Goal: Task Accomplishment & Management: Manage account settings

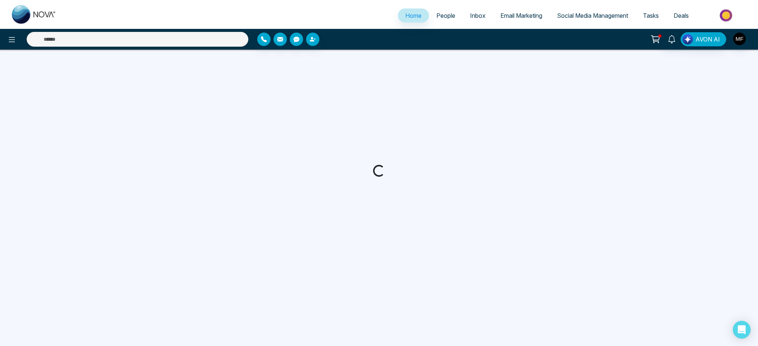
select select "*"
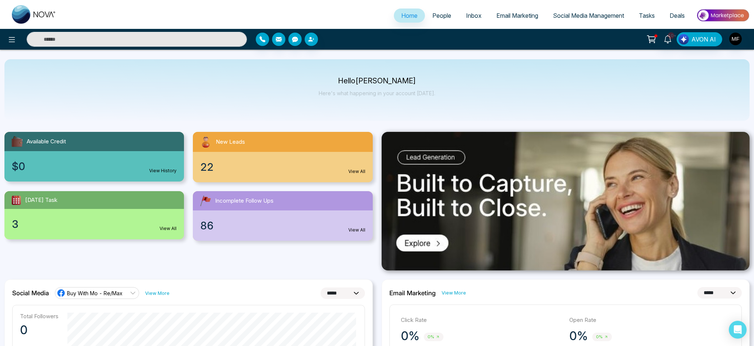
click at [432, 12] on span "People" at bounding box center [441, 15] width 19 height 7
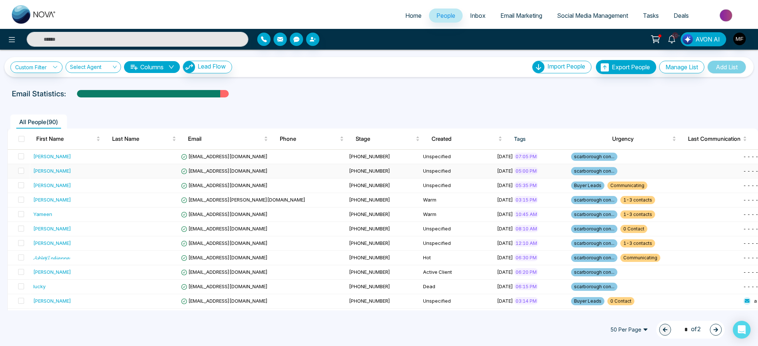
click at [94, 173] on div "[PERSON_NAME]" at bounding box center [67, 170] width 68 height 7
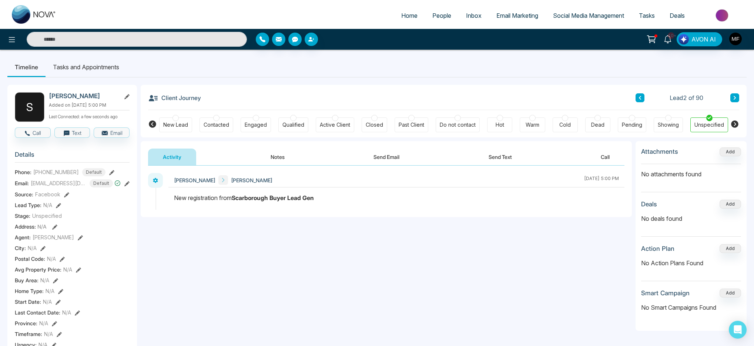
click at [506, 158] on button "Send Text" at bounding box center [500, 156] width 53 height 17
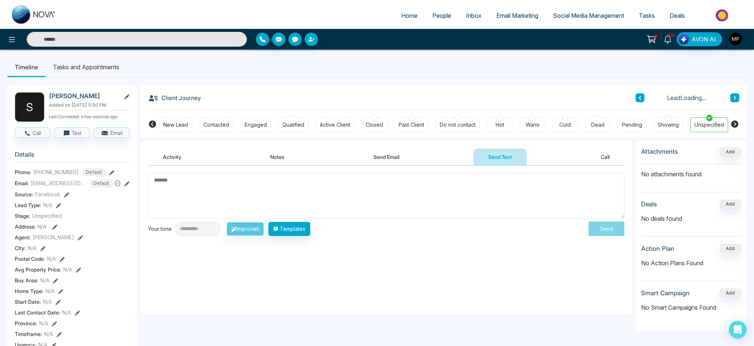
click at [286, 209] on textarea at bounding box center [386, 196] width 476 height 46
click at [300, 233] on button "Templates" at bounding box center [289, 229] width 42 height 14
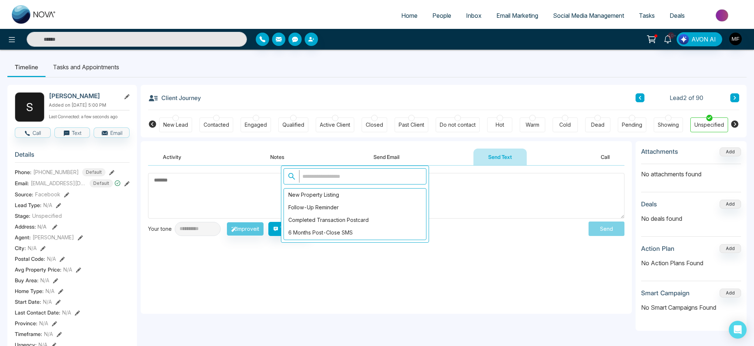
click at [345, 179] on input "text" at bounding box center [360, 176] width 123 height 13
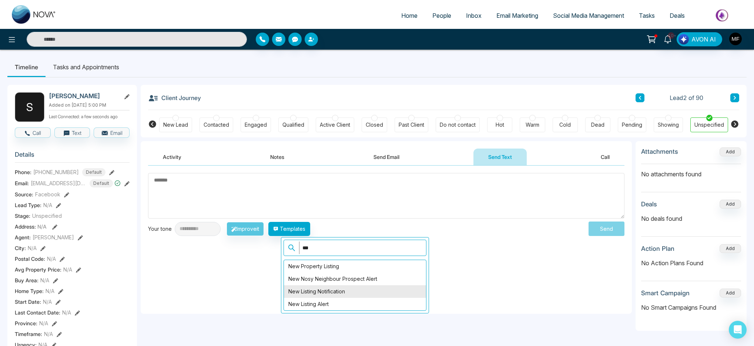
scroll to position [1, 0]
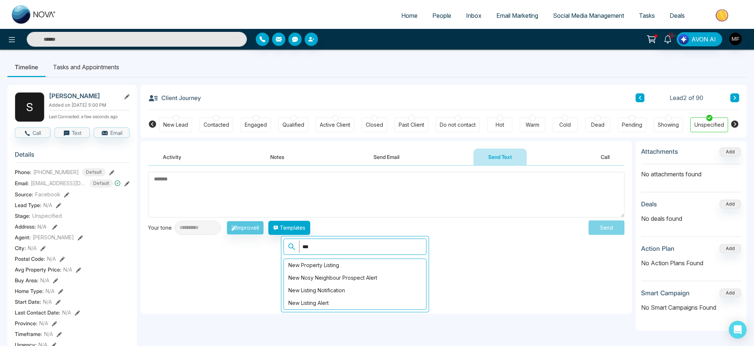
click at [347, 247] on input "***" at bounding box center [360, 246] width 123 height 13
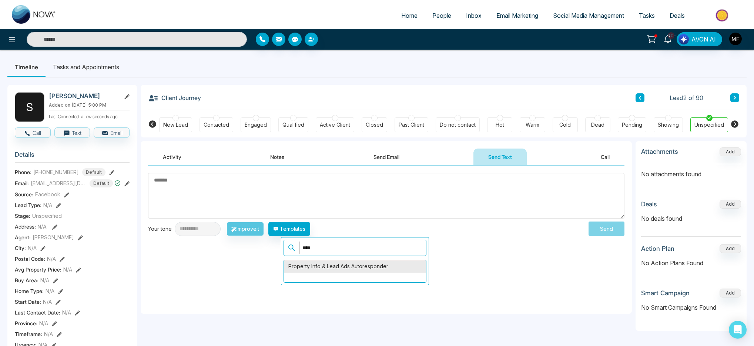
type input "****"
click at [334, 269] on div "Property Info & Lead Ads Autoresponder" at bounding box center [355, 266] width 142 height 13
type textarea "**********"
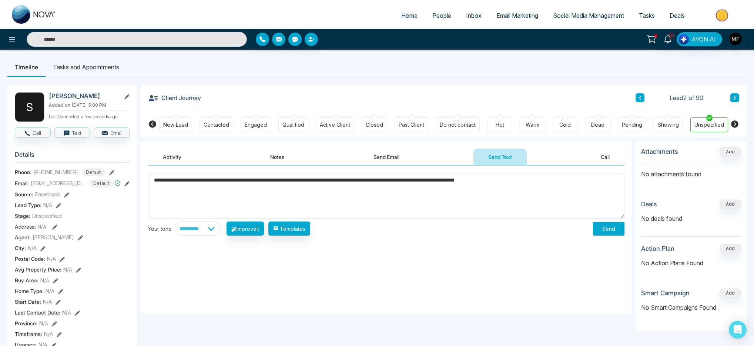
click at [384, 183] on textarea "**********" at bounding box center [386, 196] width 476 height 46
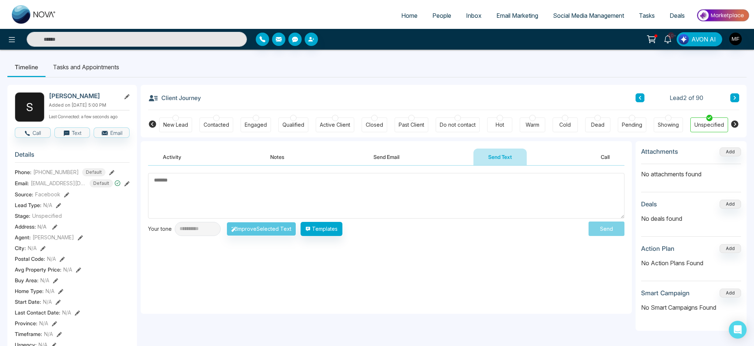
click at [288, 200] on textarea at bounding box center [386, 196] width 476 height 46
click at [231, 186] on textarea at bounding box center [386, 196] width 476 height 46
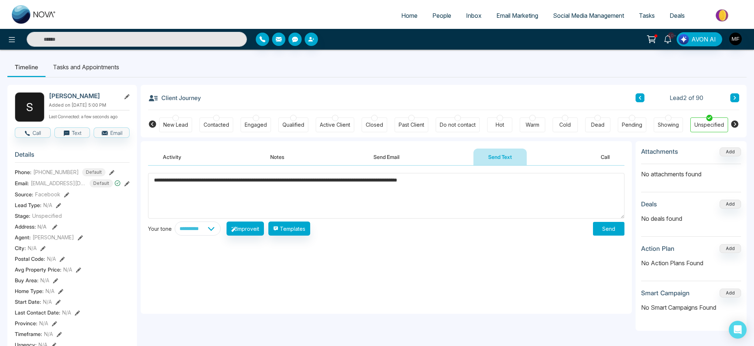
type textarea "**********"
click at [218, 232] on select "**********" at bounding box center [198, 228] width 46 height 14
select select "**********"
click at [175, 221] on select "**********" at bounding box center [198, 228] width 46 height 14
click at [175, 179] on textarea "**********" at bounding box center [386, 196] width 476 height 46
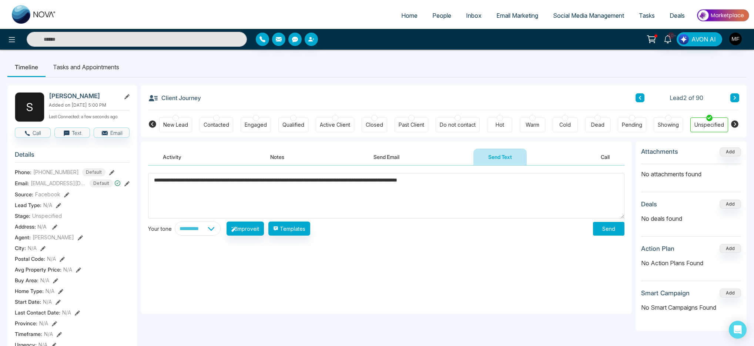
click at [174, 179] on textarea "**********" at bounding box center [386, 196] width 476 height 46
click at [253, 229] on button "Improve it" at bounding box center [244, 228] width 37 height 14
type textarea "**********"
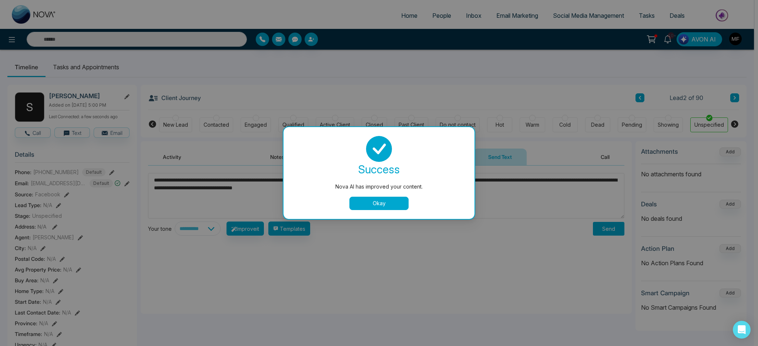
click at [380, 204] on button "Okay" at bounding box center [378, 202] width 59 height 13
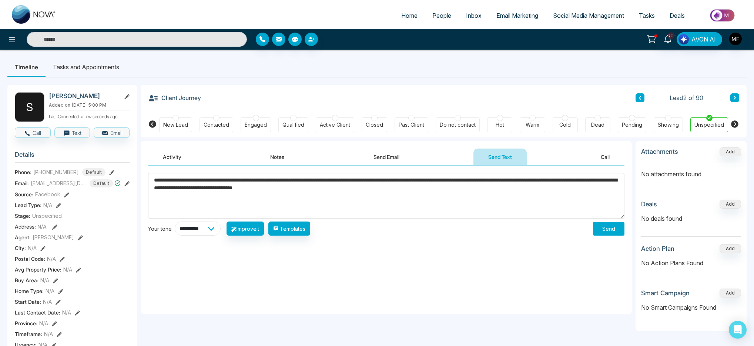
click at [203, 232] on select "**********" at bounding box center [198, 228] width 46 height 14
select select "********"
click at [175, 221] on select "**********" at bounding box center [198, 228] width 46 height 14
click at [248, 228] on button "Improve it" at bounding box center [244, 228] width 37 height 14
type textarea "**********"
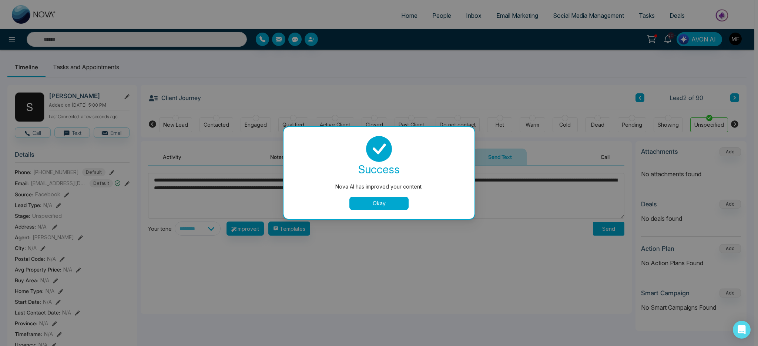
click at [383, 201] on button "Okay" at bounding box center [378, 202] width 59 height 13
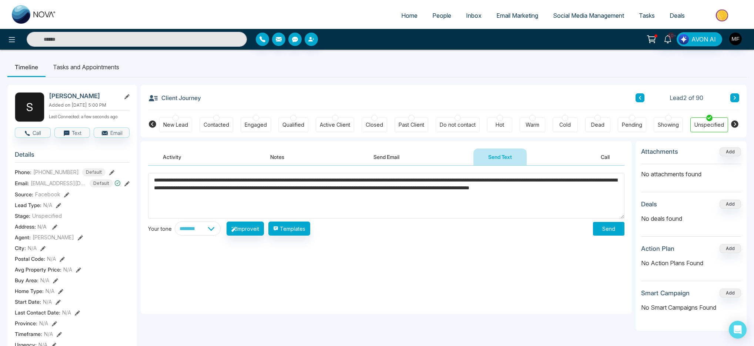
click at [619, 229] on button "Send" at bounding box center [608, 229] width 31 height 14
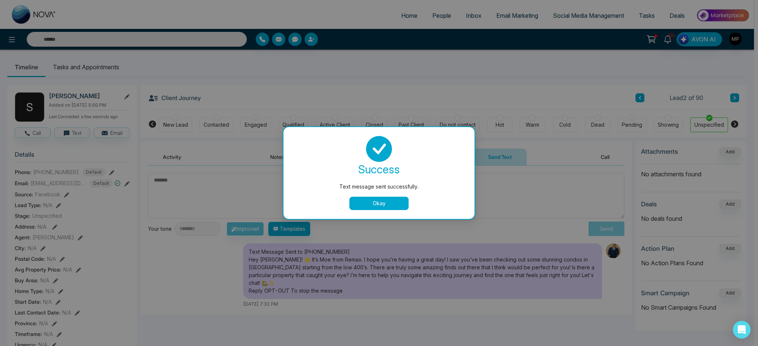
click at [373, 205] on button "Okay" at bounding box center [378, 202] width 59 height 13
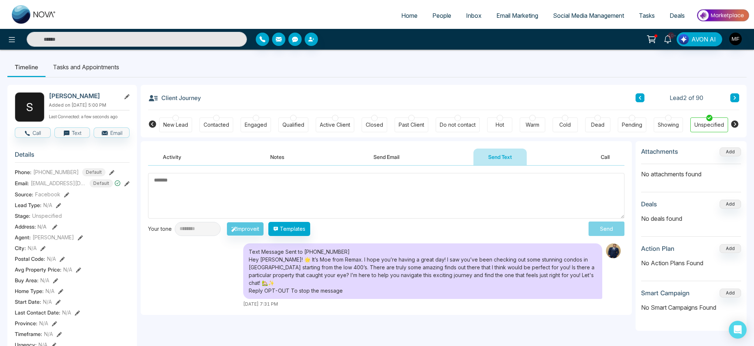
click at [641, 100] on button at bounding box center [639, 97] width 9 height 9
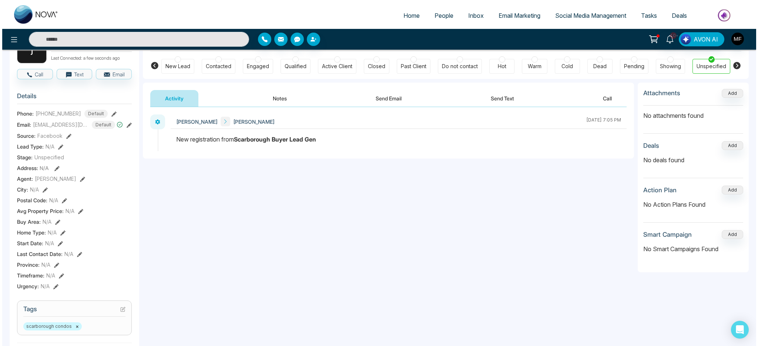
scroll to position [10, 0]
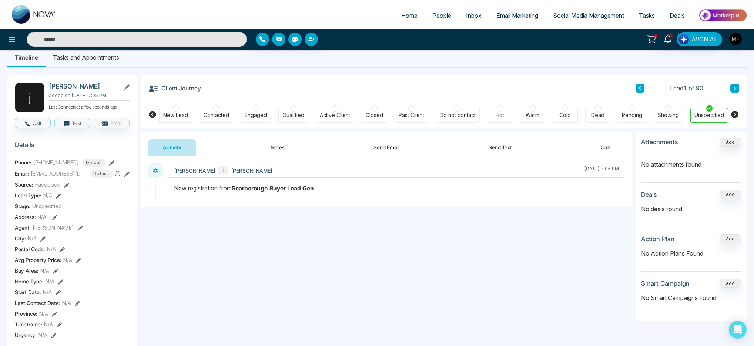
click at [284, 143] on button "Notes" at bounding box center [278, 147] width 44 height 17
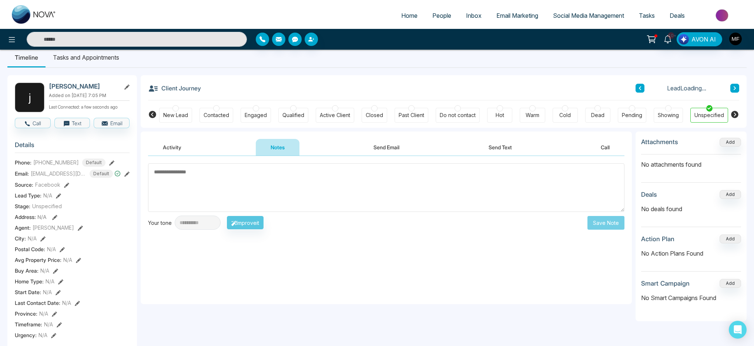
click at [271, 182] on textarea at bounding box center [386, 187] width 476 height 48
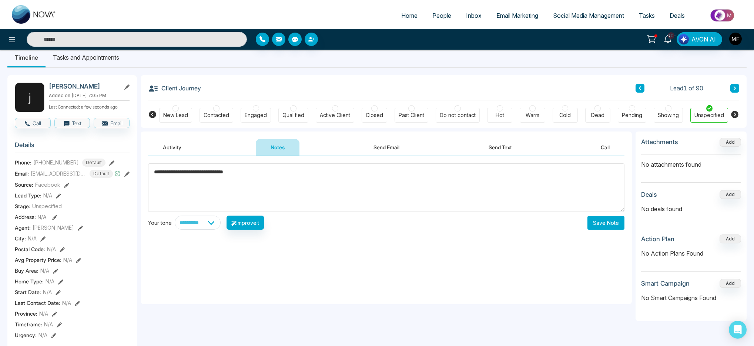
click at [186, 172] on textarea "**********" at bounding box center [386, 187] width 476 height 48
click at [311, 177] on textarea "**********" at bounding box center [386, 187] width 476 height 48
click at [186, 179] on textarea "**********" at bounding box center [386, 187] width 476 height 48
click at [185, 179] on textarea "**********" at bounding box center [386, 187] width 476 height 48
click at [246, 183] on textarea "**********" at bounding box center [386, 187] width 476 height 48
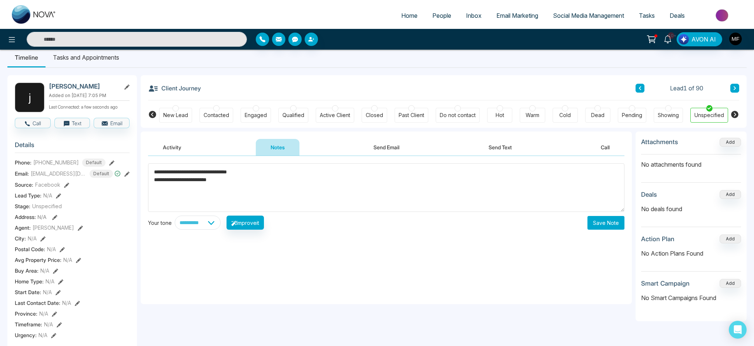
type textarea "**********"
click at [612, 225] on button "Save Note" at bounding box center [605, 223] width 37 height 14
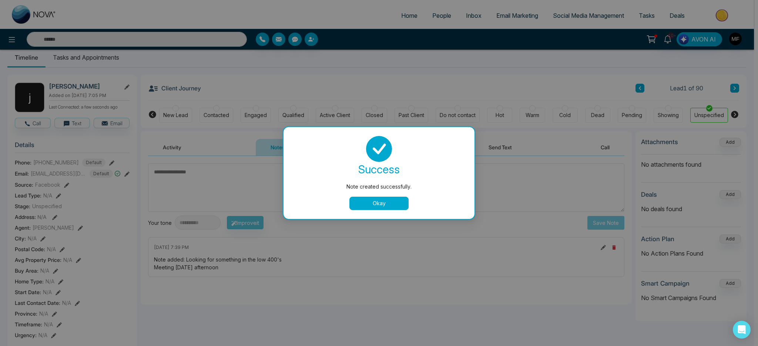
click at [384, 202] on button "Okay" at bounding box center [378, 202] width 59 height 13
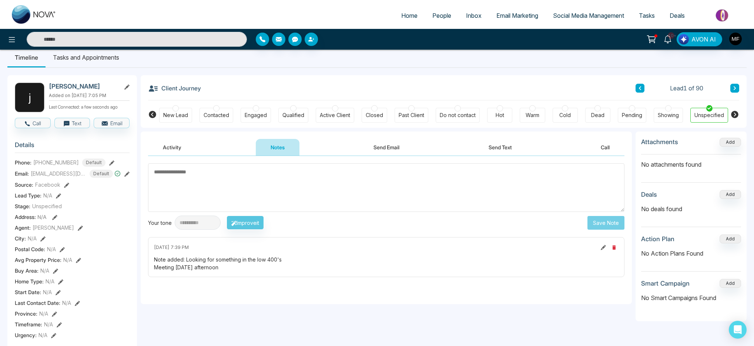
click at [91, 58] on li "Tasks and Appointments" at bounding box center [86, 57] width 81 height 20
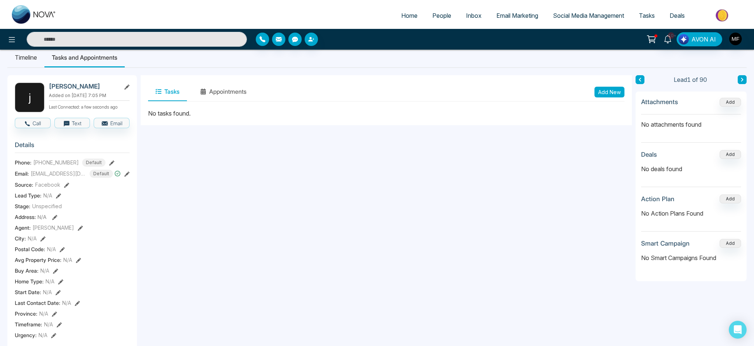
click at [625, 94] on div "Tasks Appointments Add New" at bounding box center [386, 92] width 491 height 34
click at [615, 92] on button "Add New" at bounding box center [609, 92] width 30 height 11
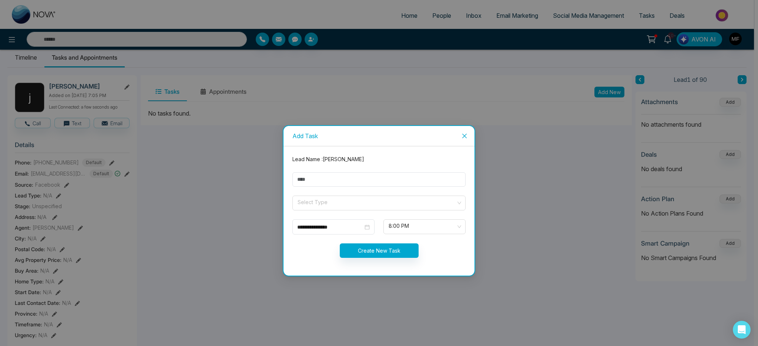
click at [337, 172] on form "**********" at bounding box center [379, 210] width 182 height 111
click at [337, 187] on form "**********" at bounding box center [379, 210] width 182 height 111
click at [340, 180] on input "text" at bounding box center [378, 179] width 173 height 14
type input "**********"
click at [350, 208] on span at bounding box center [376, 203] width 159 height 14
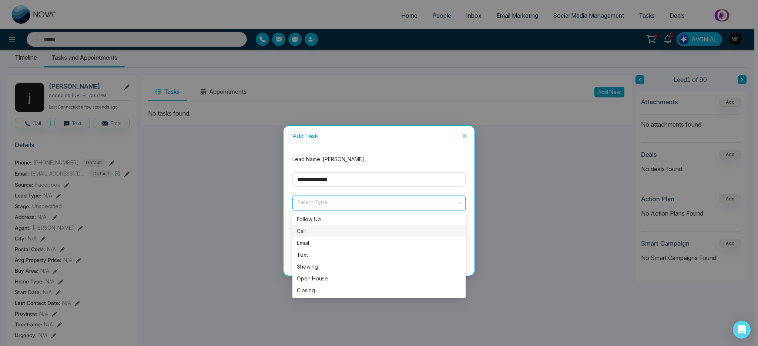
click at [343, 232] on div "Call" at bounding box center [379, 231] width 164 height 8
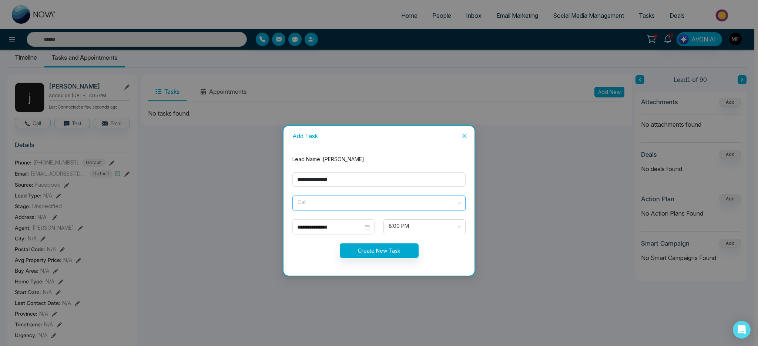
click at [352, 196] on span "Call" at bounding box center [378, 202] width 163 height 13
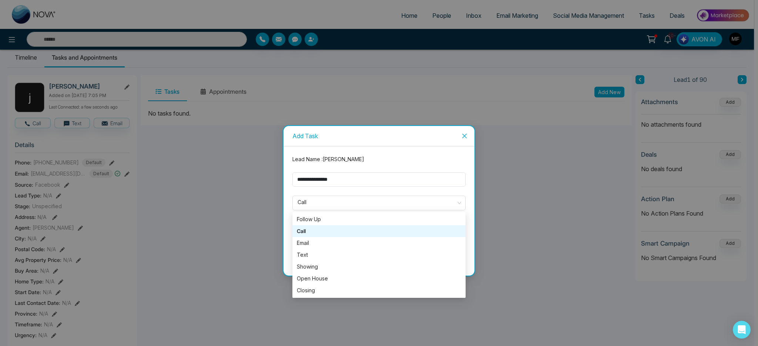
click at [464, 136] on icon "close" at bounding box center [464, 136] width 4 height 4
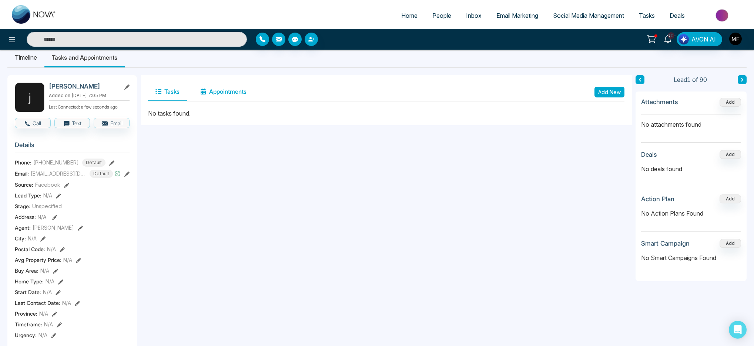
click at [232, 90] on button "Appointments" at bounding box center [223, 91] width 61 height 18
click at [602, 91] on button "Add New" at bounding box center [609, 92] width 30 height 11
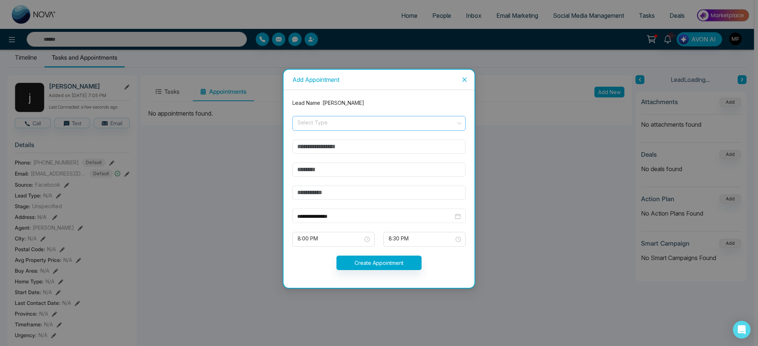
click at [344, 121] on input "search" at bounding box center [376, 121] width 159 height 11
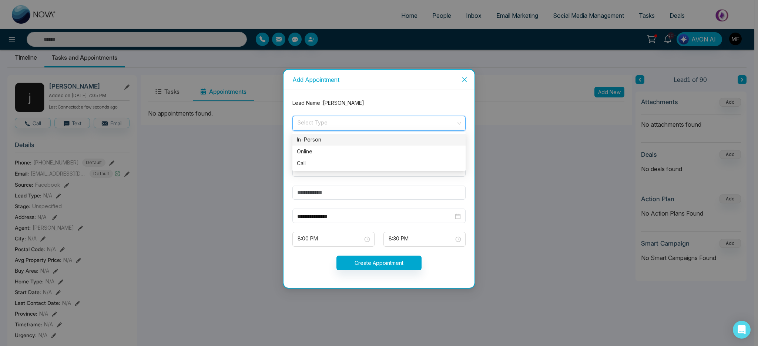
click at [335, 138] on div "In-Person" at bounding box center [379, 139] width 164 height 8
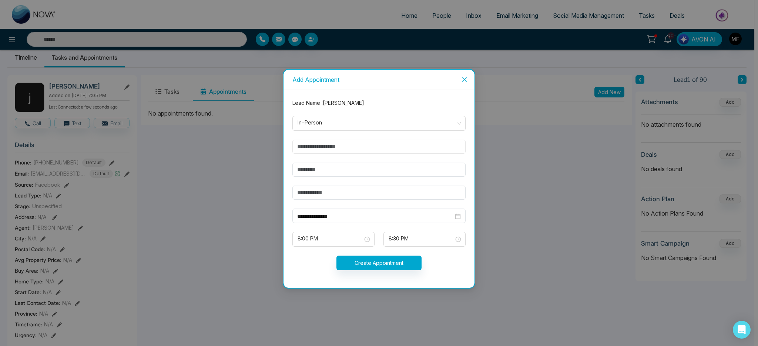
click at [329, 143] on input "text" at bounding box center [378, 146] width 173 height 14
type input "**********"
click at [338, 168] on input "text" at bounding box center [378, 169] width 173 height 14
type input "***"
click at [349, 188] on input "text" at bounding box center [378, 192] width 173 height 14
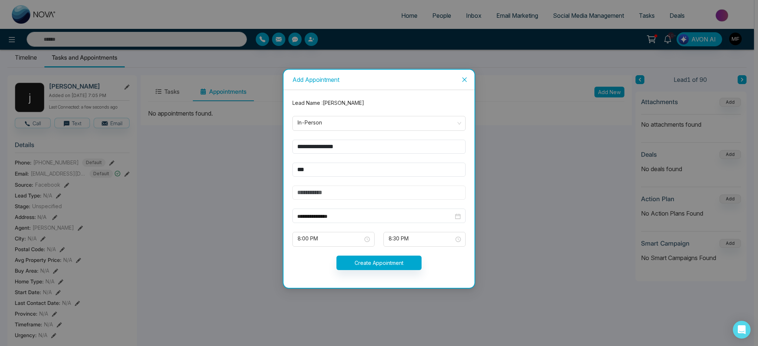
type input "*****"
click at [347, 244] on span "8:00 PM" at bounding box center [333, 239] width 72 height 13
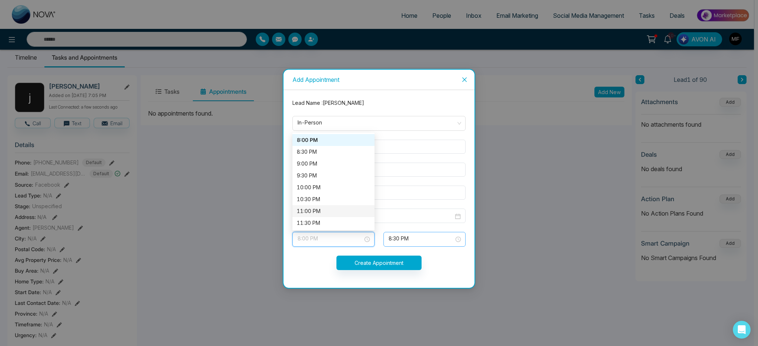
click at [436, 242] on span "8:30 PM" at bounding box center [424, 239] width 72 height 13
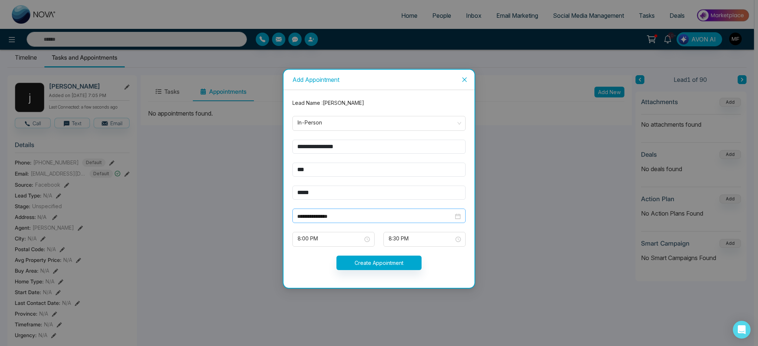
click at [342, 210] on div "**********" at bounding box center [378, 215] width 173 height 14
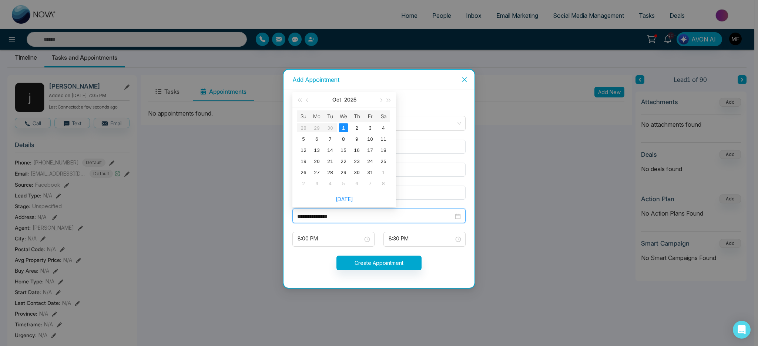
click at [341, 214] on input "**********" at bounding box center [375, 216] width 156 height 8
type input "**********"
drag, startPoint x: 370, startPoint y: 127, endPoint x: 360, endPoint y: 154, distance: 28.0
click at [370, 127] on div "3" at bounding box center [369, 127] width 9 height 9
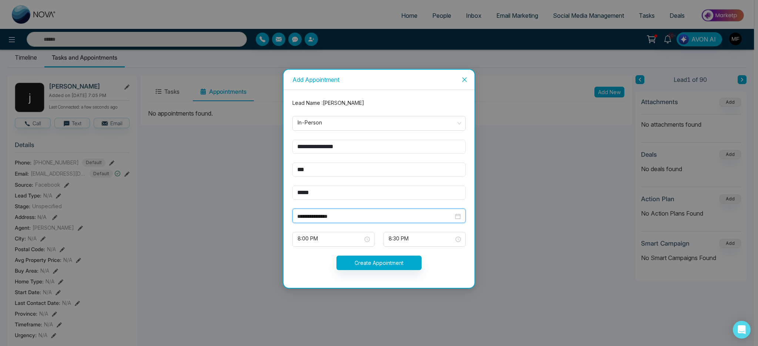
click at [349, 216] on input "**********" at bounding box center [375, 216] width 156 height 8
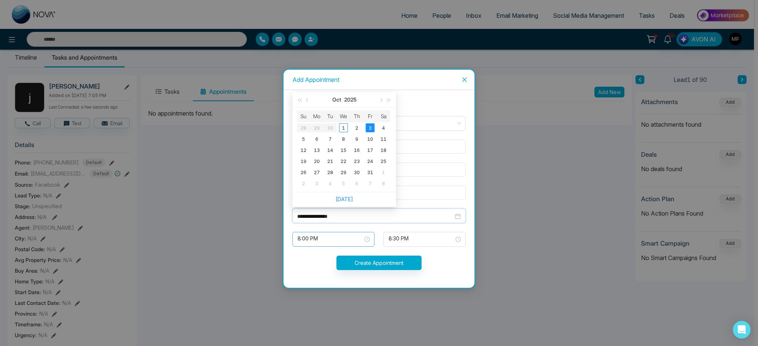
click at [337, 233] on span "8:00 PM" at bounding box center [333, 239] width 72 height 13
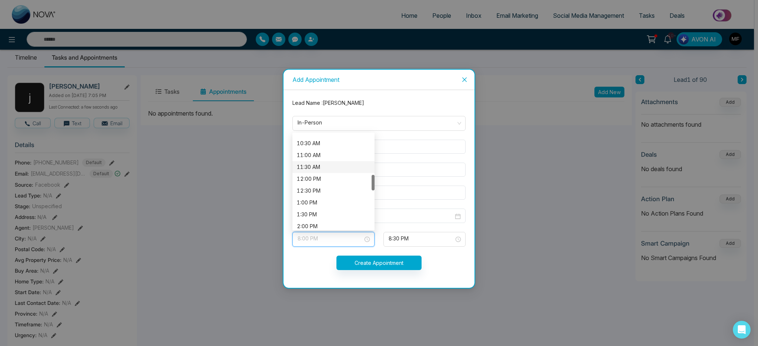
scroll to position [305, 0]
click at [320, 190] on div "3:00 PM" at bounding box center [333, 190] width 73 height 8
click at [459, 239] on span "8:30 PM" at bounding box center [424, 239] width 72 height 13
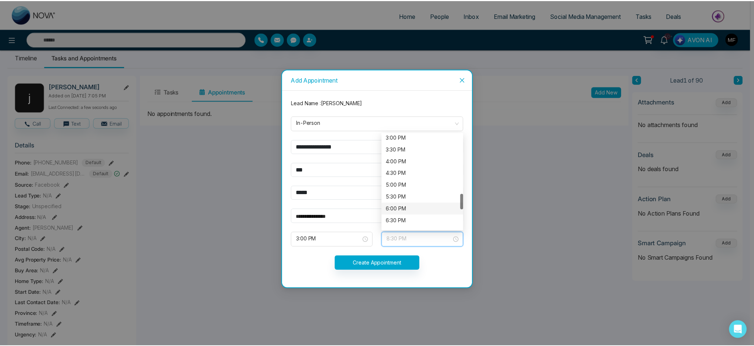
scroll to position [344, 0]
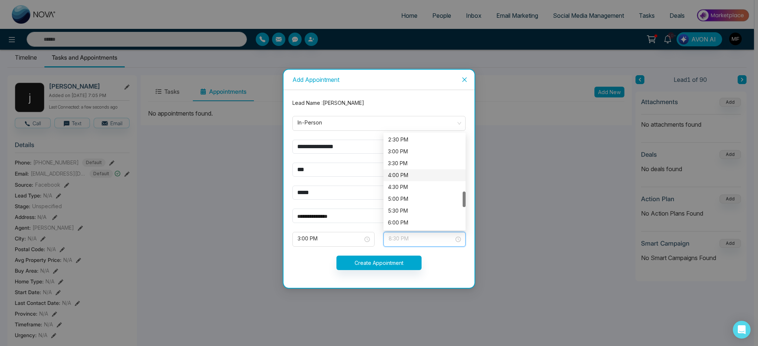
click at [410, 175] on div "4:00 PM" at bounding box center [424, 175] width 73 height 8
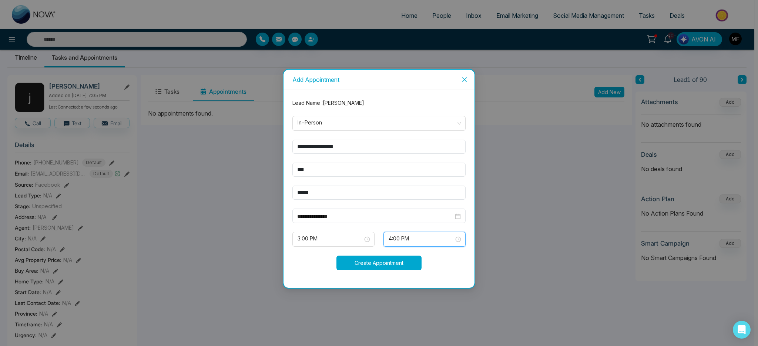
click at [362, 262] on button "Create Appointment" at bounding box center [378, 262] width 85 height 14
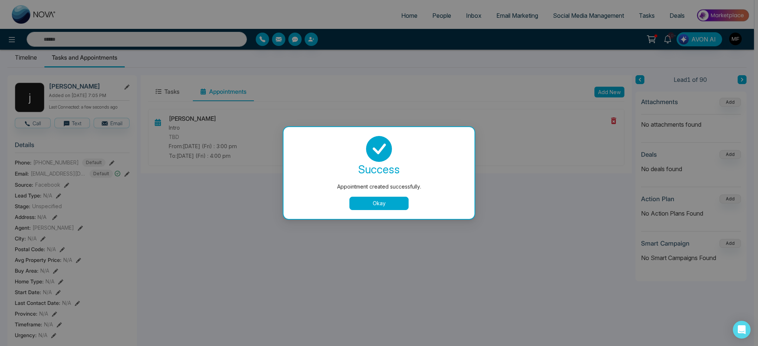
click at [387, 206] on button "Okay" at bounding box center [378, 202] width 59 height 13
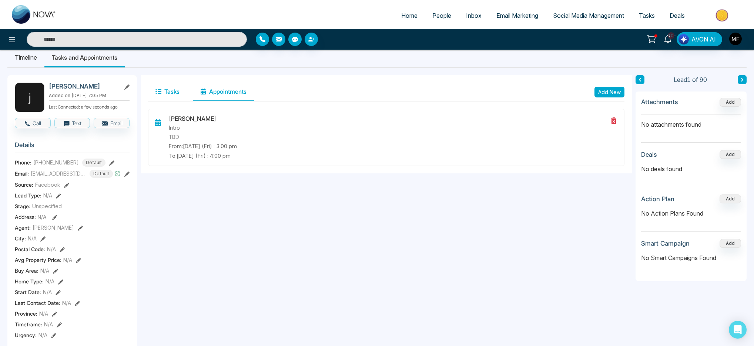
click at [175, 92] on button "Tasks" at bounding box center [167, 91] width 39 height 18
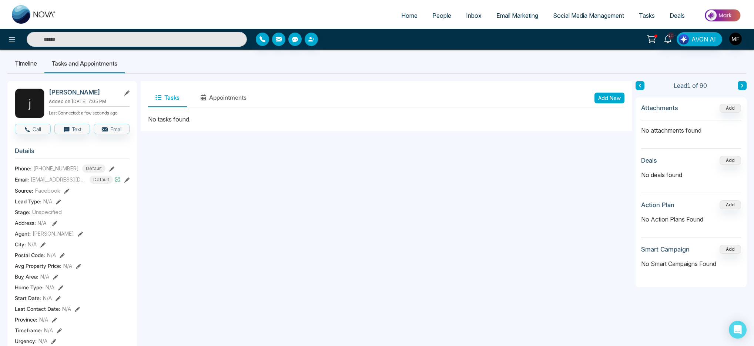
scroll to position [0, 0]
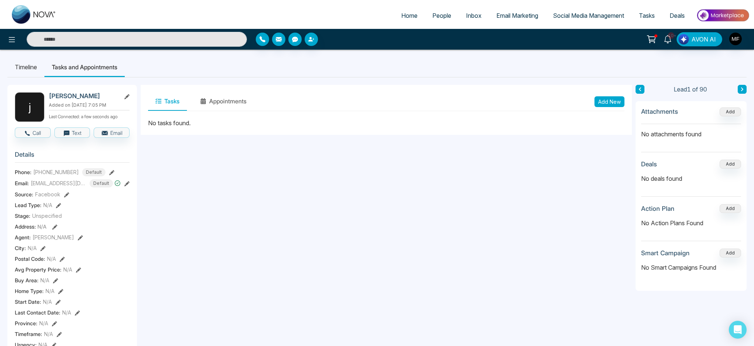
click at [26, 66] on li "Timeline" at bounding box center [25, 67] width 37 height 20
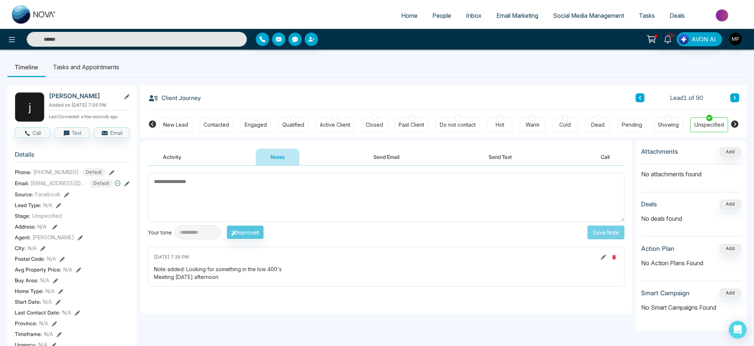
click at [502, 124] on div "Hot" at bounding box center [499, 124] width 9 height 7
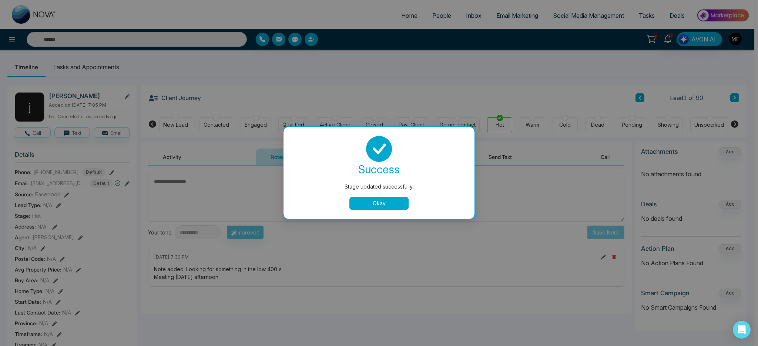
click at [734, 97] on div "Stage updated successfully. success Stage updated successfully. Okay" at bounding box center [379, 173] width 758 height 346
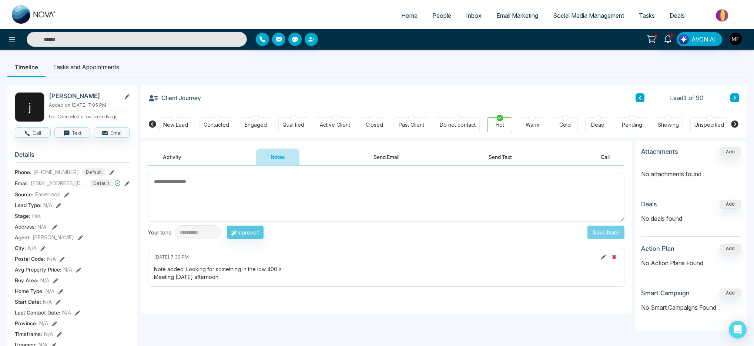
click at [734, 97] on icon at bounding box center [734, 97] width 4 height 4
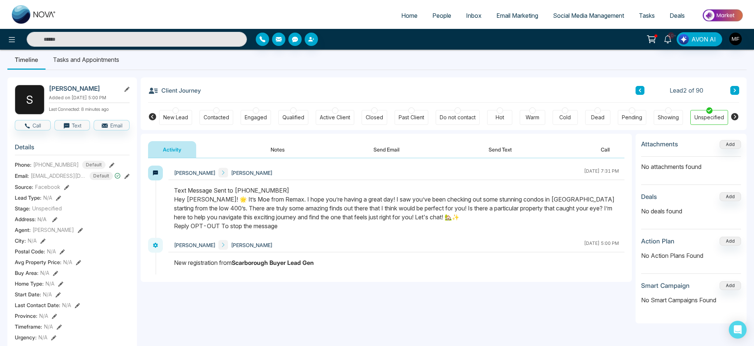
scroll to position [8, 0]
click at [277, 148] on button "Notes" at bounding box center [278, 149] width 44 height 17
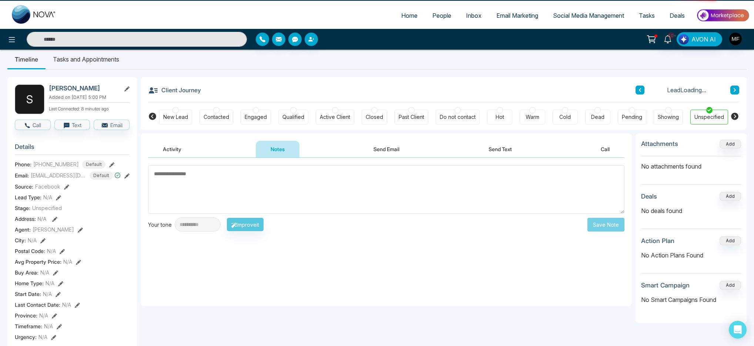
click at [375, 154] on button "Send Email" at bounding box center [385, 149] width 55 height 17
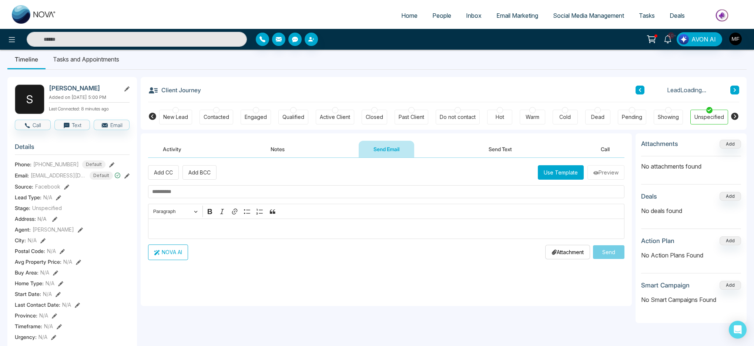
click at [481, 151] on button "Send Text" at bounding box center [500, 149] width 53 height 17
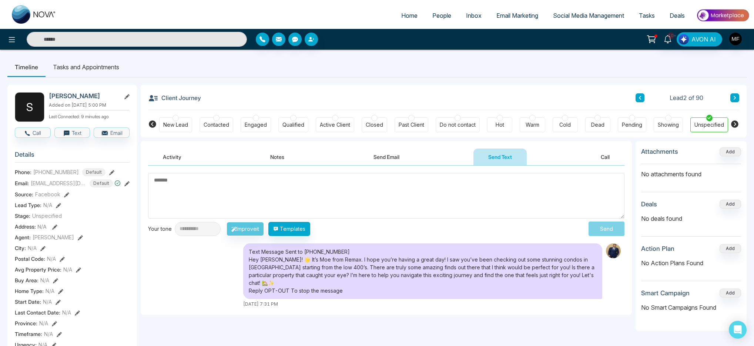
click at [436, 18] on span "People" at bounding box center [441, 15] width 19 height 7
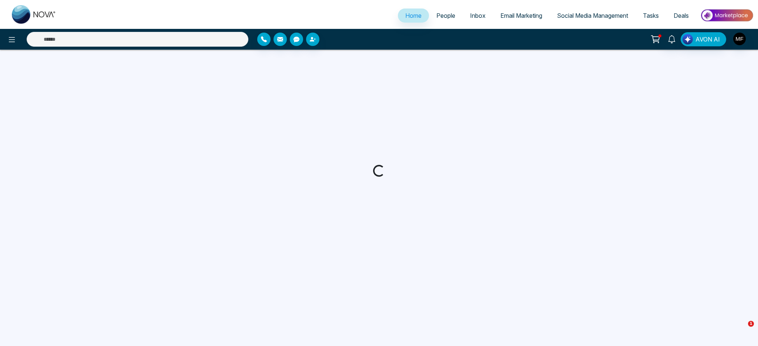
select select "*"
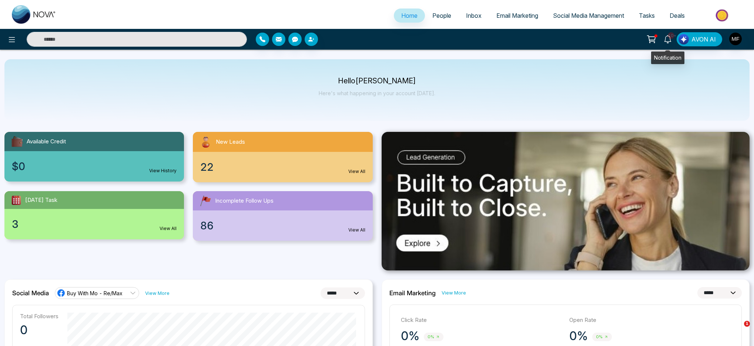
click at [673, 34] on span "10+" at bounding box center [670, 35] width 7 height 7
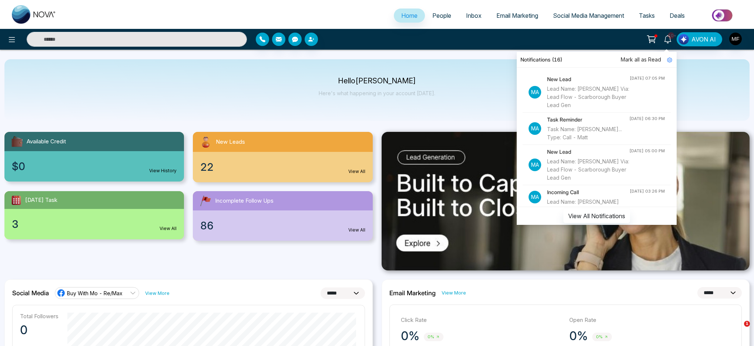
click at [461, 68] on div "Hello [PERSON_NAME] Here's what happening in your account [DATE]." at bounding box center [376, 89] width 745 height 61
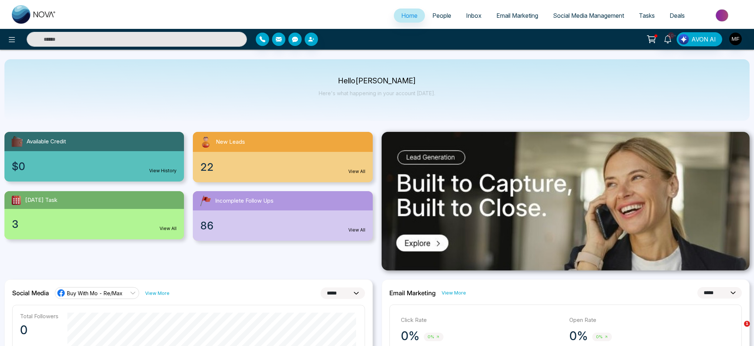
click at [27, 13] on img at bounding box center [34, 14] width 44 height 18
click at [136, 39] on input "text" at bounding box center [137, 39] width 220 height 15
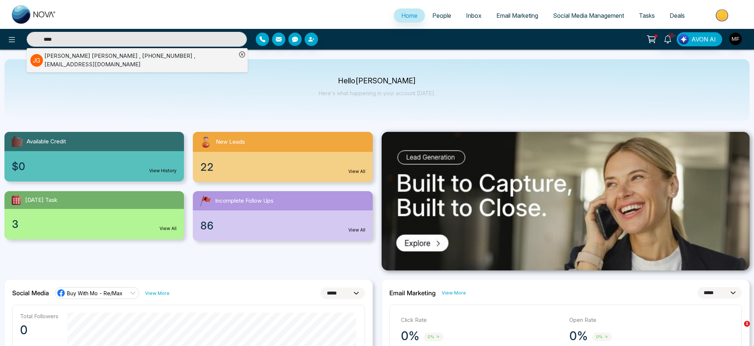
type input "****"
click at [132, 58] on div "[PERSON_NAME] , [PHONE_NUMBER] , [EMAIL_ADDRESS][DOMAIN_NAME]" at bounding box center [140, 60] width 192 height 17
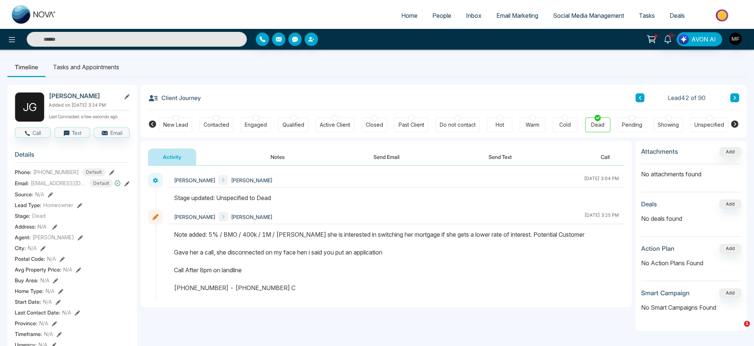
click at [20, 10] on img at bounding box center [34, 14] width 44 height 18
select select "*"
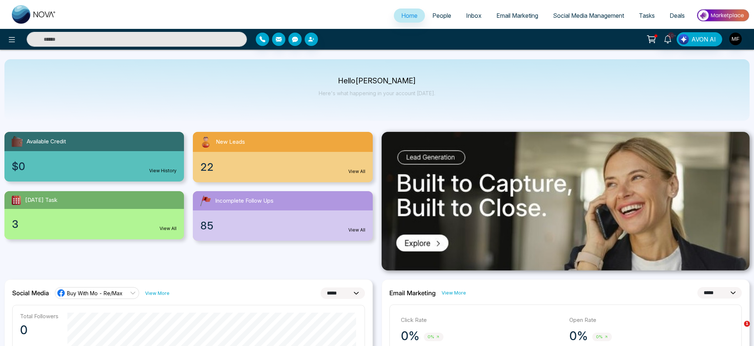
click at [458, 14] on link "Inbox" at bounding box center [473, 16] width 30 height 14
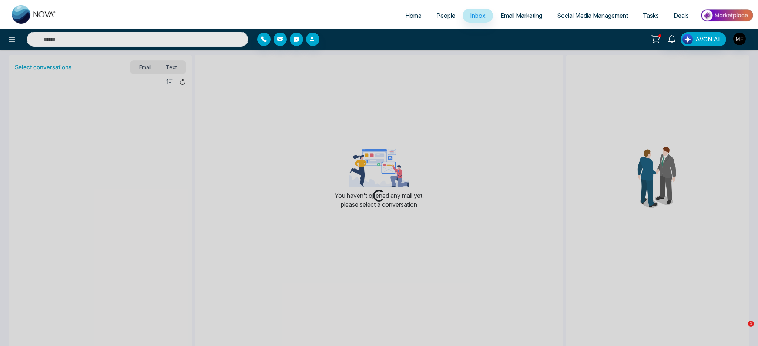
click at [441, 19] on span "People" at bounding box center [445, 15] width 19 height 7
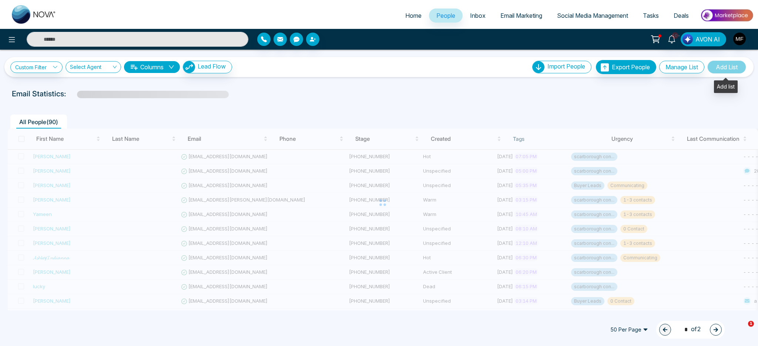
click at [735, 69] on span "Add List" at bounding box center [726, 66] width 39 height 13
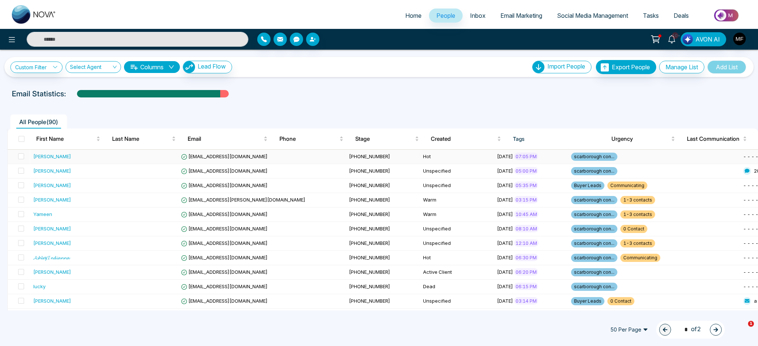
click at [61, 157] on div "[PERSON_NAME]" at bounding box center [52, 155] width 38 height 7
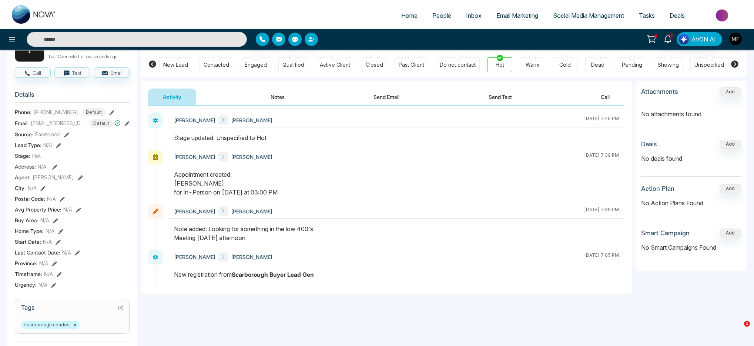
scroll to position [54, 0]
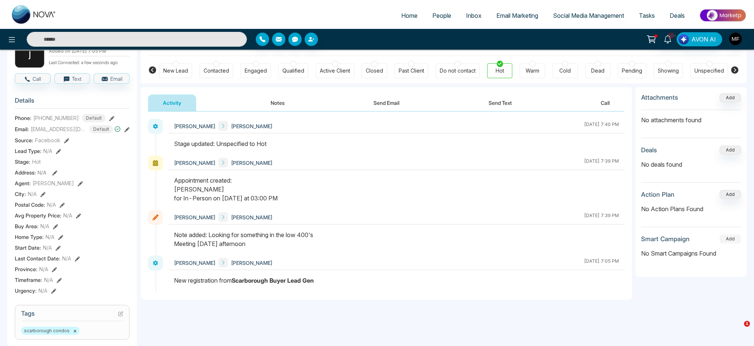
click at [730, 241] on button "Add" at bounding box center [729, 238] width 21 height 9
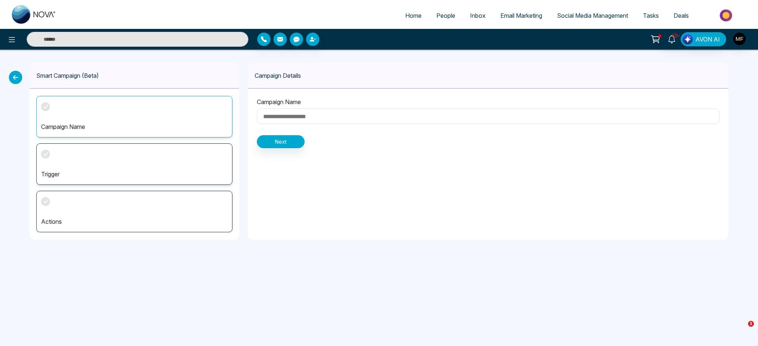
click at [14, 77] on icon at bounding box center [15, 77] width 13 height 13
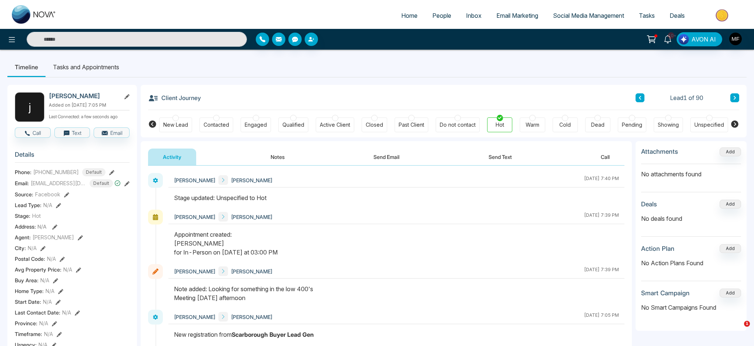
click at [129, 92] on button at bounding box center [126, 96] width 5 height 8
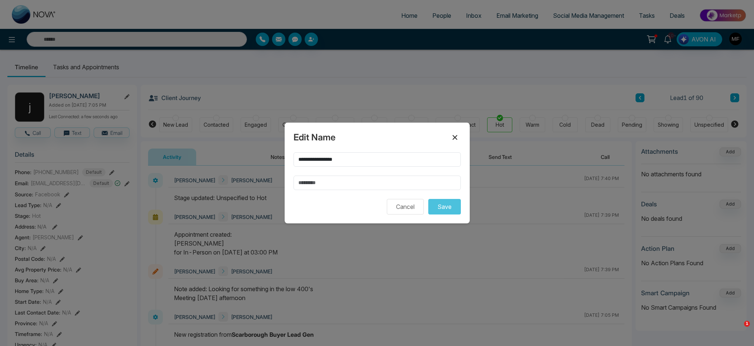
click at [458, 136] on icon at bounding box center [454, 137] width 9 height 9
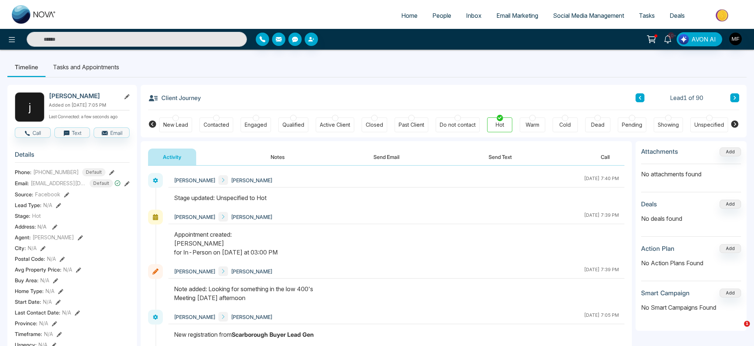
click at [58, 203] on icon at bounding box center [58, 205] width 5 height 5
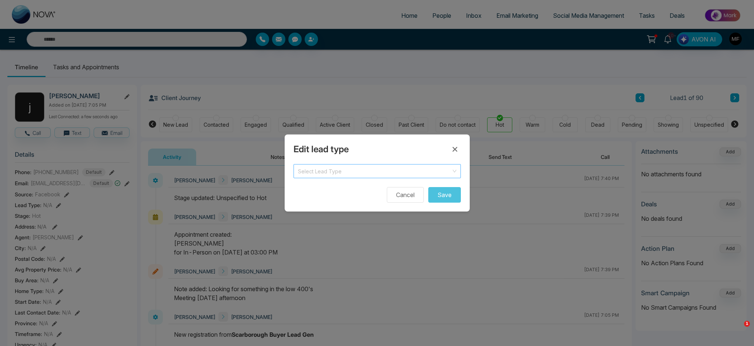
click at [357, 173] on input "search" at bounding box center [374, 169] width 153 height 11
click at [244, 158] on div "Edit lead type Select Lead Type Buyer Seller Buyer Seller Renter Investor Agent…" at bounding box center [377, 173] width 754 height 346
click at [452, 150] on icon at bounding box center [454, 149] width 9 height 9
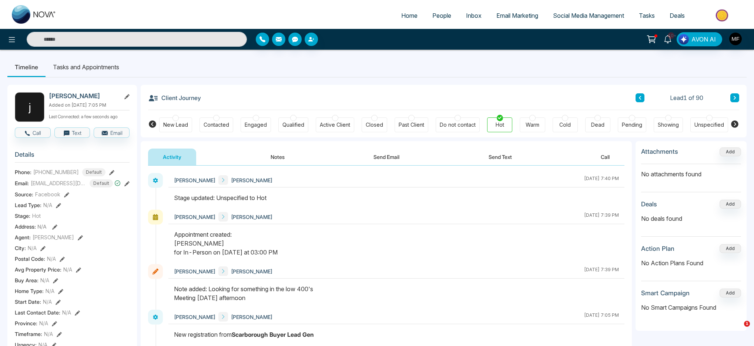
click at [58, 205] on icon at bounding box center [58, 205] width 5 height 5
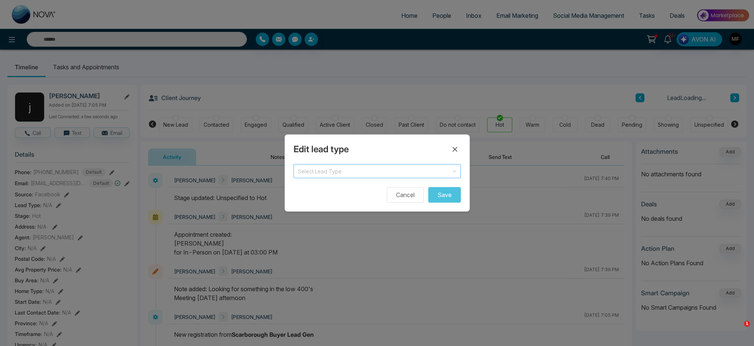
click at [330, 173] on input "search" at bounding box center [374, 169] width 153 height 11
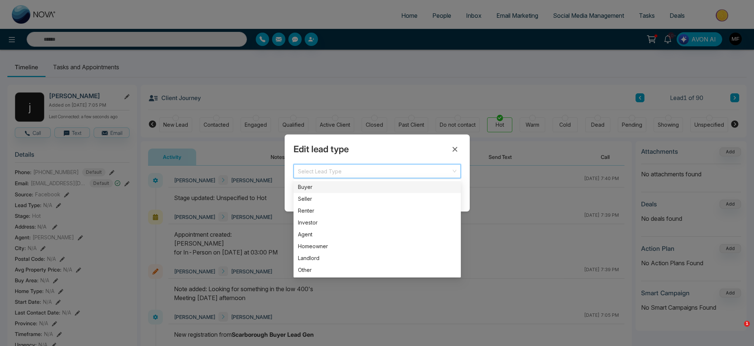
click at [326, 188] on div "Buyer" at bounding box center [377, 187] width 158 height 8
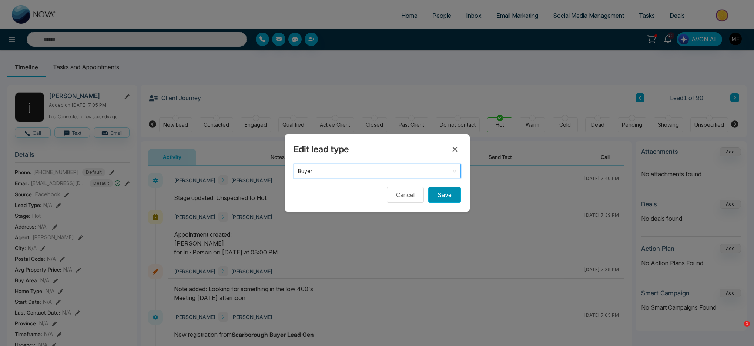
click at [445, 192] on button "Save" at bounding box center [444, 195] width 33 height 16
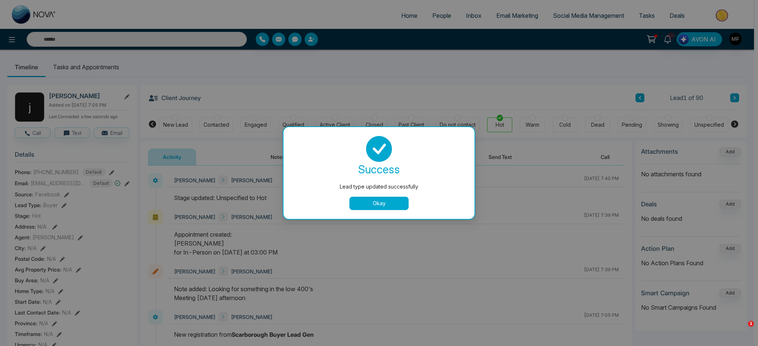
click at [371, 213] on div "success Lead type updated successfully Okay" at bounding box center [378, 173] width 191 height 92
click at [373, 209] on button "Okay" at bounding box center [378, 202] width 59 height 13
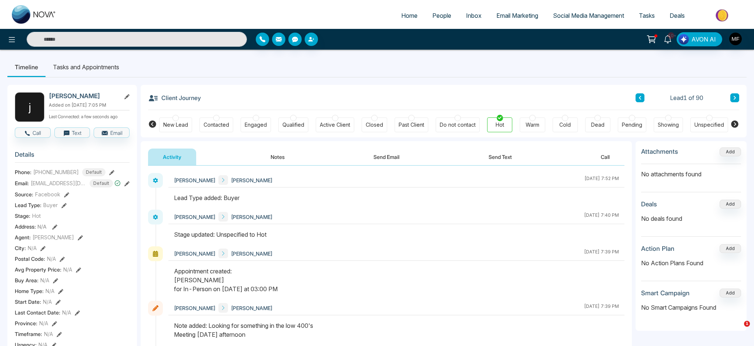
click at [102, 66] on li "Tasks and Appointments" at bounding box center [86, 67] width 81 height 20
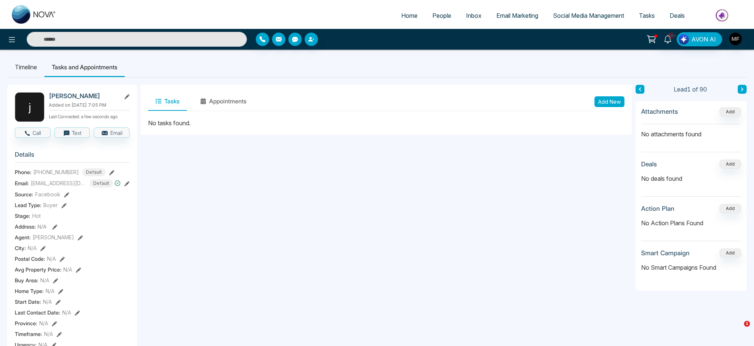
click at [17, 66] on li "Timeline" at bounding box center [25, 67] width 37 height 20
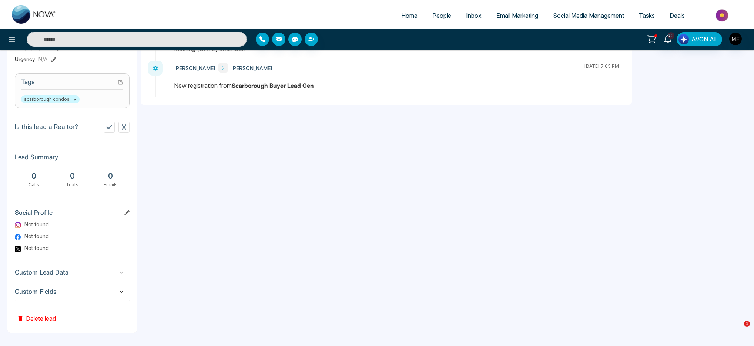
scroll to position [287, 0]
click at [115, 269] on span "Custom Lead Data" at bounding box center [72, 271] width 115 height 10
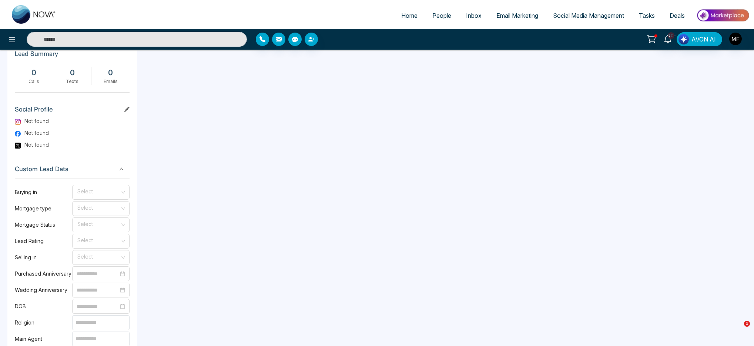
scroll to position [384, 0]
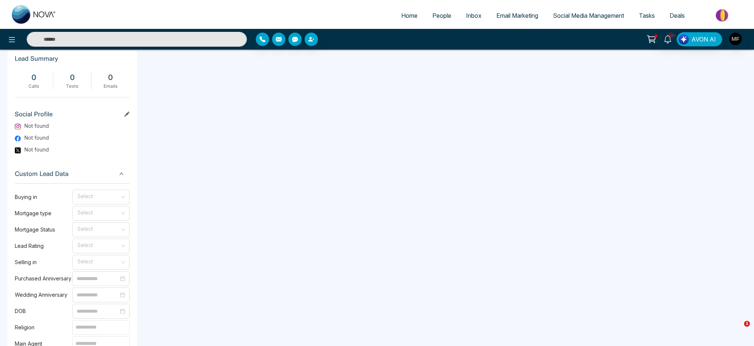
click at [125, 170] on span "Custom Lead Data" at bounding box center [72, 174] width 115 height 10
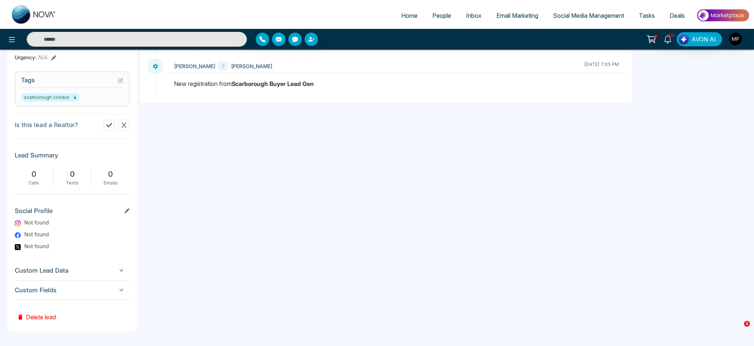
scroll to position [287, 0]
click at [118, 288] on span "Custom Fields" at bounding box center [72, 290] width 115 height 10
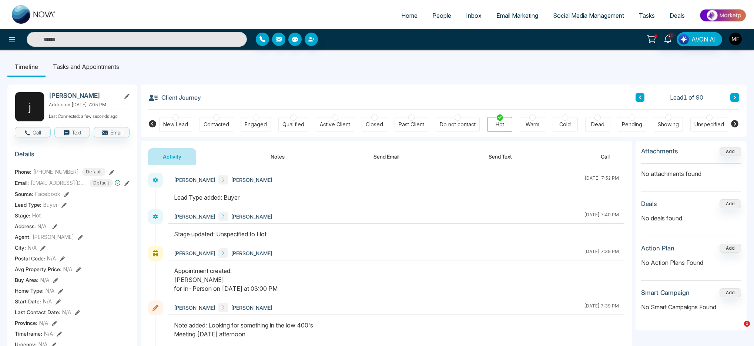
scroll to position [0, 0]
click at [655, 38] on icon at bounding box center [651, 38] width 6 height 3
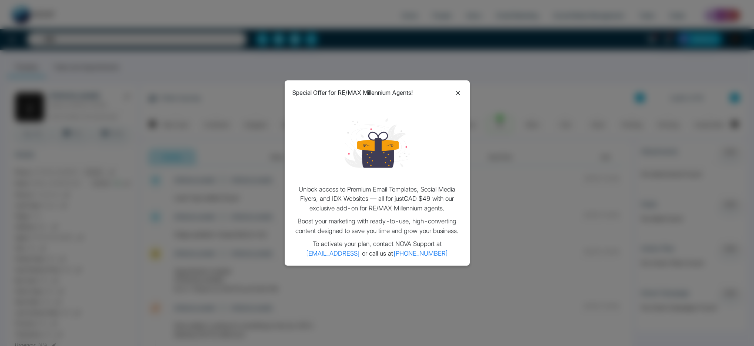
click at [458, 92] on icon at bounding box center [457, 92] width 9 height 9
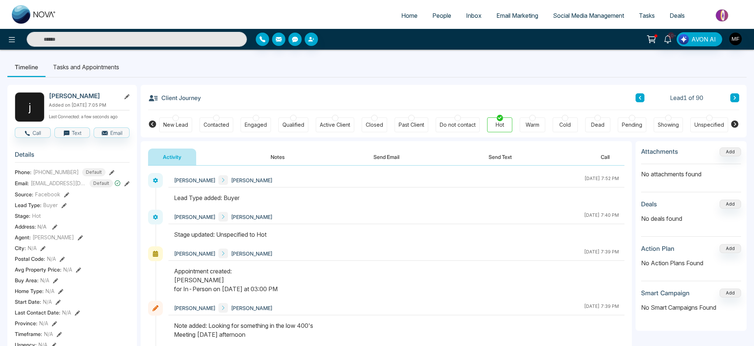
click at [439, 19] on span "People" at bounding box center [441, 15] width 19 height 7
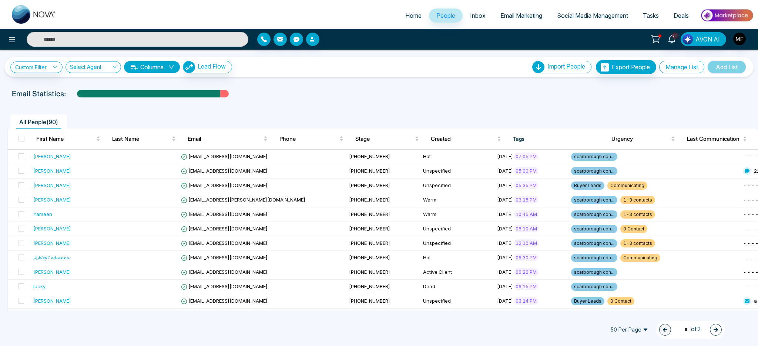
click at [684, 70] on button "Manage List" at bounding box center [681, 67] width 45 height 13
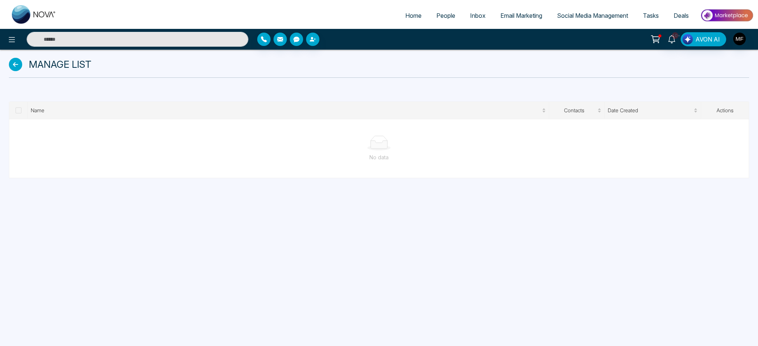
click at [20, 106] on label at bounding box center [19, 110] width 6 height 8
click at [38, 110] on span "Name" at bounding box center [285, 110] width 509 height 8
click at [513, 110] on span "Name" at bounding box center [285, 110] width 509 height 8
click at [539, 110] on span "Name" at bounding box center [285, 110] width 509 height 8
click at [287, 98] on div "Click to sort ascending" at bounding box center [288, 93] width 62 height 13
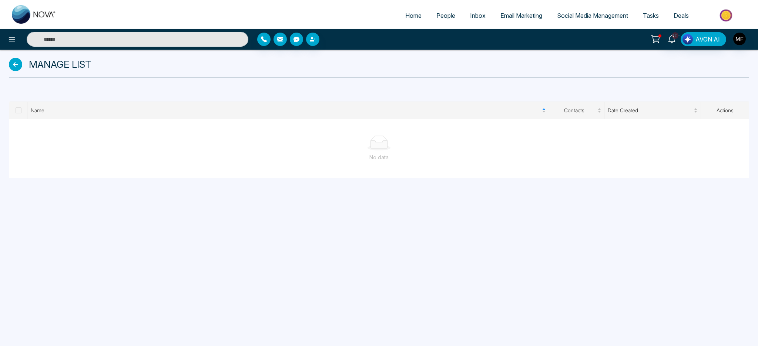
click at [369, 142] on icon at bounding box center [379, 142] width 24 height 15
click at [717, 111] on th "Actions" at bounding box center [725, 110] width 48 height 17
click at [690, 111] on span "Date Created" at bounding box center [649, 110] width 84 height 8
click at [628, 112] on span "Date Created" at bounding box center [649, 110] width 84 height 8
click at [578, 112] on span "Contacts" at bounding box center [574, 110] width 44 height 8
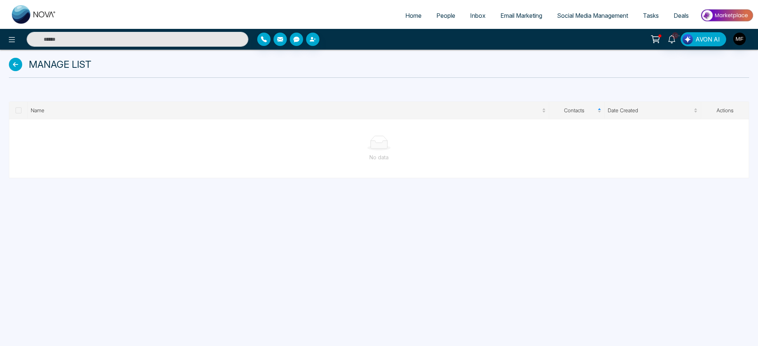
click at [19, 64] on icon at bounding box center [15, 64] width 13 height 13
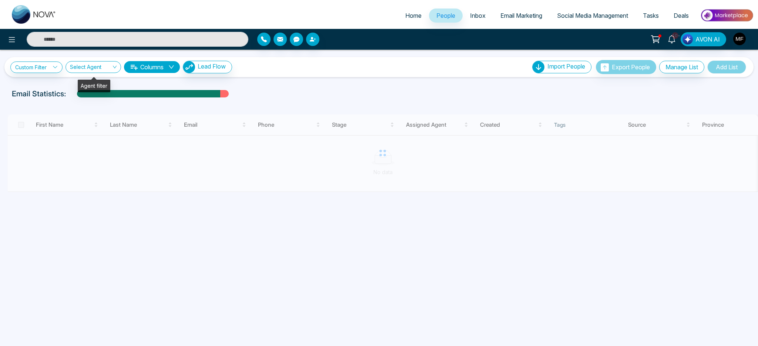
click at [110, 67] on input "search" at bounding box center [90, 68] width 41 height 14
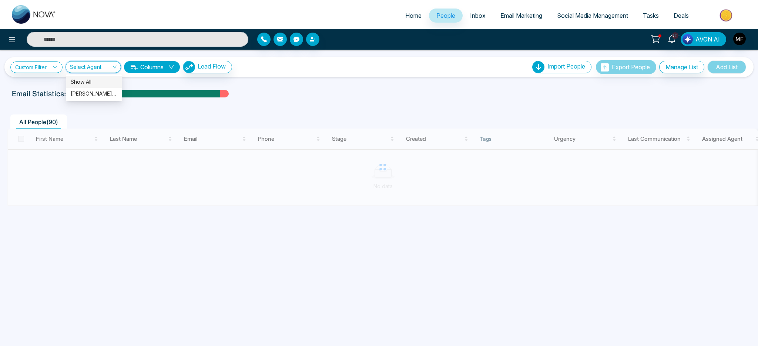
click at [70, 67] on div "Select Agent" at bounding box center [92, 67] width 55 height 12
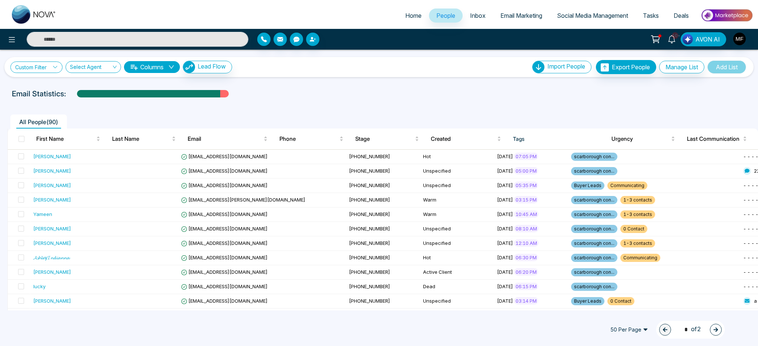
click at [58, 68] on icon at bounding box center [55, 66] width 5 height 5
click at [689, 70] on button "Manage List" at bounding box center [681, 67] width 45 height 13
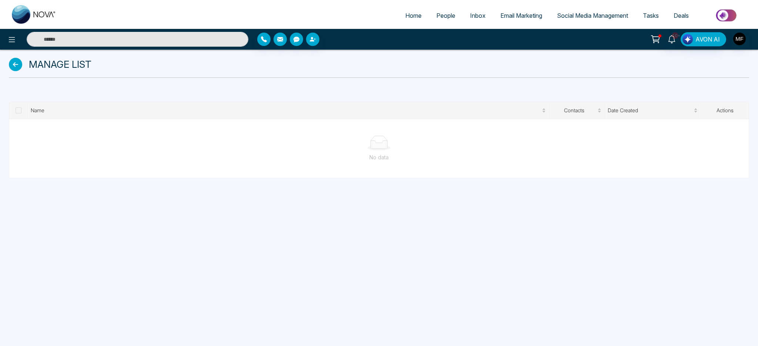
click at [14, 63] on icon at bounding box center [15, 64] width 13 height 13
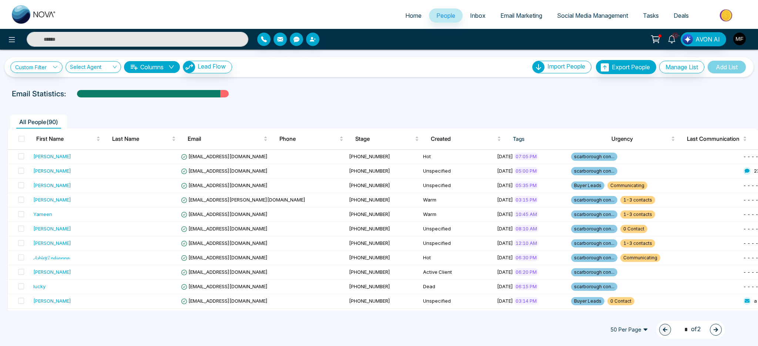
click at [736, 39] on img "button" at bounding box center [739, 39] width 13 height 13
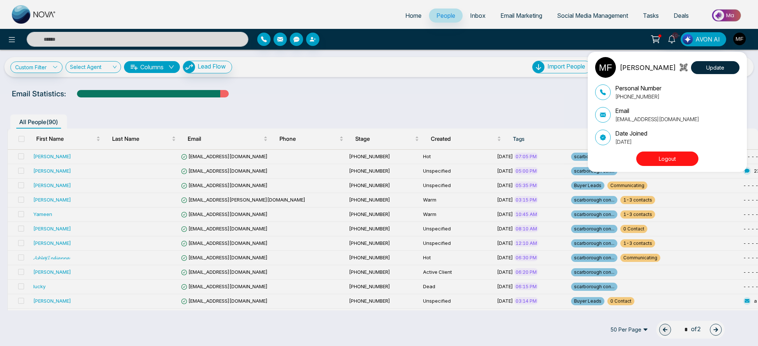
click at [720, 41] on div "[PERSON_NAME] Update Personal Number [PHONE_NUMBER] Email [EMAIL_ADDRESS][DOMAI…" at bounding box center [379, 173] width 758 height 346
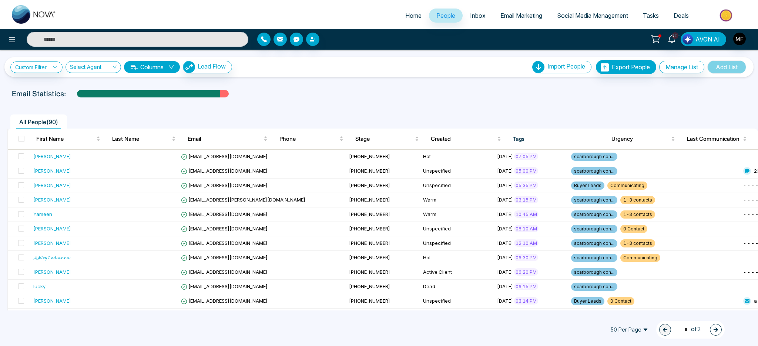
click at [687, 38] on img "button" at bounding box center [687, 39] width 10 height 10
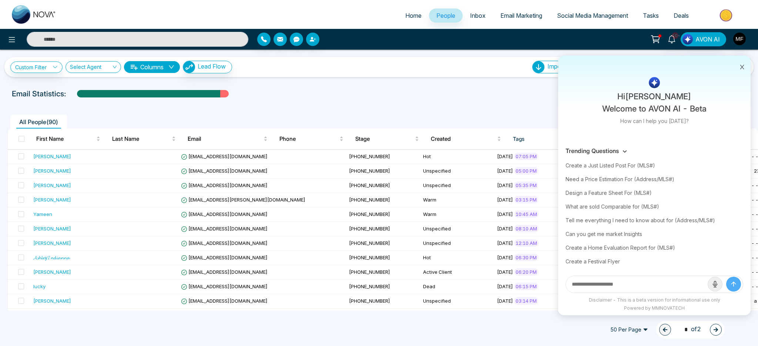
click at [741, 68] on icon at bounding box center [741, 66] width 5 height 5
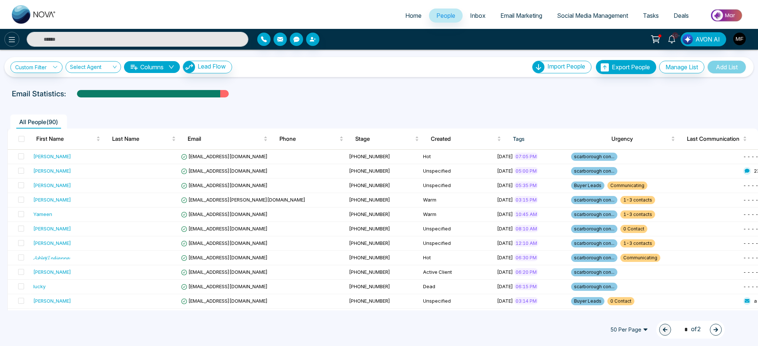
click at [8, 41] on icon at bounding box center [11, 39] width 9 height 9
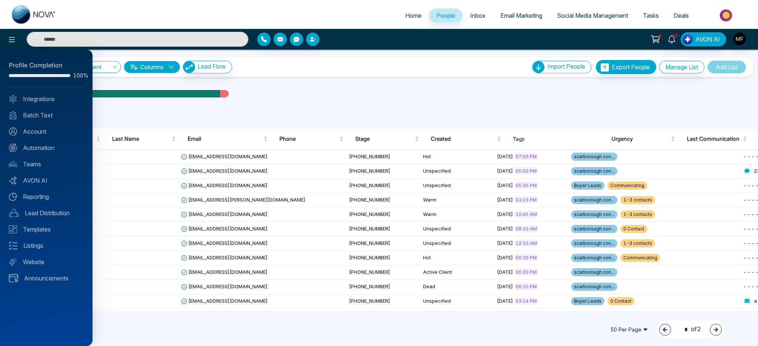
click at [500, 125] on div at bounding box center [379, 173] width 758 height 346
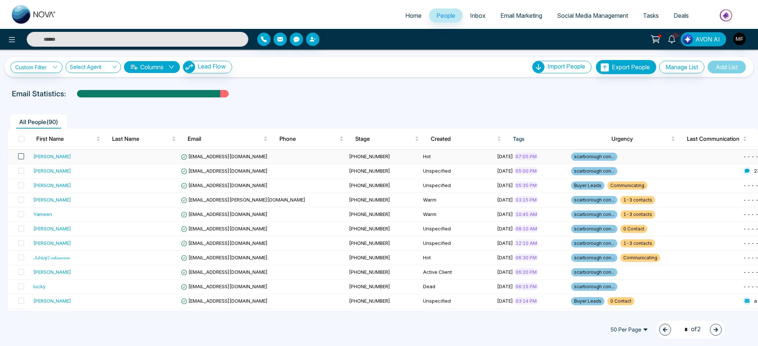
click at [18, 154] on span at bounding box center [21, 156] width 6 height 6
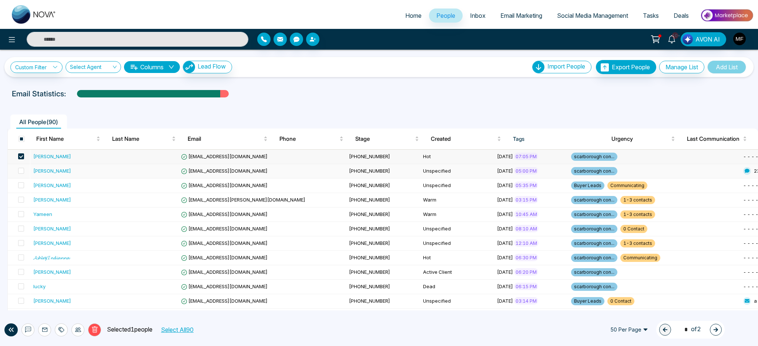
click at [24, 171] on td at bounding box center [19, 171] width 22 height 14
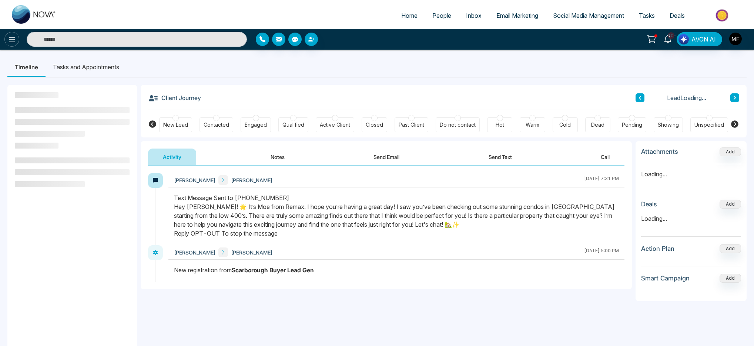
click at [16, 40] on icon at bounding box center [11, 39] width 9 height 9
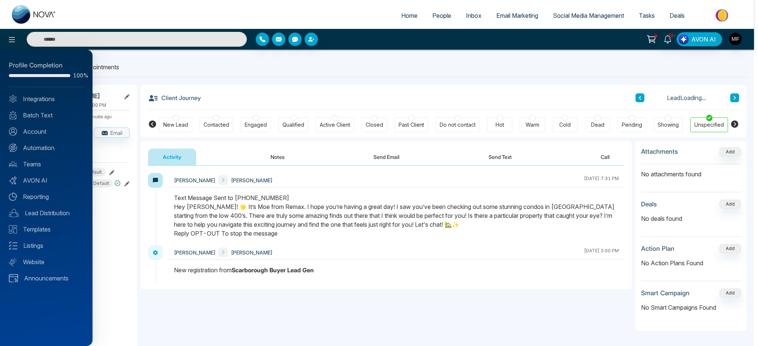
click at [442, 21] on div at bounding box center [379, 173] width 758 height 346
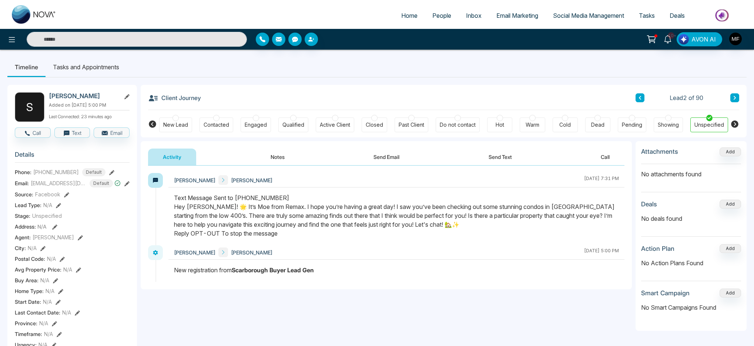
click at [439, 17] on span "People" at bounding box center [441, 15] width 19 height 7
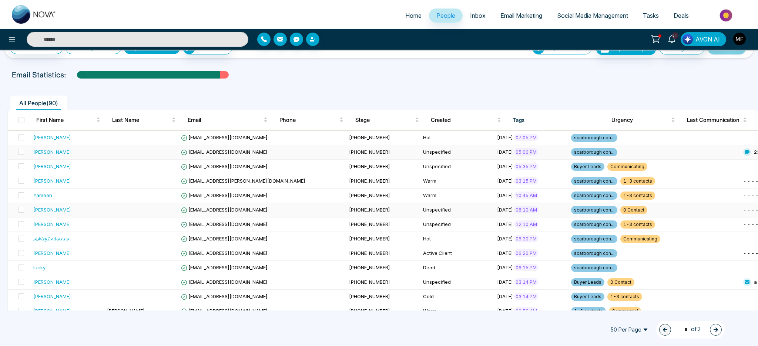
scroll to position [19, 0]
click at [21, 150] on span at bounding box center [21, 151] width 6 height 6
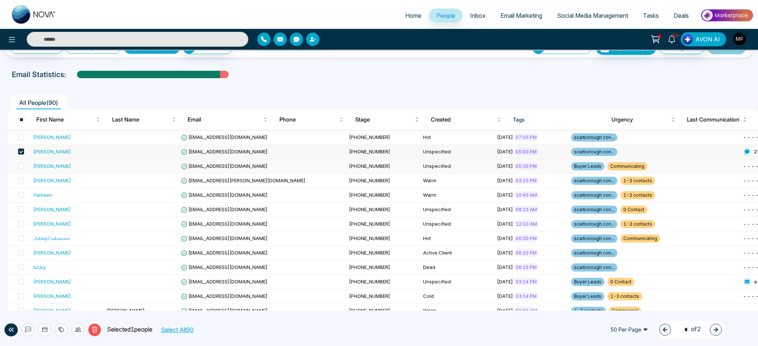
click at [18, 161] on td at bounding box center [19, 166] width 22 height 14
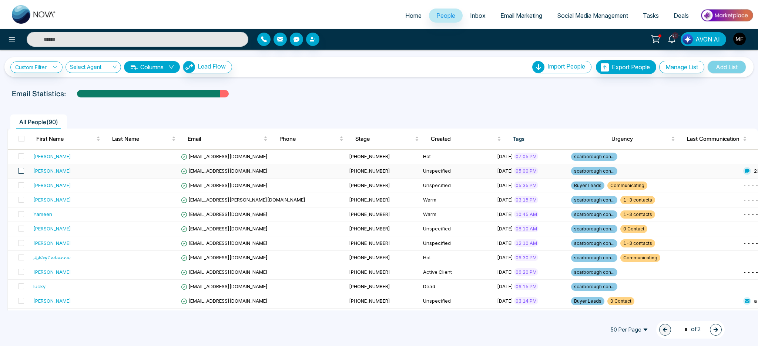
click at [23, 170] on span at bounding box center [21, 171] width 6 height 6
click at [22, 185] on span at bounding box center [21, 185] width 6 height 6
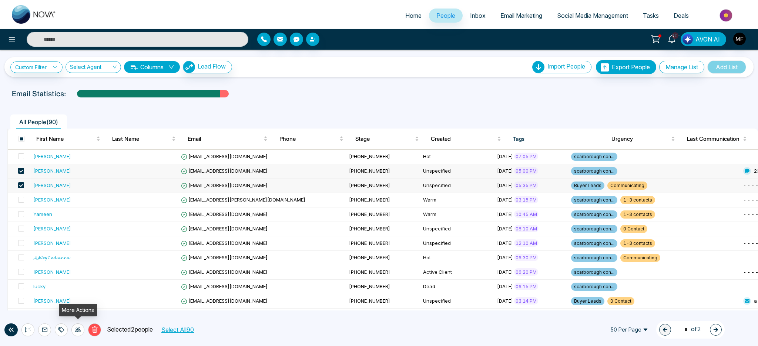
click at [83, 330] on div at bounding box center [77, 329] width 13 height 13
click at [80, 313] on link "Assign Agent" at bounding box center [64, 313] width 32 height 6
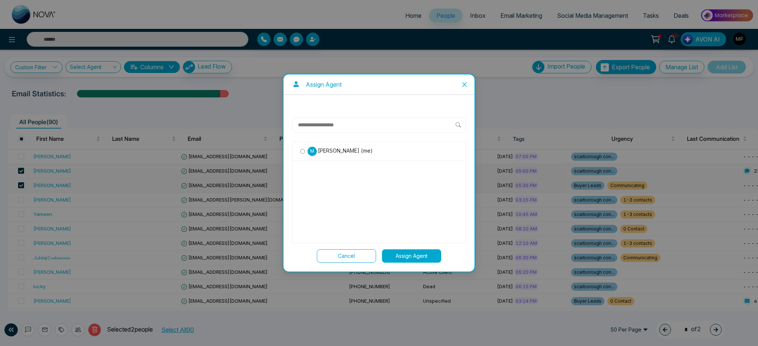
click at [378, 257] on div "Cancel Assign Agent" at bounding box center [378, 255] width 173 height 13
click at [359, 254] on button "Cancel" at bounding box center [346, 255] width 59 height 13
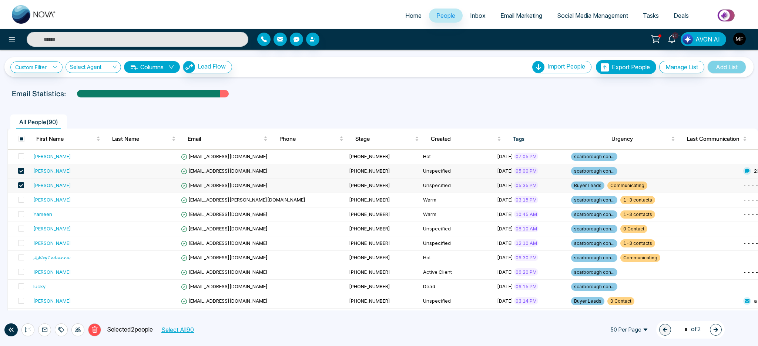
click at [668, 97] on div "Email Statistics:" at bounding box center [379, 93] width 758 height 11
click at [718, 83] on div "Custom Filter Choose a filter Cancel Apply Select Agent Columns Lead Flow Impor…" at bounding box center [379, 180] width 758 height 260
click at [20, 137] on span at bounding box center [21, 139] width 6 height 6
click at [169, 67] on button "Columns" at bounding box center [152, 67] width 56 height 12
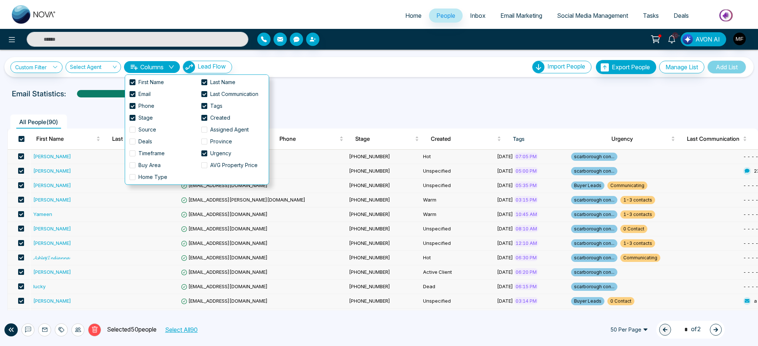
click at [169, 67] on button "Columns" at bounding box center [152, 67] width 56 height 12
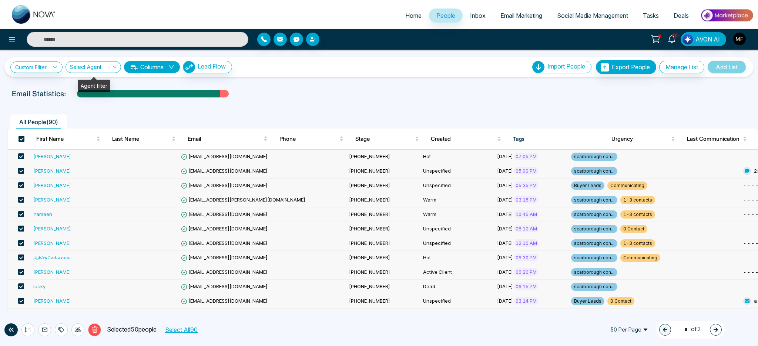
click at [103, 67] on input "search" at bounding box center [90, 68] width 41 height 14
click at [51, 73] on div "Custom Filter Choose a filter Cancel Apply Select Agent Columns Lead Flow" at bounding box center [121, 67] width 222 height 13
click at [52, 68] on link "Custom Filter" at bounding box center [36, 66] width 52 height 11
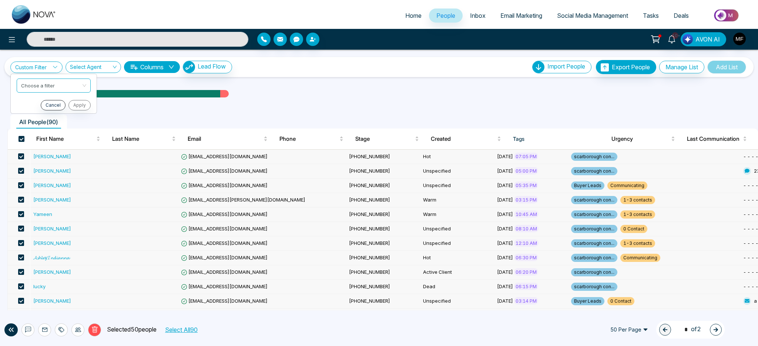
click at [56, 60] on div "Custom Filter Choose a filter Cancel Apply Select Agent Columns Lead Flow Impor…" at bounding box center [378, 67] width 737 height 14
click at [567, 68] on span "Import People" at bounding box center [566, 66] width 38 height 7
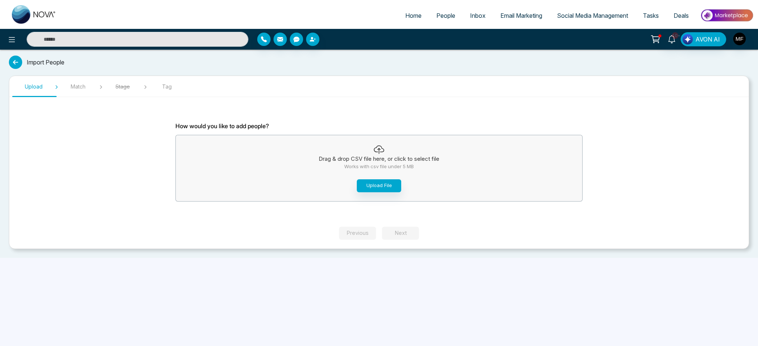
click at [18, 61] on icon at bounding box center [15, 61] width 13 height 13
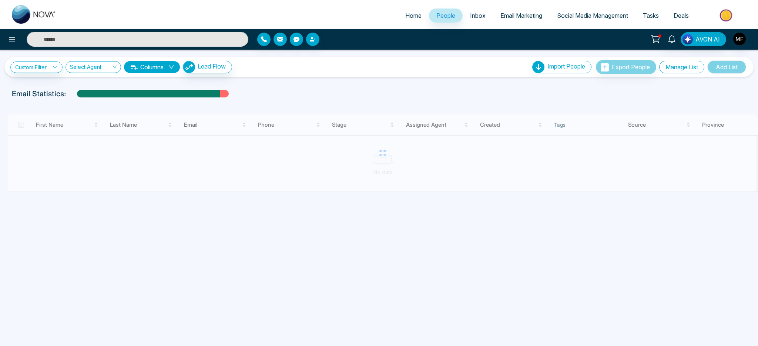
click at [677, 71] on button "Manage List" at bounding box center [681, 67] width 45 height 13
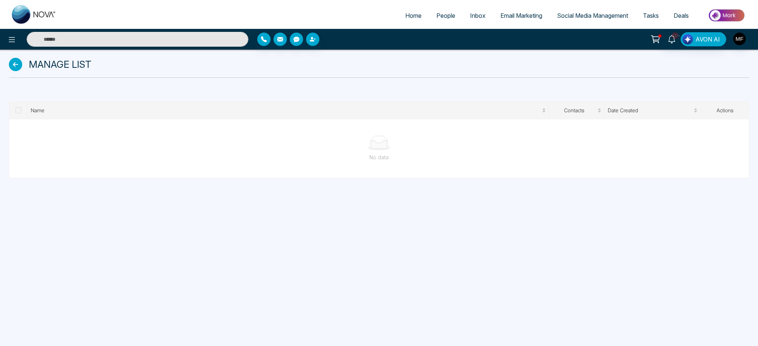
click at [23, 111] on th at bounding box center [18, 110] width 18 height 17
click at [19, 110] on span at bounding box center [19, 110] width 6 height 6
click at [31, 110] on span "Name" at bounding box center [285, 110] width 509 height 8
click at [51, 60] on span "Manage List" at bounding box center [60, 64] width 63 height 14
click at [16, 65] on icon at bounding box center [15, 64] width 13 height 13
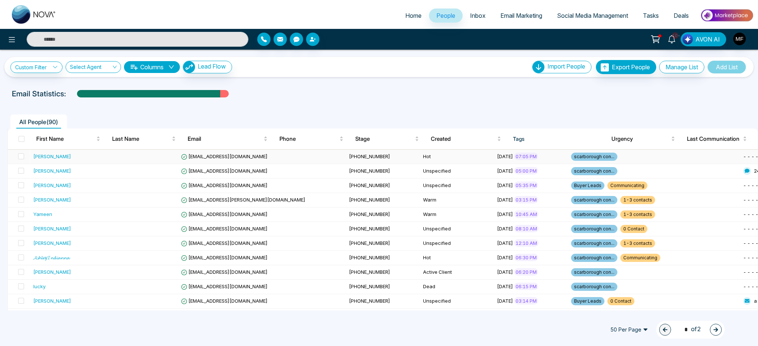
click at [175, 162] on td at bounding box center [141, 156] width 74 height 14
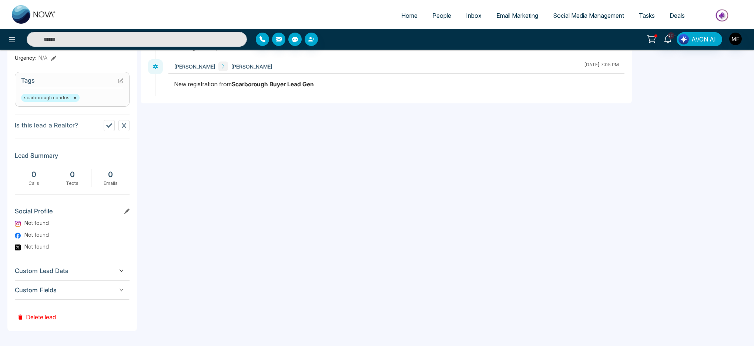
scroll to position [37, 0]
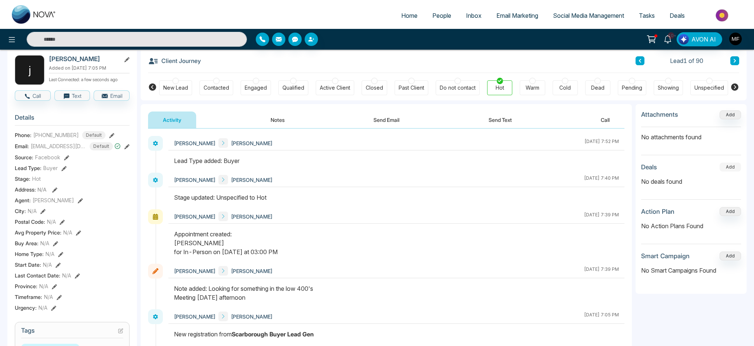
click at [732, 170] on button "Add" at bounding box center [729, 166] width 21 height 9
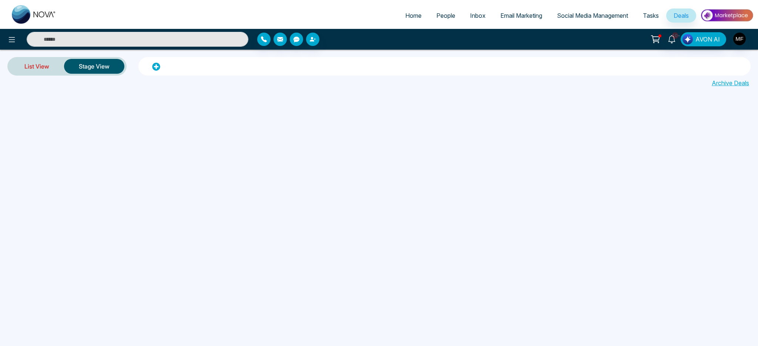
click at [47, 68] on link "List View" at bounding box center [37, 66] width 54 height 18
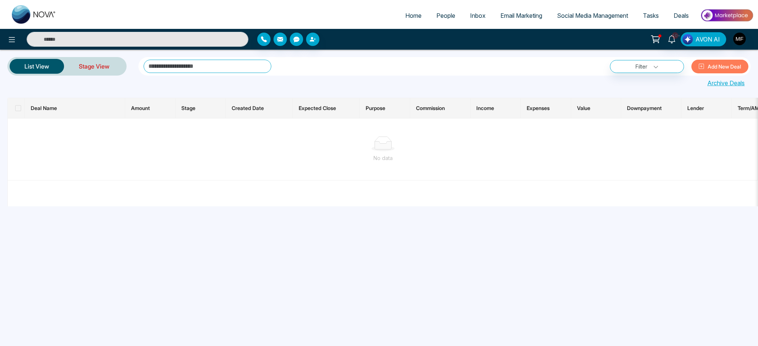
click at [88, 68] on link "Stage View" at bounding box center [94, 66] width 60 height 18
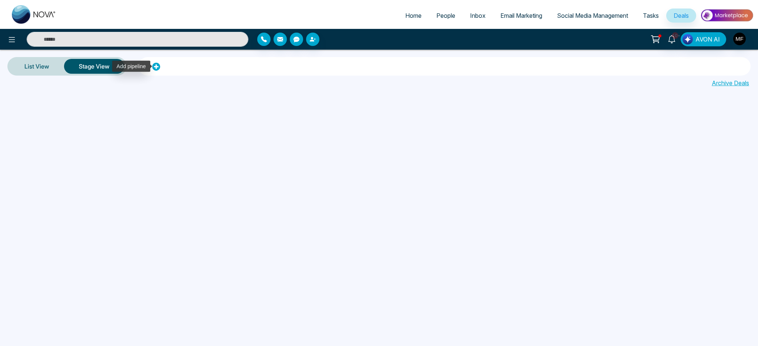
click at [159, 63] on icon at bounding box center [156, 67] width 8 height 8
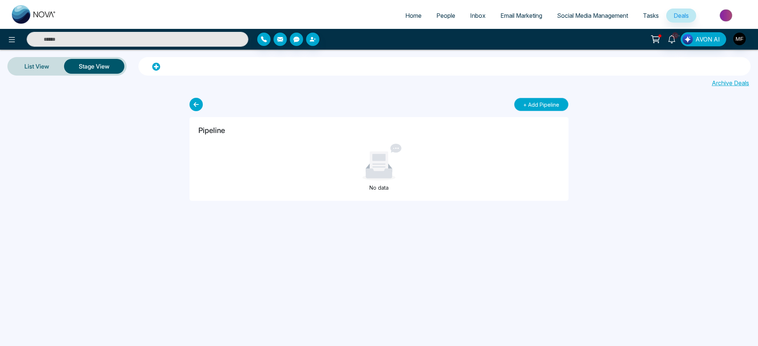
click at [534, 108] on button "+ Add Pipeline" at bounding box center [541, 104] width 54 height 13
click at [155, 67] on icon at bounding box center [156, 67] width 8 height 8
click at [228, 105] on input "text" at bounding box center [349, 104] width 286 height 13
type input "*****"
click at [518, 106] on button "Save" at bounding box center [514, 104] width 31 height 13
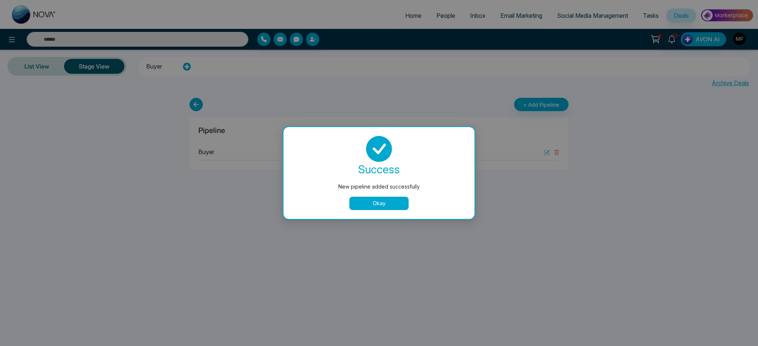
click at [381, 206] on button "Okay" at bounding box center [378, 202] width 59 height 13
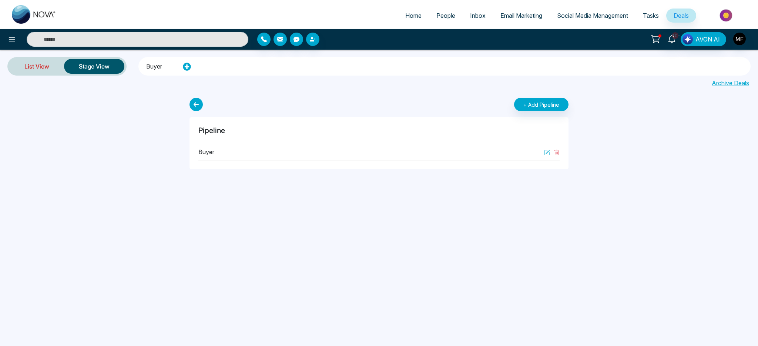
click at [38, 72] on link "List View" at bounding box center [37, 66] width 54 height 18
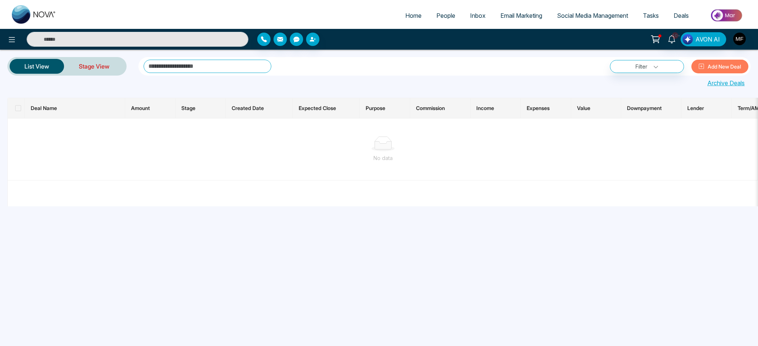
click at [94, 68] on link "Stage View" at bounding box center [94, 66] width 60 height 18
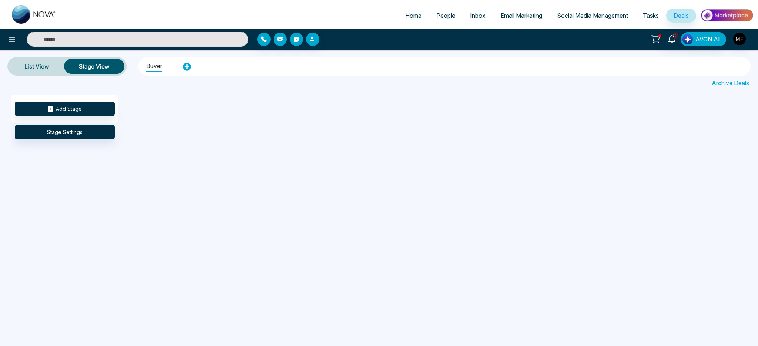
click at [149, 67] on li "Buyer" at bounding box center [154, 65] width 16 height 14
click at [156, 65] on li "Buyer" at bounding box center [154, 65] width 16 height 14
click at [82, 104] on button "Add Stage" at bounding box center [65, 108] width 100 height 14
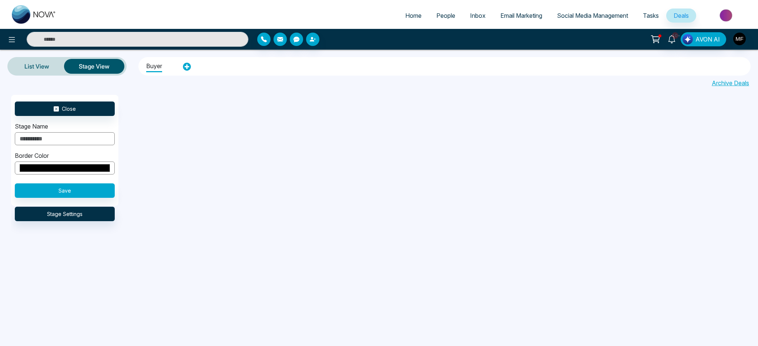
click at [78, 139] on input "text" at bounding box center [65, 138] width 100 height 13
click at [182, 142] on div "Close Stage Name Border Color ******* Save Stage Settings" at bounding box center [390, 190] width 758 height 190
click at [80, 141] on input "text" at bounding box center [65, 138] width 100 height 13
type input "*"
type input "**********"
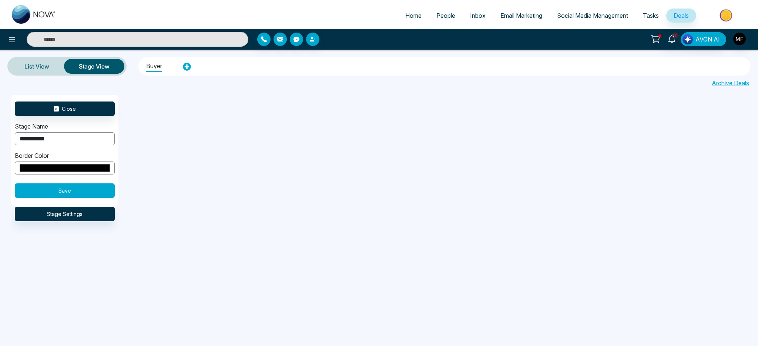
click at [75, 188] on button "Save" at bounding box center [65, 190] width 100 height 14
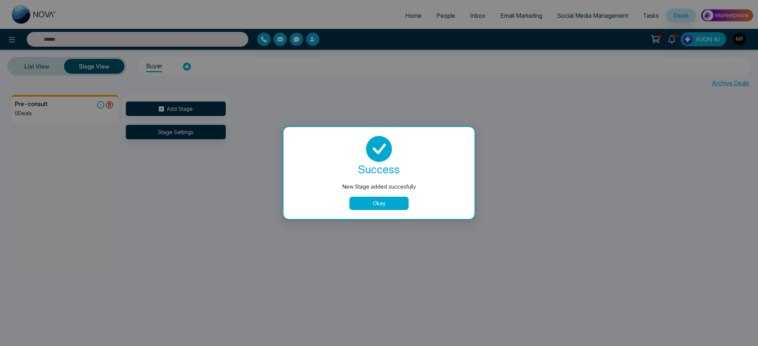
click at [364, 206] on button "Okay" at bounding box center [378, 202] width 59 height 13
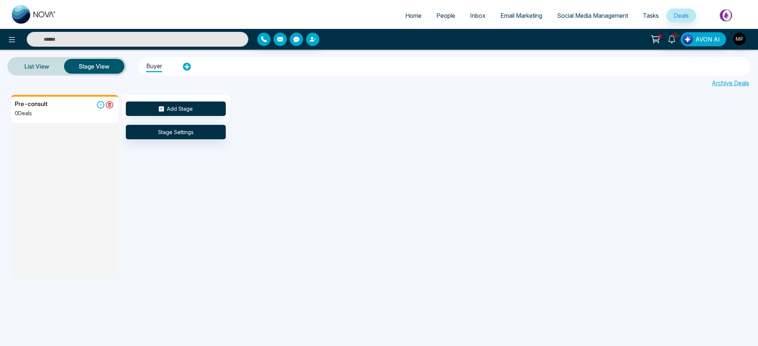
click at [65, 111] on div "Pre-consult 0 Deals" at bounding box center [65, 111] width 100 height 23
click at [39, 70] on link "List View" at bounding box center [37, 66] width 54 height 18
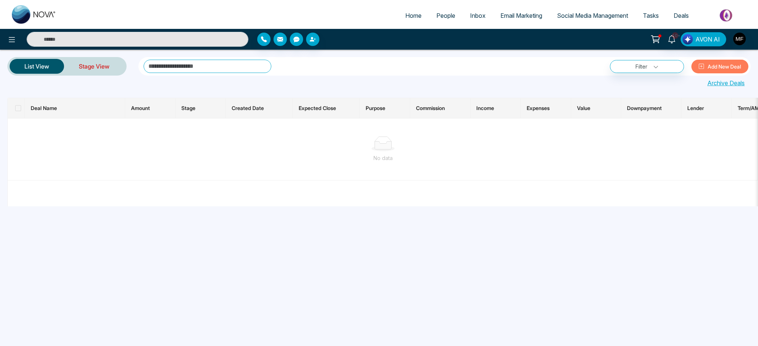
click at [95, 71] on link "Stage View" at bounding box center [94, 66] width 60 height 18
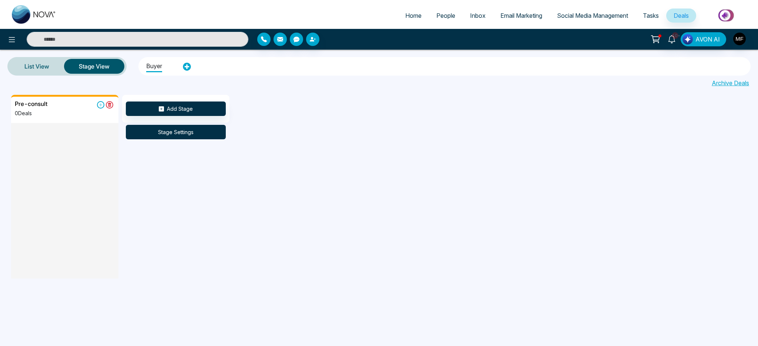
click at [192, 134] on button "Stage Settings" at bounding box center [176, 132] width 100 height 14
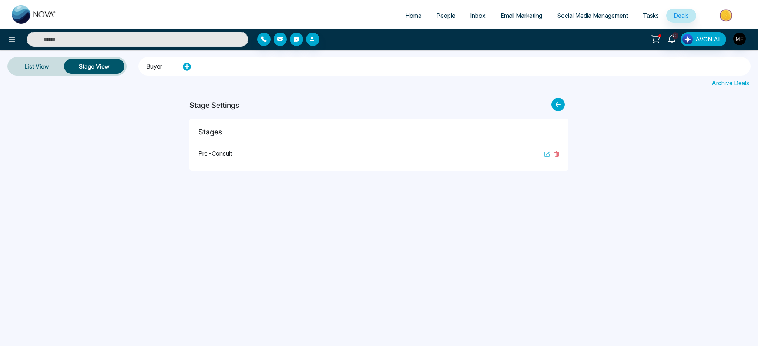
click at [255, 157] on div "Pre-consult" at bounding box center [378, 153] width 361 height 17
click at [567, 100] on label at bounding box center [559, 105] width 17 height 15
click at [560, 102] on icon at bounding box center [557, 104] width 13 height 13
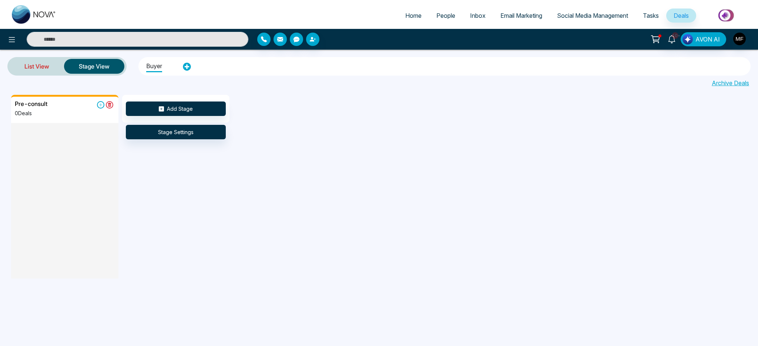
click at [37, 67] on link "List View" at bounding box center [37, 66] width 54 height 18
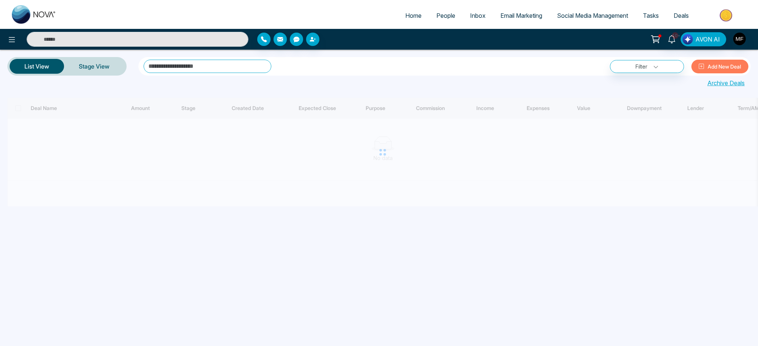
click at [707, 63] on button "Add New Deal" at bounding box center [719, 67] width 57 height 14
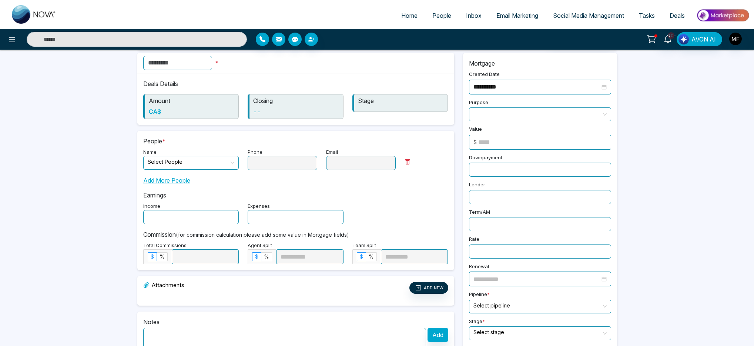
scroll to position [108, 0]
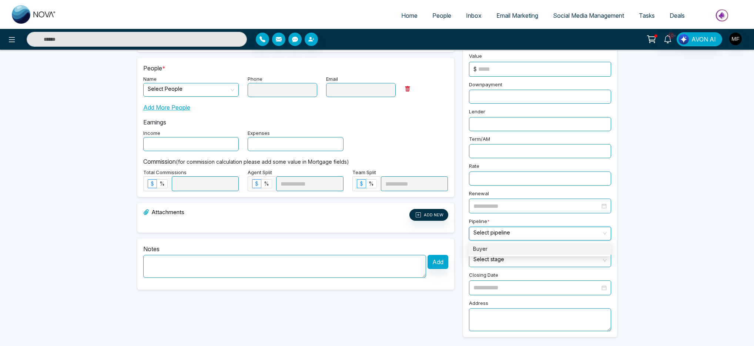
click at [525, 227] on input "search" at bounding box center [537, 232] width 128 height 11
click at [527, 237] on input "search" at bounding box center [537, 232] width 128 height 11
click at [523, 260] on input "search" at bounding box center [537, 258] width 128 height 11
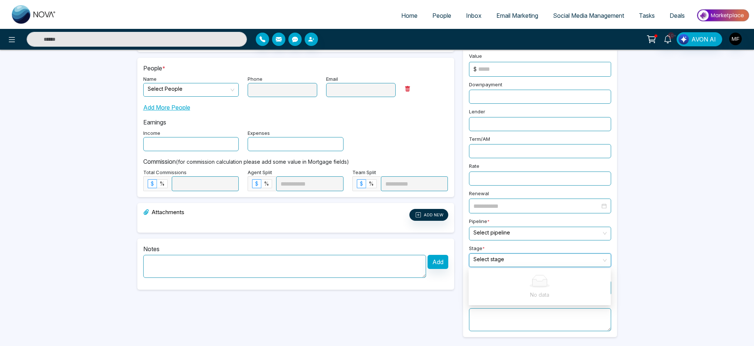
click at [523, 260] on input "search" at bounding box center [537, 258] width 128 height 11
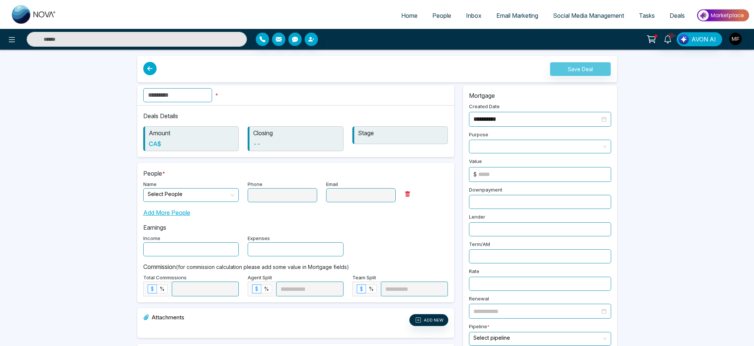
scroll to position [0, 0]
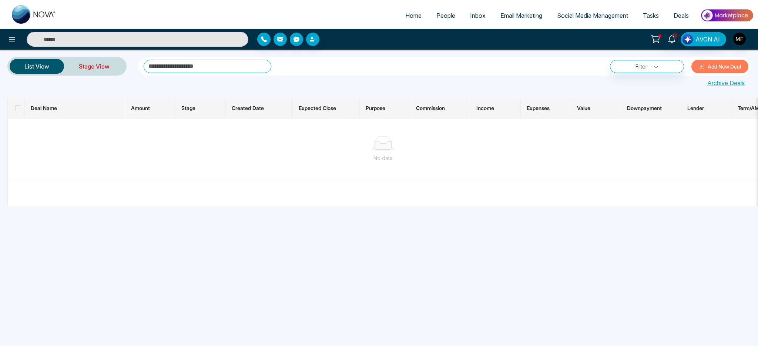
click at [111, 70] on link "Stage View" at bounding box center [94, 66] width 60 height 18
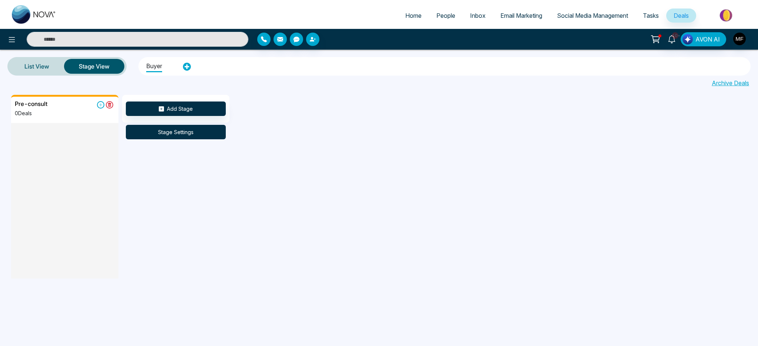
click at [204, 129] on button "Stage Settings" at bounding box center [176, 132] width 100 height 14
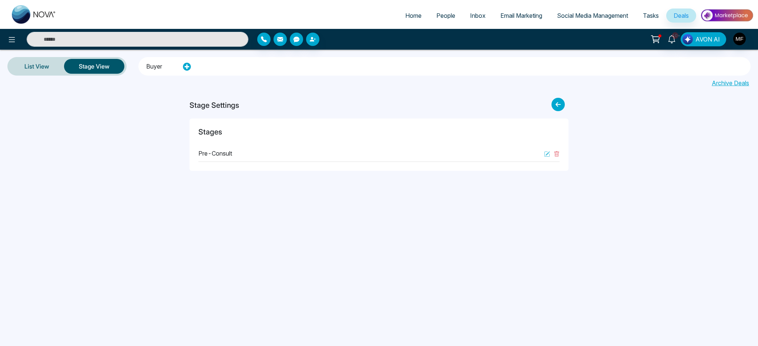
click at [254, 158] on div "Pre-consult" at bounding box center [378, 153] width 361 height 17
click at [562, 101] on icon at bounding box center [557, 104] width 13 height 13
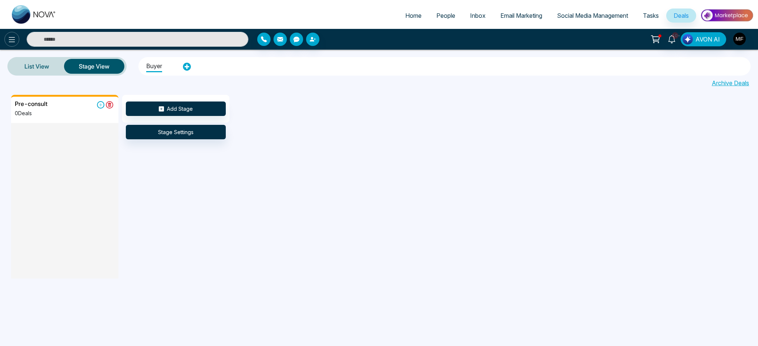
click at [9, 41] on icon at bounding box center [11, 39] width 9 height 9
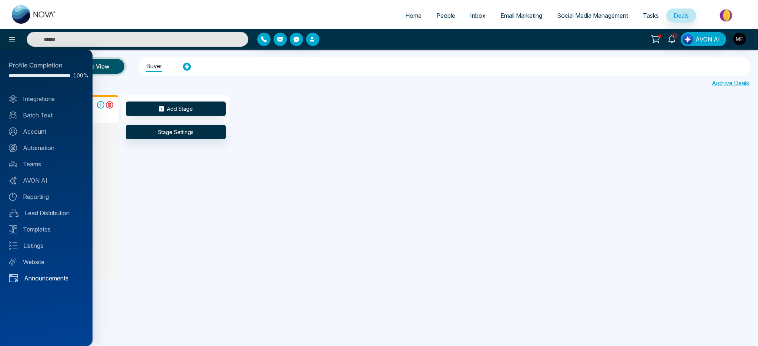
click at [41, 276] on link "Announcements" at bounding box center [46, 277] width 75 height 9
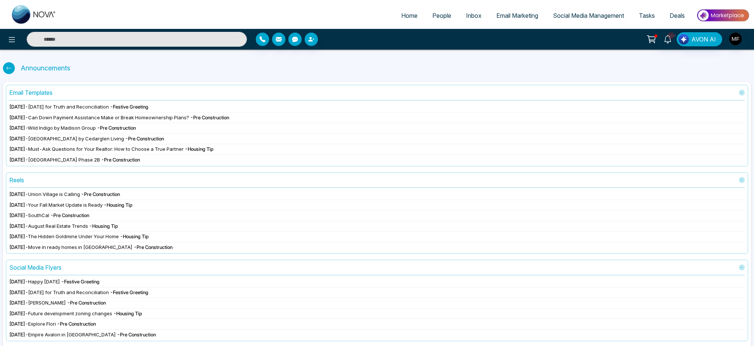
click at [8, 67] on icon at bounding box center [9, 68] width 6 height 6
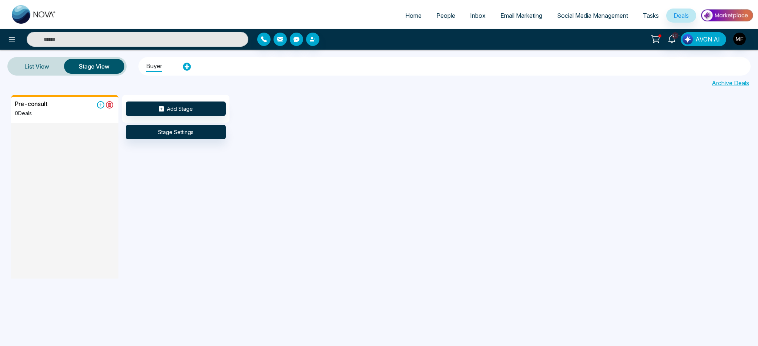
click at [18, 44] on div at bounding box center [126, 39] width 253 height 15
click at [14, 43] on icon at bounding box center [11, 39] width 9 height 9
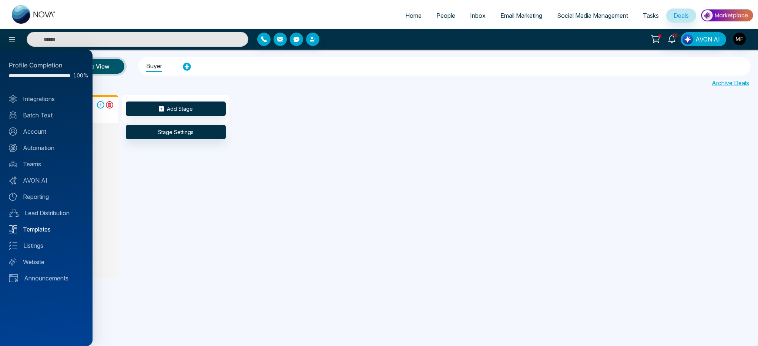
click at [38, 232] on link "Templates" at bounding box center [46, 229] width 75 height 9
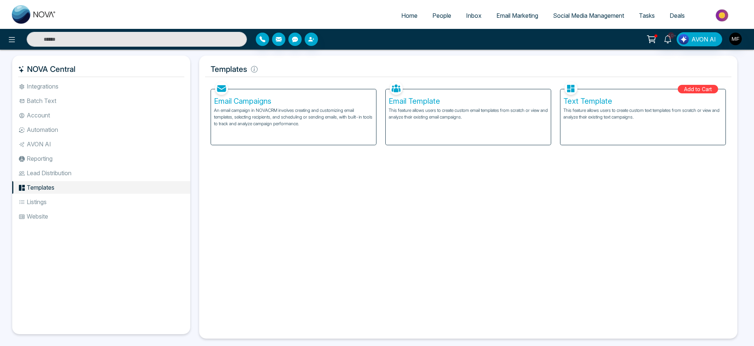
click at [36, 201] on li "Listings" at bounding box center [101, 201] width 178 height 13
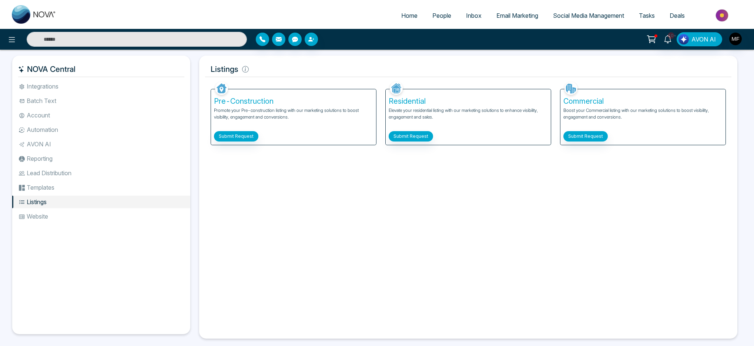
click at [45, 183] on li "Templates" at bounding box center [101, 187] width 178 height 13
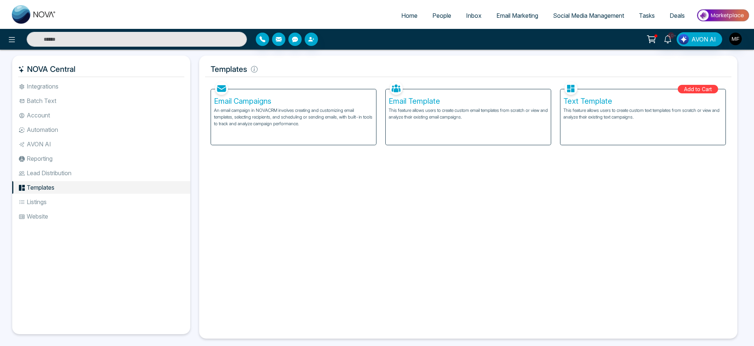
click at [49, 176] on li "Lead Distribution" at bounding box center [101, 172] width 178 height 13
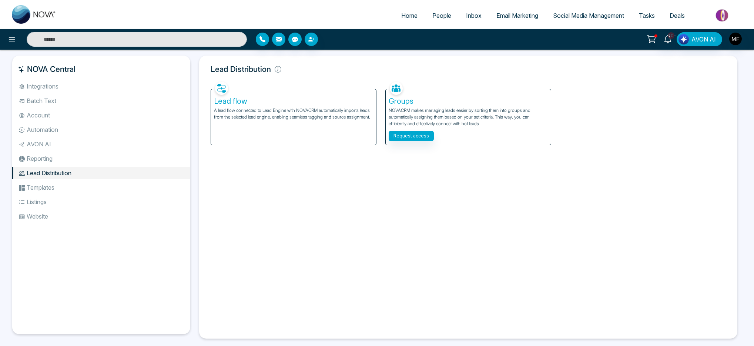
click at [54, 167] on li "Lead Distribution" at bounding box center [101, 172] width 178 height 13
click at [58, 159] on li "Reporting" at bounding box center [101, 158] width 178 height 13
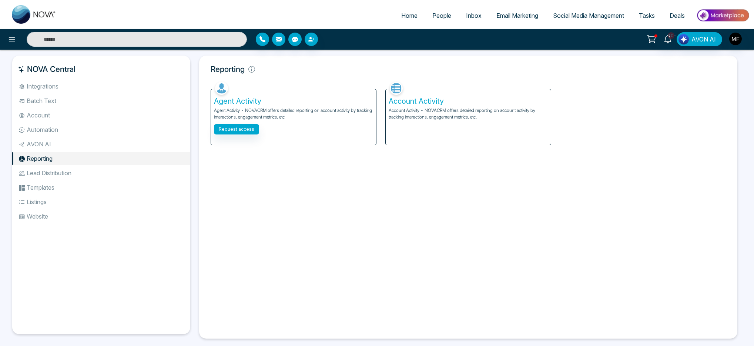
click at [67, 143] on li "AVON AI" at bounding box center [101, 144] width 178 height 13
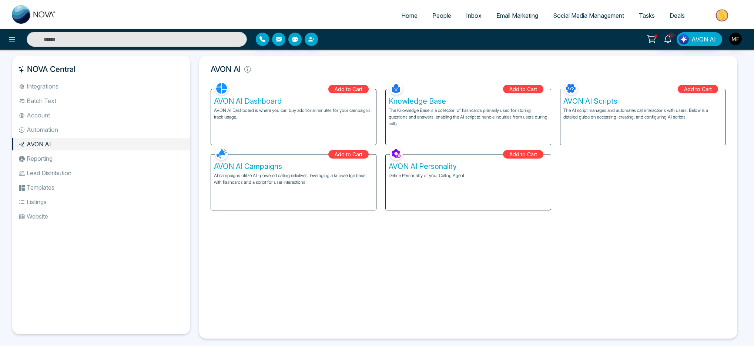
click at [54, 127] on li "Automation" at bounding box center [101, 129] width 178 height 13
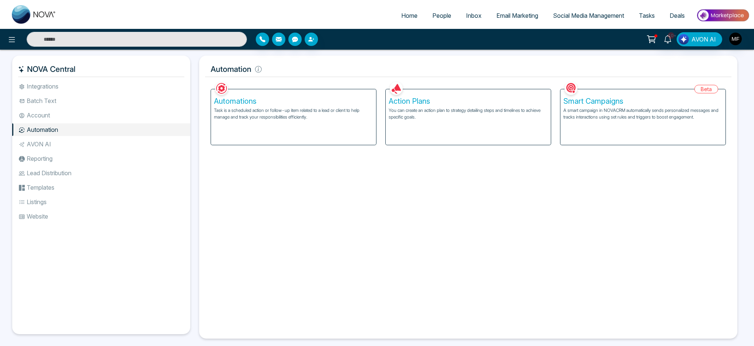
click at [64, 118] on li "Account" at bounding box center [101, 115] width 178 height 13
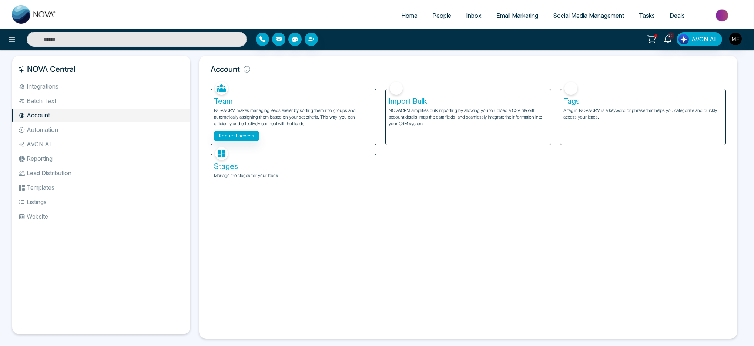
click at [65, 128] on li "Automation" at bounding box center [101, 129] width 178 height 13
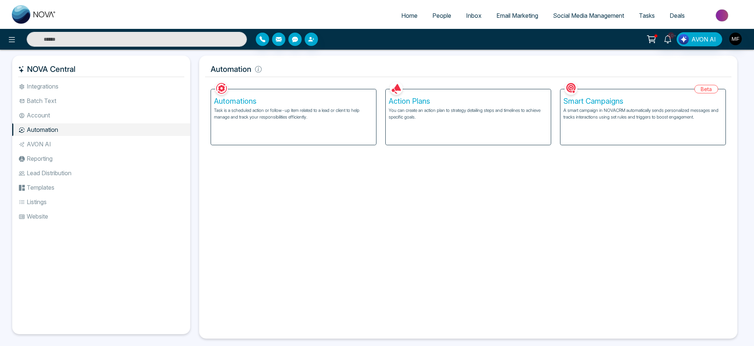
click at [497, 18] on span "Email Marketing" at bounding box center [517, 15] width 42 height 7
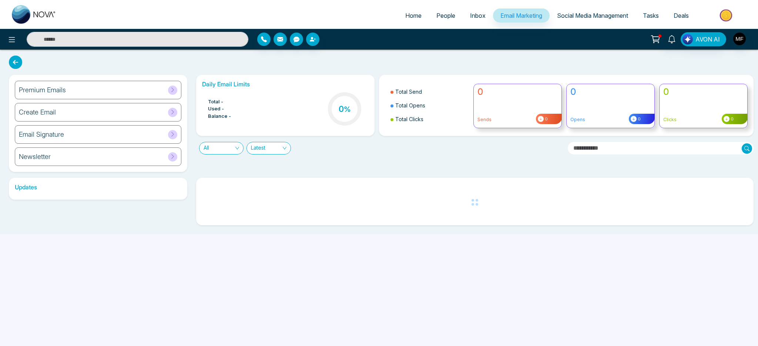
click at [81, 96] on div "Premium Emails" at bounding box center [98, 90] width 166 height 18
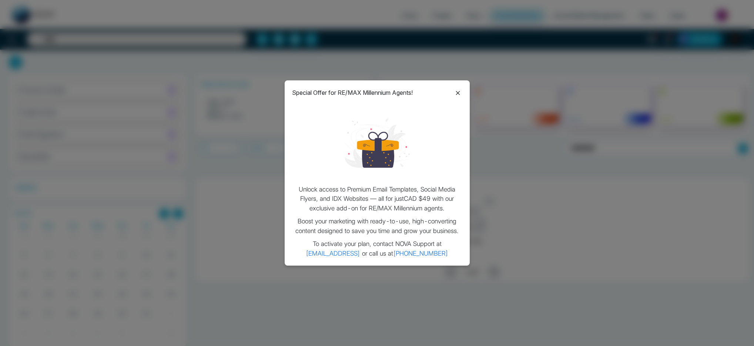
click at [462, 94] on div "Special Offer for RE/MAX Millennium Agents! Unlock access to Premium Email Temp…" at bounding box center [376, 172] width 185 height 185
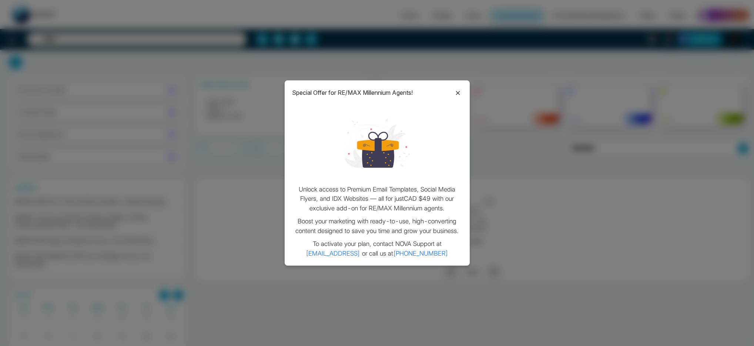
click at [459, 93] on icon at bounding box center [457, 92] width 9 height 9
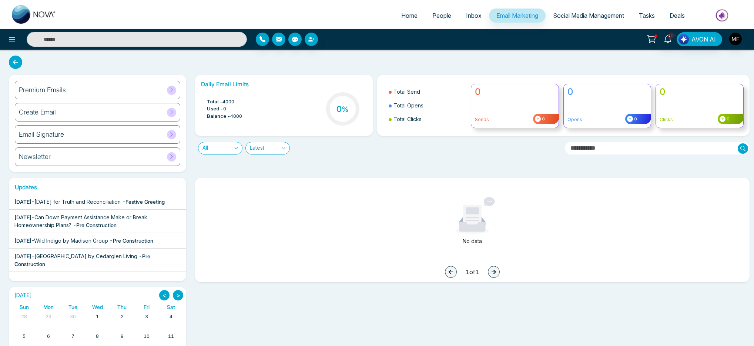
click at [107, 205] on div "[DATE] - [DATE] for Truth and Reconciliation - Festive Greeting" at bounding box center [89, 202] width 150 height 8
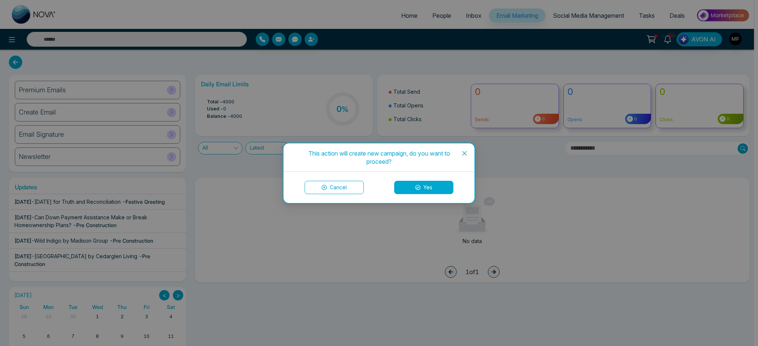
click at [466, 153] on icon "close" at bounding box center [464, 153] width 6 height 6
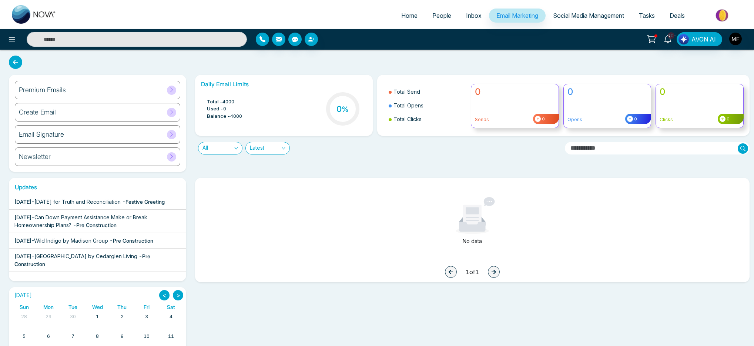
click at [585, 13] on span "Social Media Management" at bounding box center [588, 15] width 71 height 7
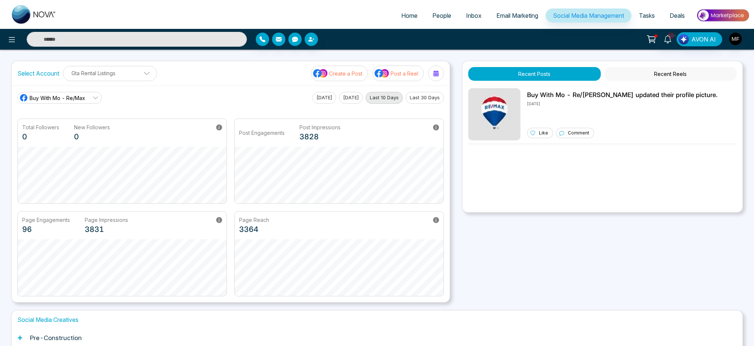
click at [672, 75] on button "Recent Reels" at bounding box center [670, 74] width 132 height 14
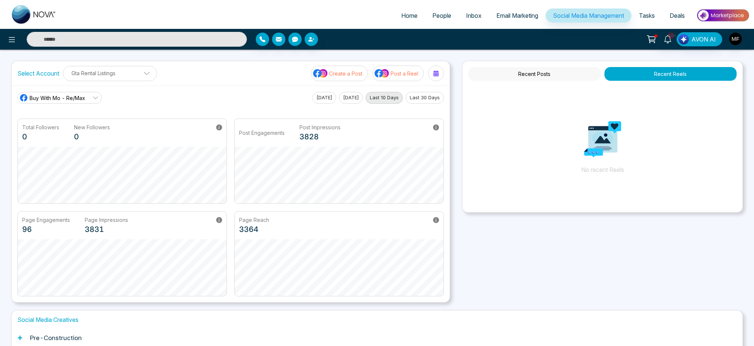
click at [543, 76] on button "Recent Posts" at bounding box center [534, 74] width 132 height 14
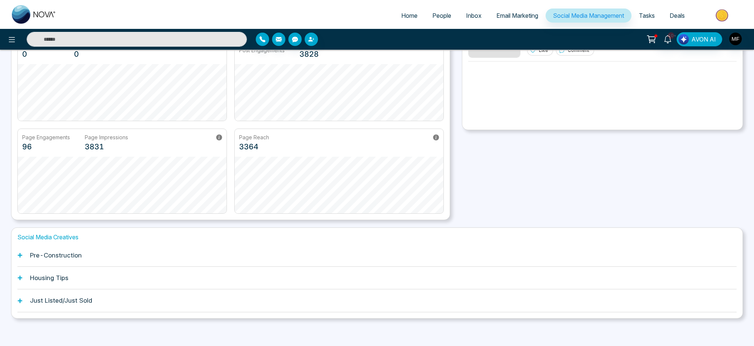
scroll to position [85, 0]
click at [57, 256] on h1 "Pre-Construction" at bounding box center [56, 252] width 52 height 7
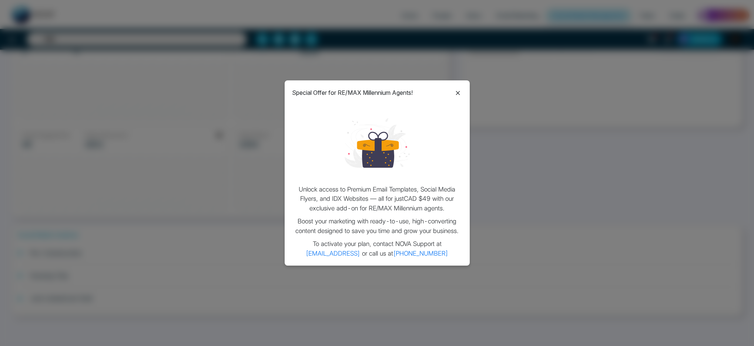
click at [465, 88] on div "Special Offer for RE/MAX Millennium Agents! Unlock access to Premium Email Temp…" at bounding box center [376, 172] width 185 height 185
click at [451, 93] on div "Special Offer for RE/MAX Millennium Agents!" at bounding box center [377, 93] width 170 height 10
click at [461, 96] on icon at bounding box center [457, 92] width 9 height 9
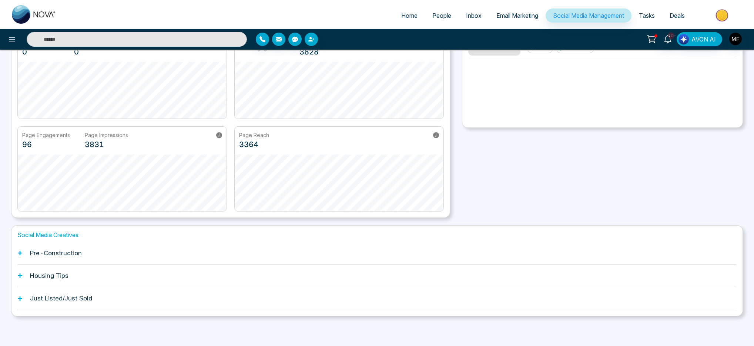
click at [61, 276] on h1 "Housing Tips" at bounding box center [49, 275] width 38 height 7
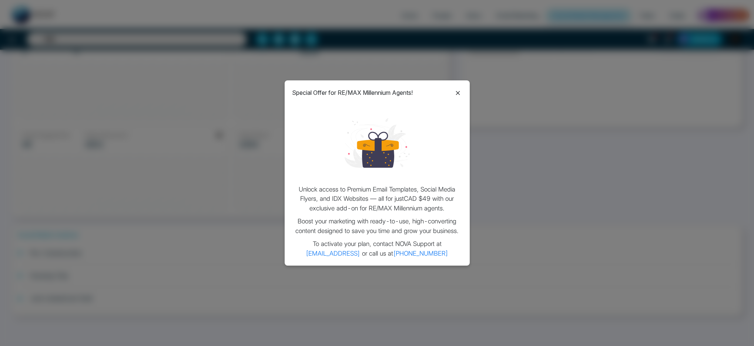
click at [454, 91] on icon at bounding box center [457, 92] width 9 height 9
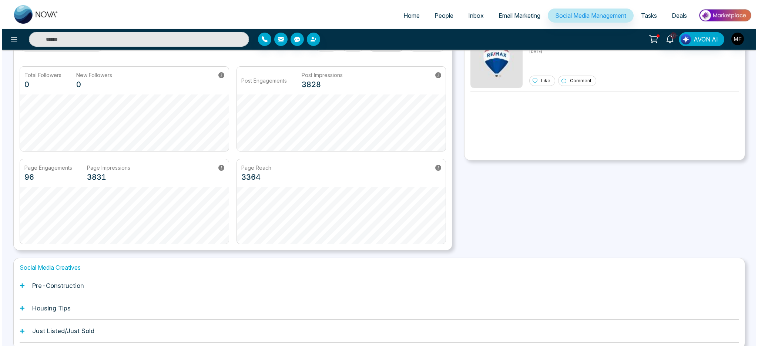
scroll to position [0, 0]
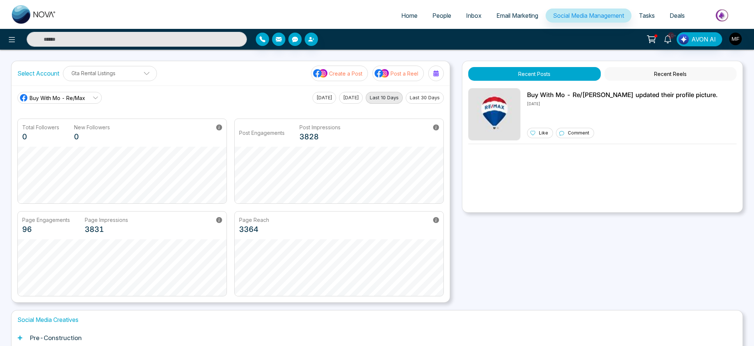
click at [84, 98] on span "Buy With Mo - Re/Max" at bounding box center [57, 98] width 55 height 8
click at [125, 98] on div "Buy With Mo - Re/[PERSON_NAME] With Mo - Re/Max [DATE] [DATE] Last 10 Days Last…" at bounding box center [230, 98] width 426 height 12
click at [136, 73] on p "Gta Rental Listings" at bounding box center [110, 73] width 84 height 12
click at [195, 81] on div "Select Account Gta Rental Listings Gta Rental Listings Add Social Accounts Crea…" at bounding box center [230, 73] width 438 height 24
click at [670, 41] on icon at bounding box center [667, 39] width 7 height 8
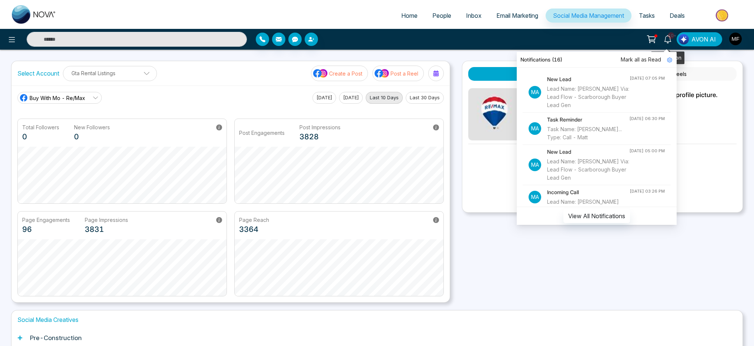
click at [651, 41] on icon at bounding box center [651, 39] width 10 height 10
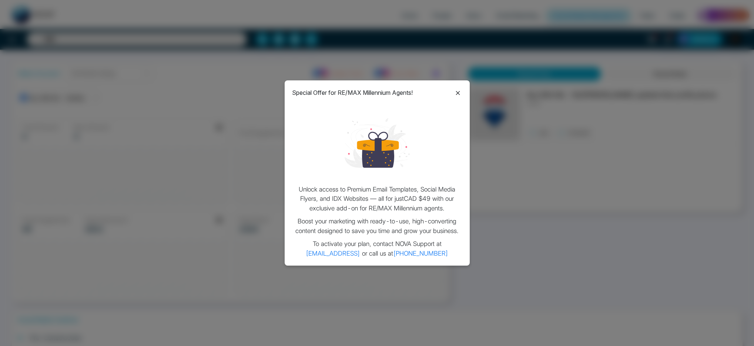
click at [455, 91] on icon at bounding box center [457, 92] width 9 height 9
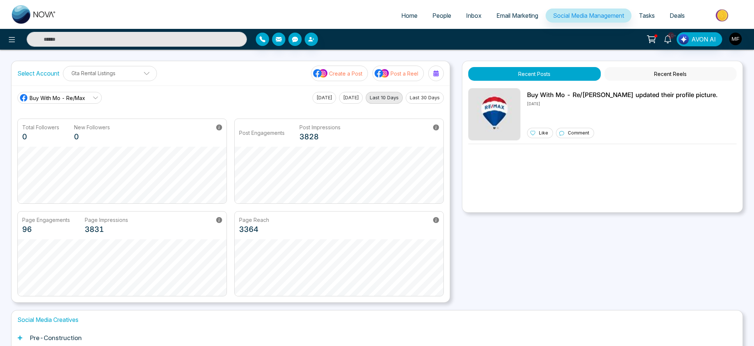
click at [437, 16] on span "People" at bounding box center [441, 15] width 19 height 7
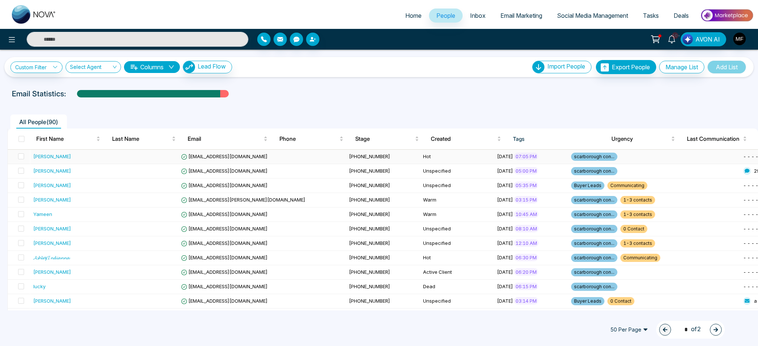
click at [666, 159] on td at bounding box center [703, 156] width 74 height 14
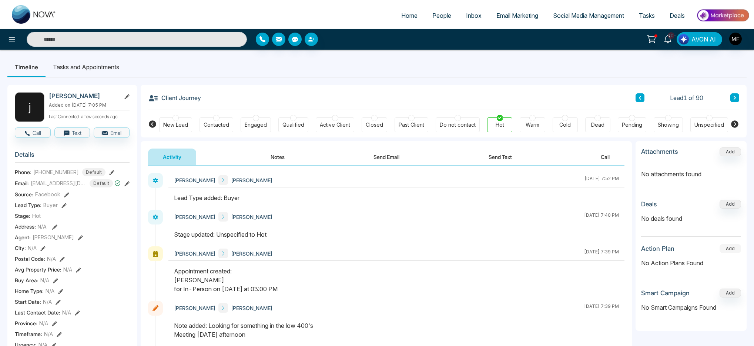
click at [732, 249] on button "Add" at bounding box center [729, 248] width 21 height 9
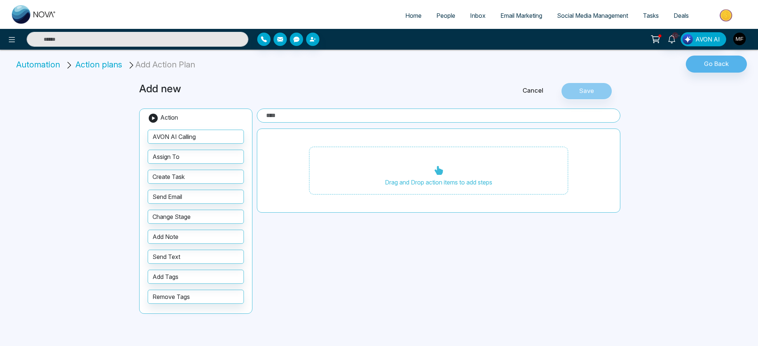
click at [153, 118] on icon at bounding box center [153, 117] width 11 height 11
click at [178, 115] on span "Action" at bounding box center [169, 117] width 18 height 7
click at [674, 39] on icon at bounding box center [671, 39] width 8 height 8
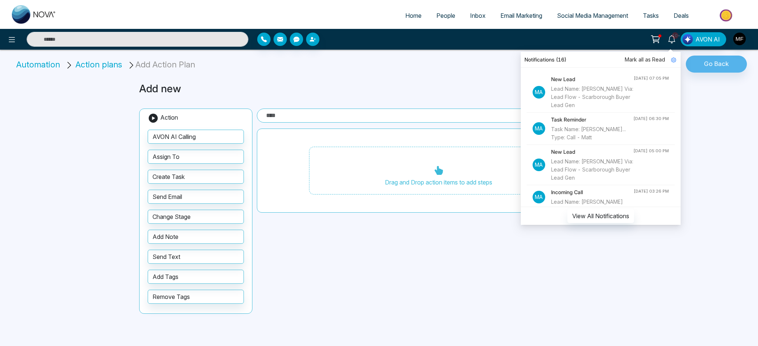
click at [651, 38] on icon at bounding box center [655, 39] width 10 height 10
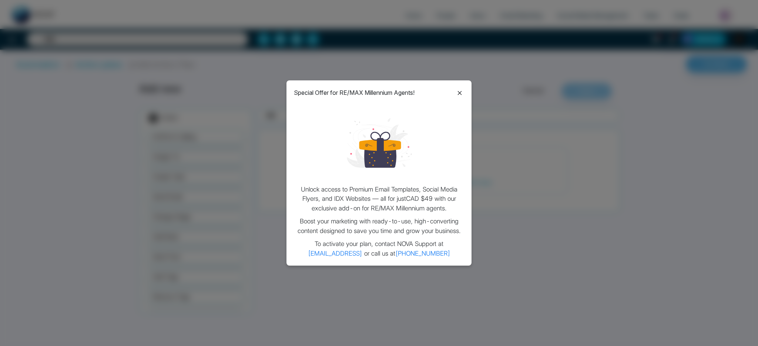
click at [460, 91] on icon at bounding box center [460, 93] width 4 height 4
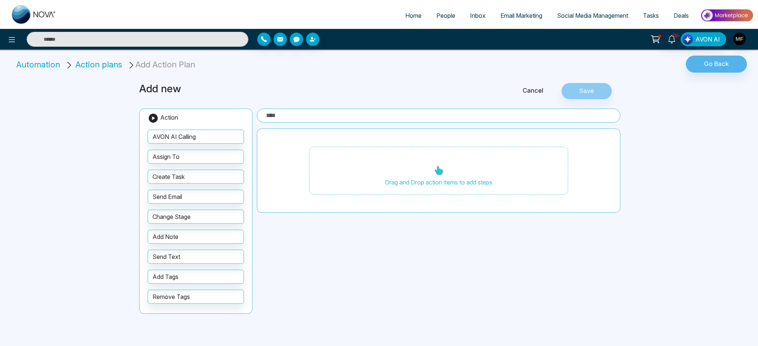
click at [441, 20] on link "People" at bounding box center [446, 16] width 34 height 14
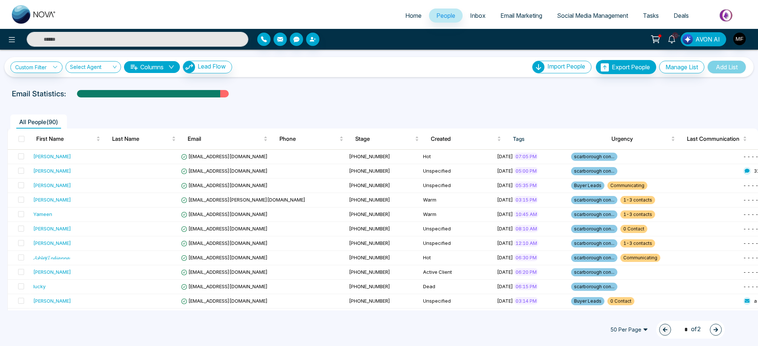
click at [479, 15] on span "Inbox" at bounding box center [478, 15] width 16 height 7
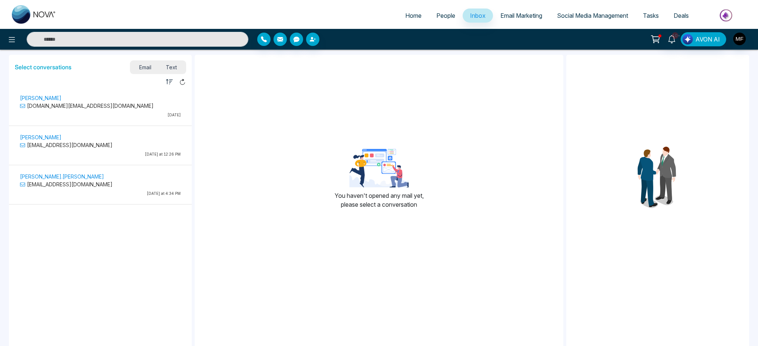
click at [80, 113] on p "[DATE]" at bounding box center [100, 115] width 161 height 6
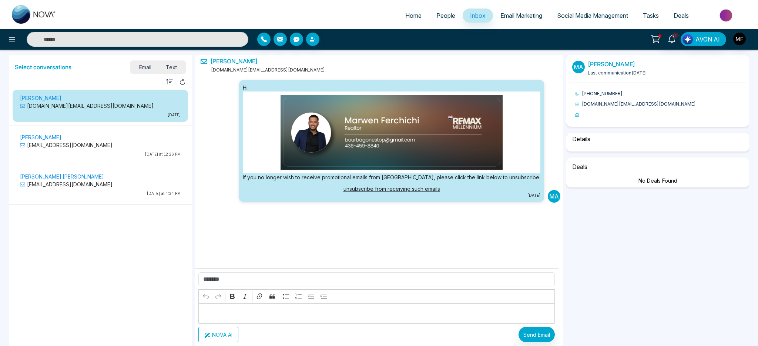
scroll to position [3, 0]
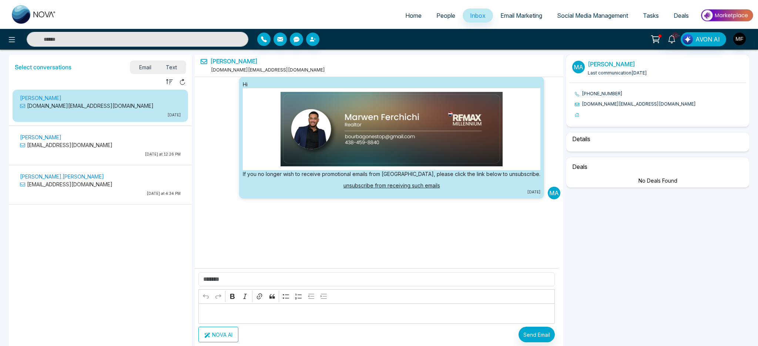
select select "****"
select select "*****"
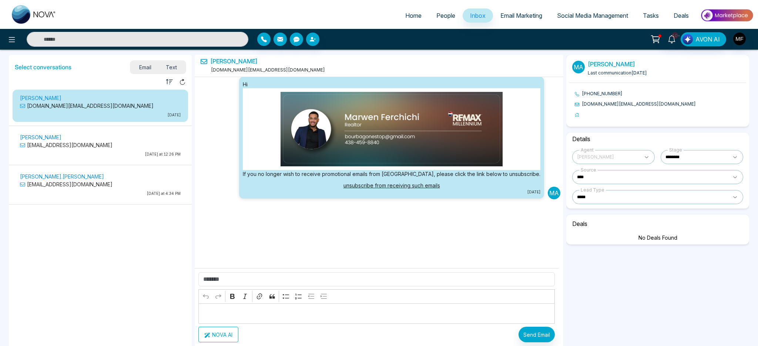
click at [87, 158] on div "[PERSON_NAME] [EMAIL_ADDRESS][DOMAIN_NAME] [DATE] at 12:26 PM" at bounding box center [100, 146] width 168 height 28
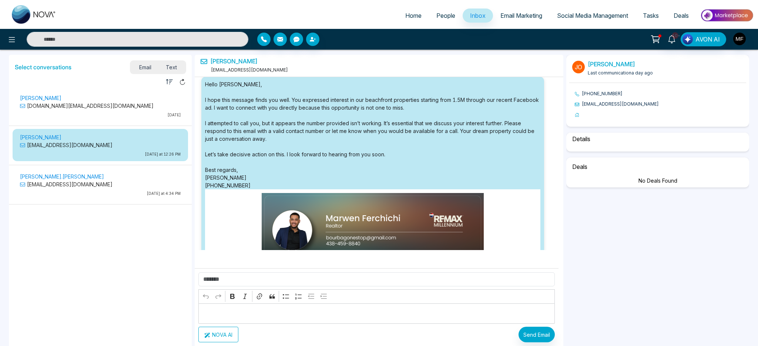
scroll to position [104, 0]
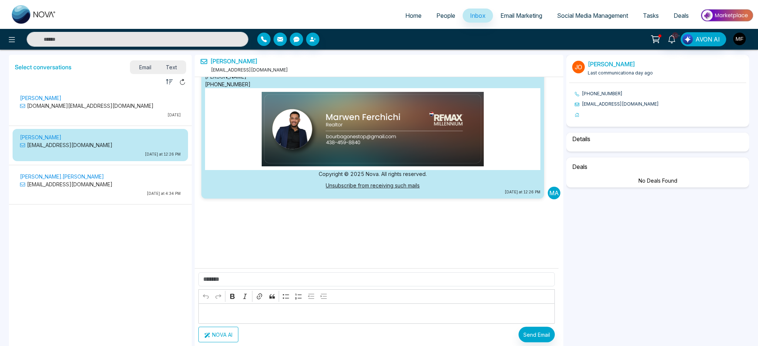
select select "*"
select select "********"
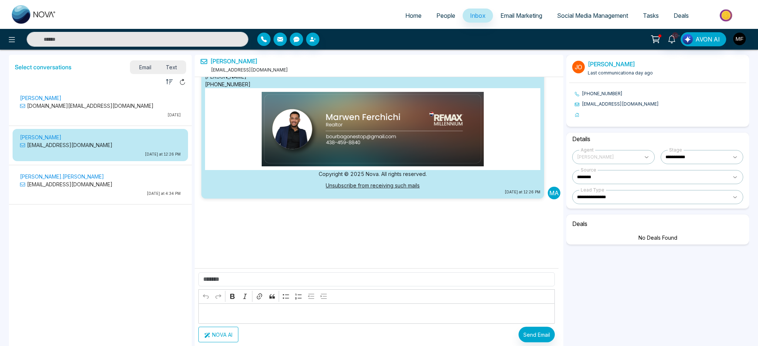
click at [94, 197] on div "[PERSON_NAME].[PERSON_NAME] [EMAIL_ADDRESS][DOMAIN_NAME] [DATE] at 4:34 PM" at bounding box center [100, 186] width 168 height 28
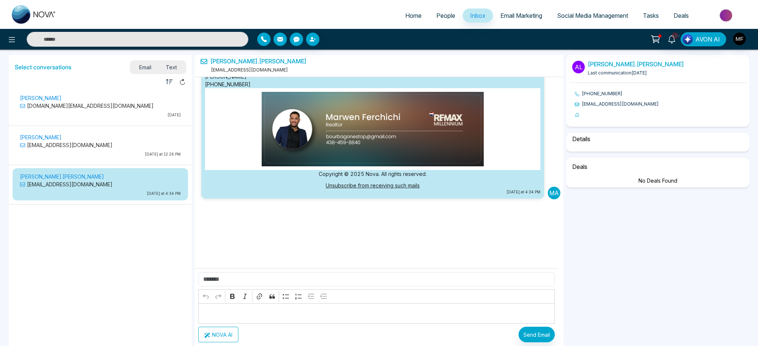
select select "****"
select select "********"
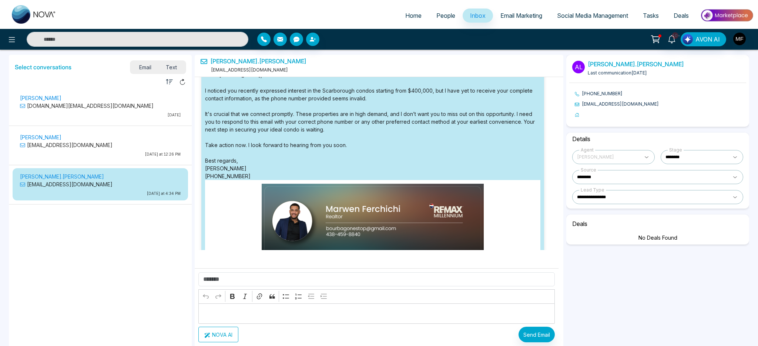
scroll to position [0, 0]
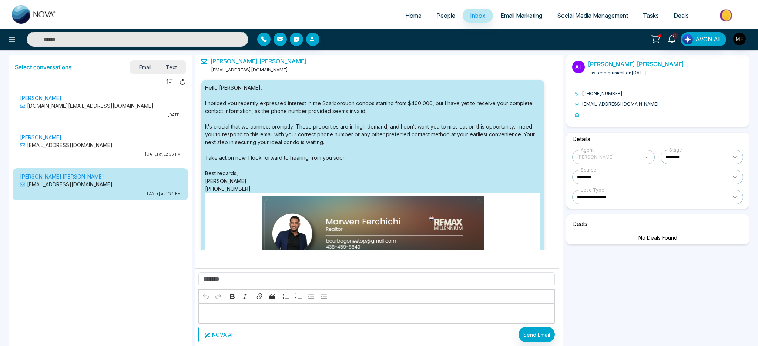
click at [111, 159] on div "[PERSON_NAME] [EMAIL_ADDRESS][DOMAIN_NAME] [DATE] at 12:26 PM" at bounding box center [100, 146] width 168 height 28
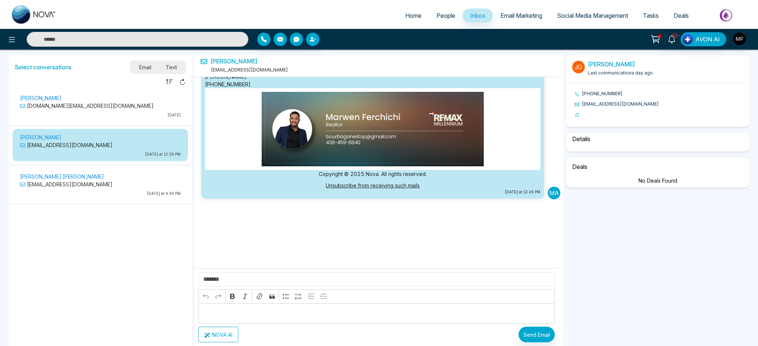
select select "*"
select select "********"
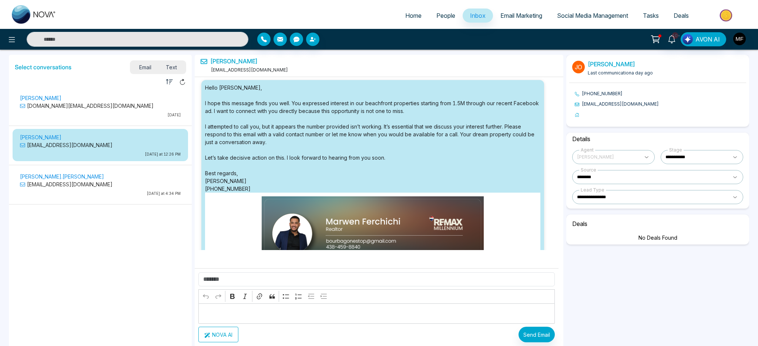
click at [516, 19] on link "Email Marketing" at bounding box center [521, 16] width 57 height 14
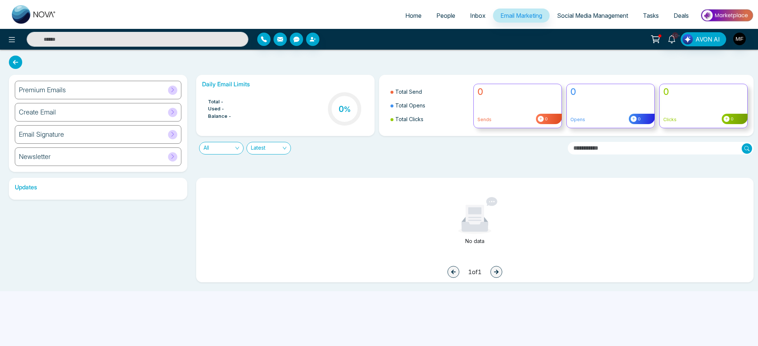
click at [101, 138] on div "Email Signature" at bounding box center [98, 134] width 166 height 18
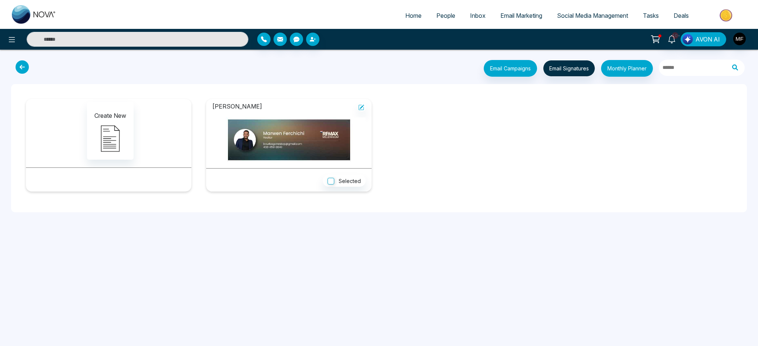
click at [269, 150] on img at bounding box center [289, 139] width 154 height 45
click at [361, 107] on icon at bounding box center [362, 107] width 4 height 4
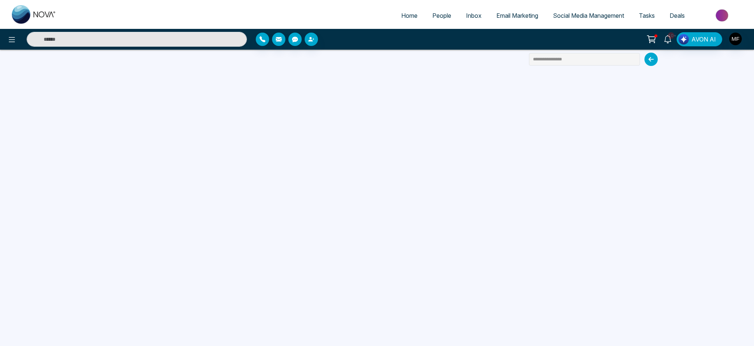
click at [646, 60] on icon at bounding box center [650, 59] width 13 height 13
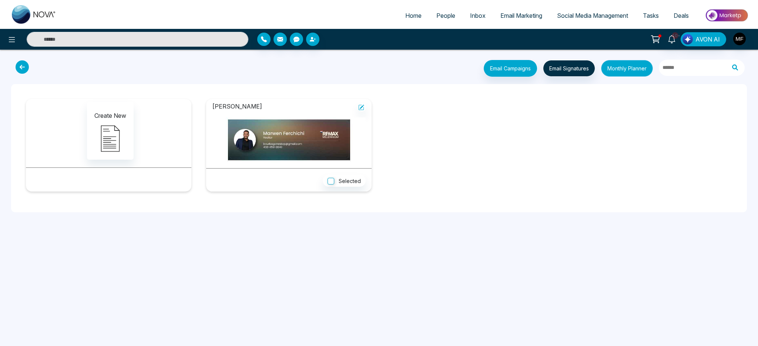
click at [626, 67] on button "Monthly Planner" at bounding box center [627, 68] width 52 height 17
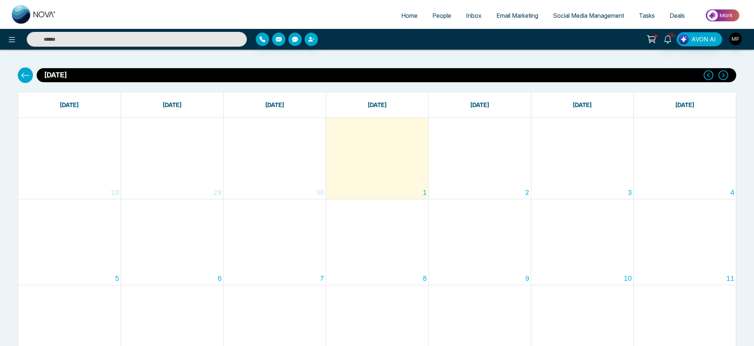
click at [29, 75] on icon at bounding box center [25, 75] width 9 height 9
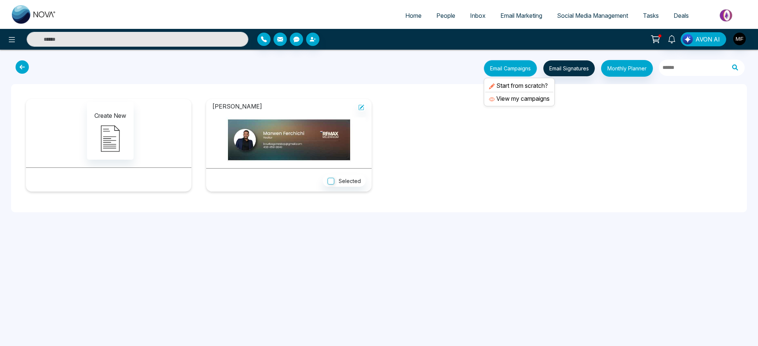
click at [503, 71] on button "Email Campaigns" at bounding box center [510, 68] width 53 height 17
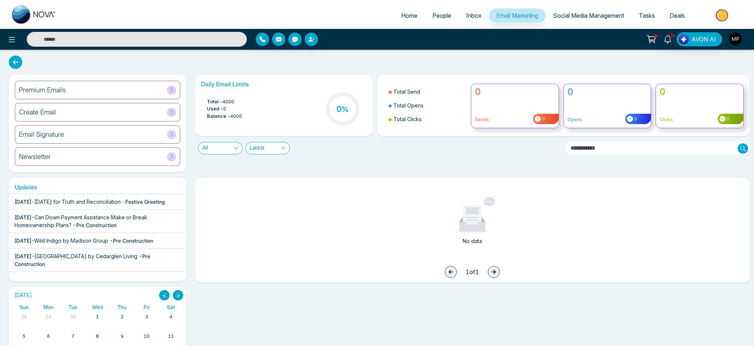
click at [90, 140] on div "Email Signature" at bounding box center [97, 134] width 165 height 18
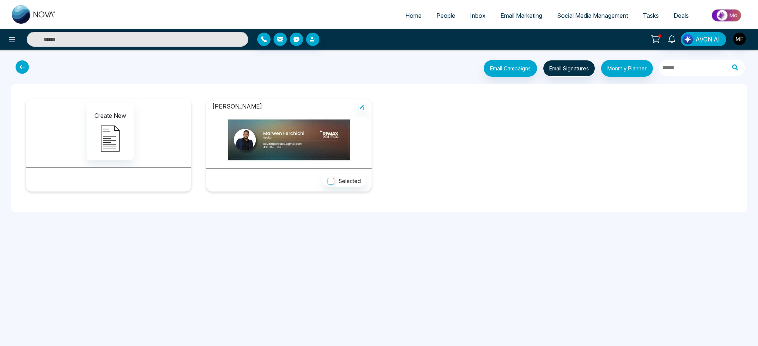
click at [148, 138] on div "Create New" at bounding box center [109, 131] width 154 height 58
click at [108, 137] on img at bounding box center [110, 138] width 37 height 37
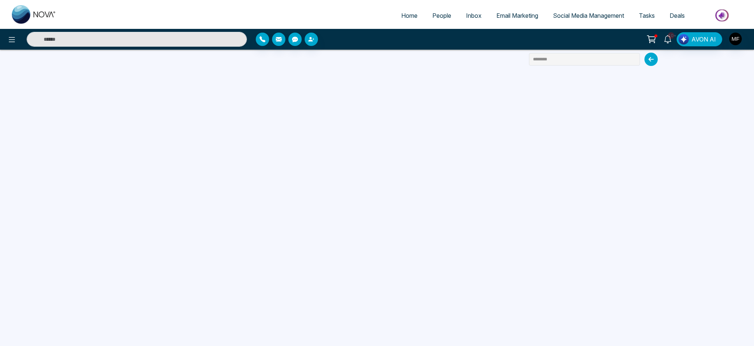
click at [653, 60] on icon at bounding box center [650, 59] width 13 height 13
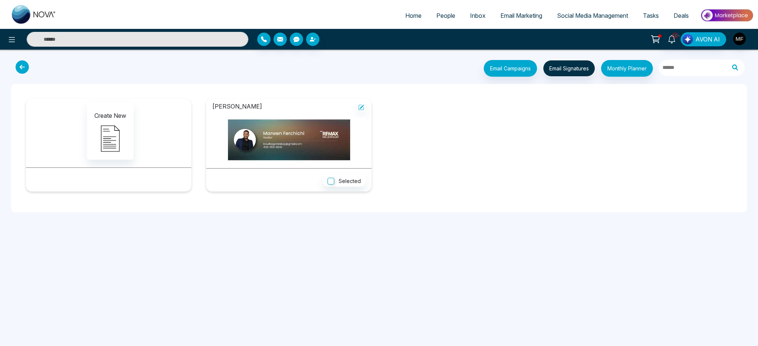
click at [17, 68] on icon at bounding box center [22, 66] width 13 height 13
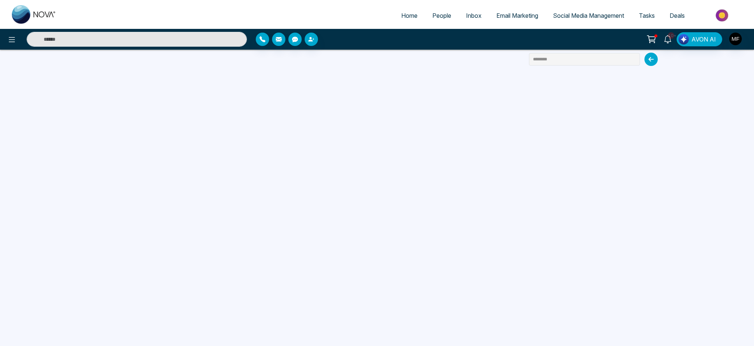
click at [196, 40] on input "text" at bounding box center [137, 39] width 220 height 15
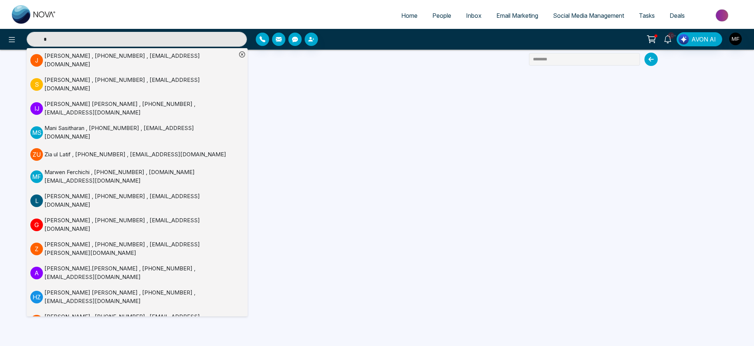
type input "*"
click at [435, 16] on span "People" at bounding box center [441, 15] width 19 height 7
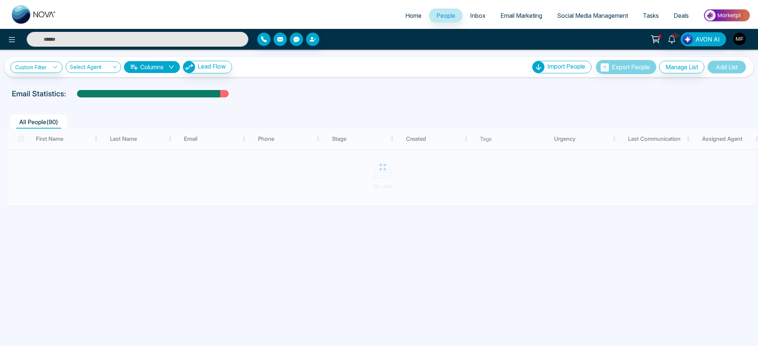
click at [163, 42] on input "text" at bounding box center [138, 39] width 222 height 15
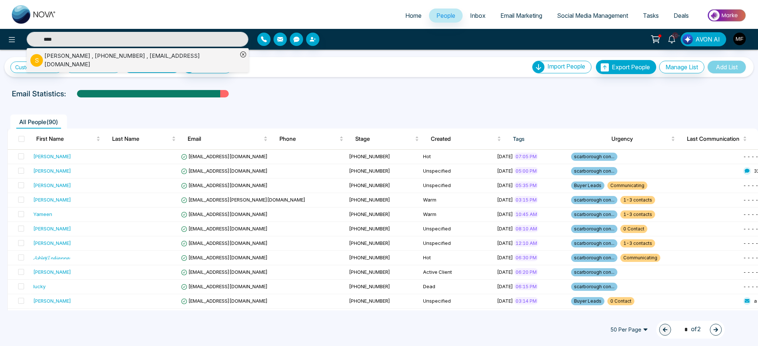
type input "****"
click at [85, 57] on div "[PERSON_NAME] , [PHONE_NUMBER] , [EMAIL_ADDRESS][DOMAIN_NAME]" at bounding box center [140, 60] width 193 height 17
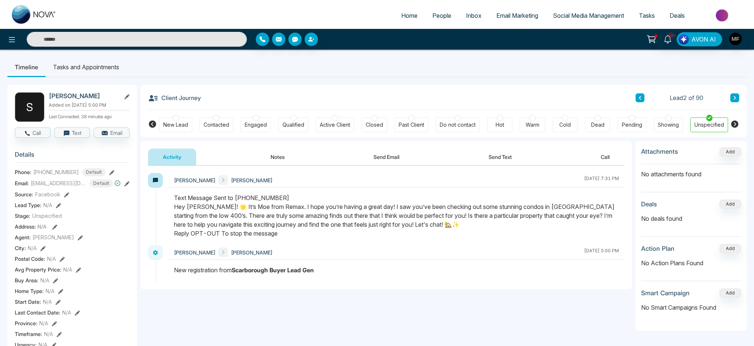
click at [534, 122] on div "Warm" at bounding box center [532, 124] width 14 height 7
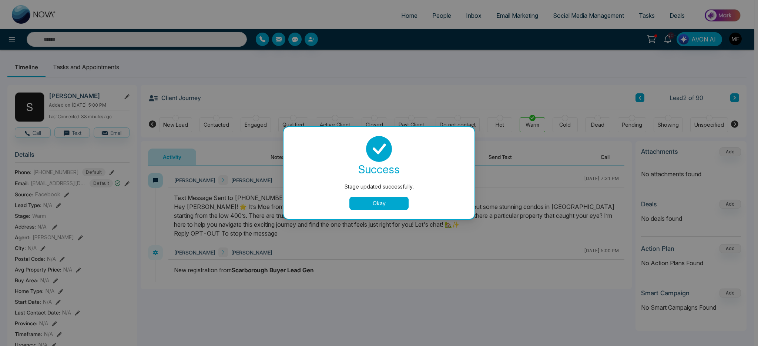
click at [397, 201] on button "Okay" at bounding box center [378, 202] width 59 height 13
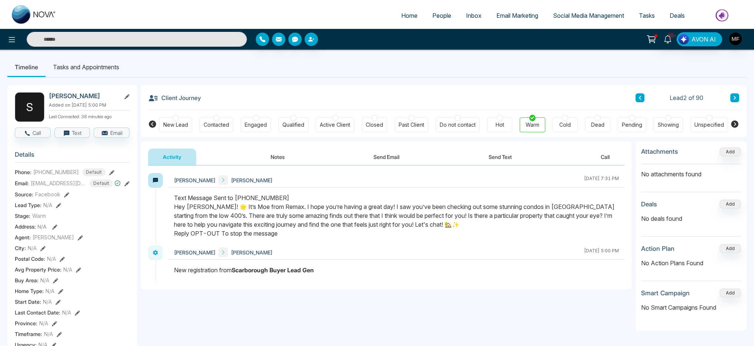
click at [94, 66] on li "Tasks and Appointments" at bounding box center [86, 67] width 81 height 20
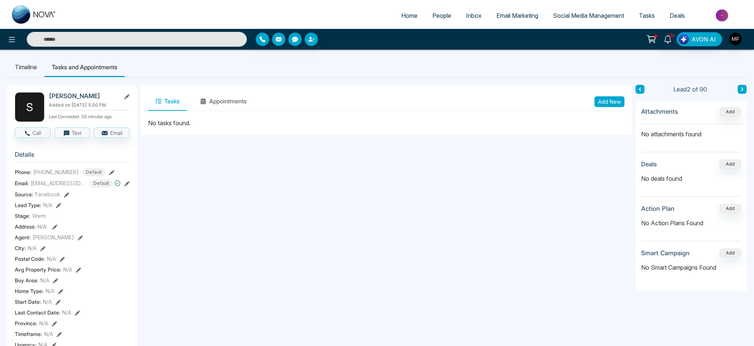
click at [15, 67] on li "Timeline" at bounding box center [25, 67] width 37 height 20
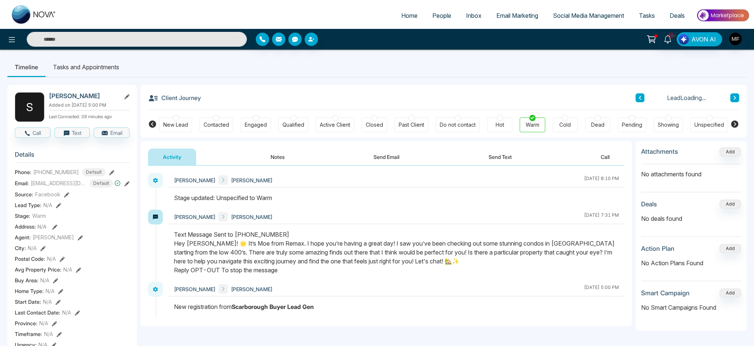
click at [283, 155] on button "Notes" at bounding box center [278, 156] width 44 height 17
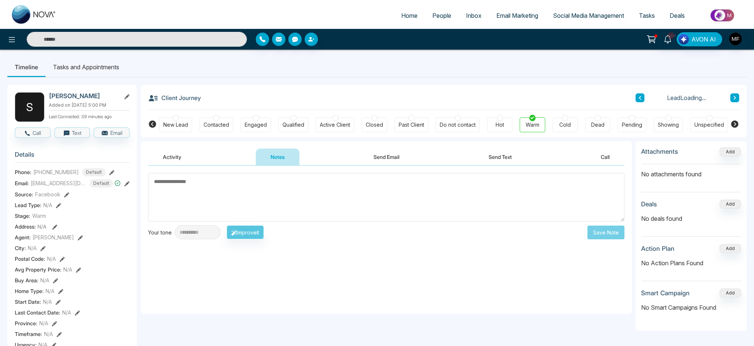
click at [310, 204] on textarea at bounding box center [386, 197] width 476 height 48
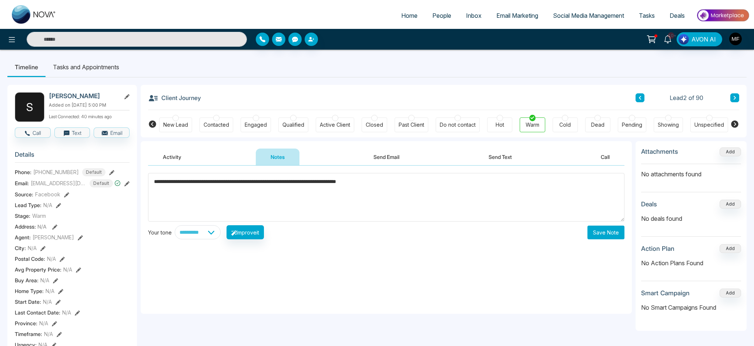
type textarea "**********"
click at [614, 235] on button "Save Note" at bounding box center [605, 232] width 37 height 14
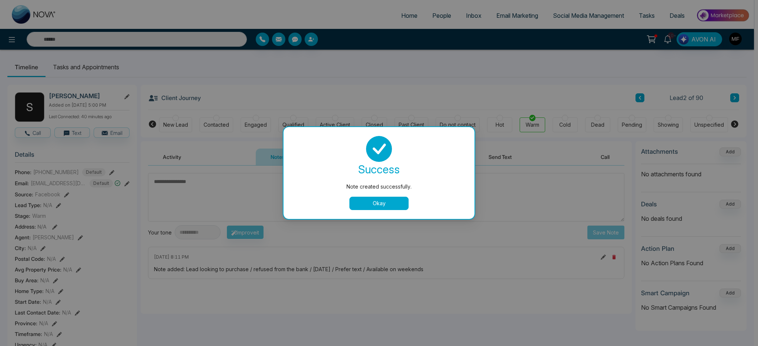
click at [393, 205] on button "Okay" at bounding box center [378, 202] width 59 height 13
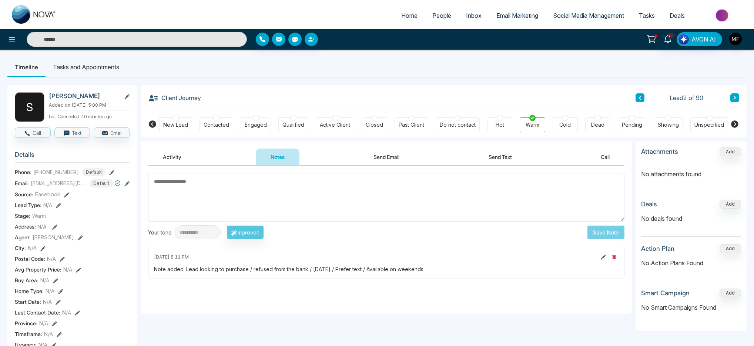
click at [107, 72] on li "Tasks and Appointments" at bounding box center [86, 67] width 81 height 20
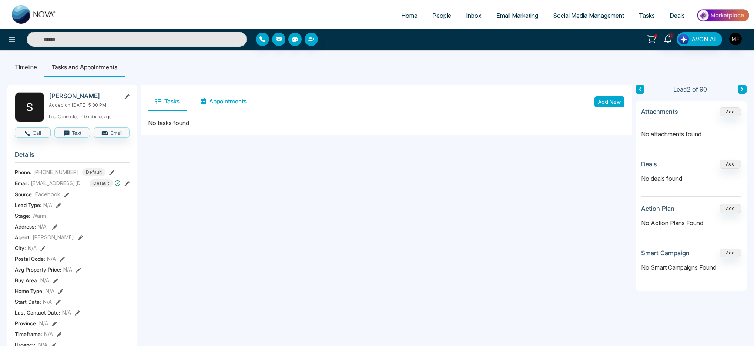
click at [233, 97] on button "Appointments" at bounding box center [223, 101] width 61 height 18
click at [162, 103] on button "Tasks" at bounding box center [167, 101] width 39 height 18
click at [601, 103] on button "Add New" at bounding box center [609, 101] width 30 height 11
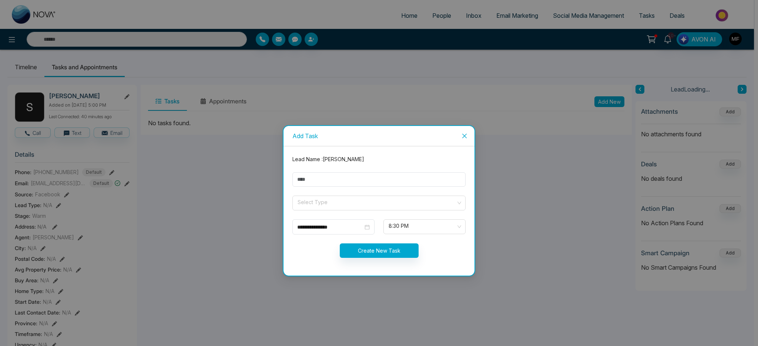
click at [380, 172] on form "**********" at bounding box center [379, 210] width 182 height 111
click at [377, 178] on input "text" at bounding box center [378, 179] width 173 height 14
type input "**********"
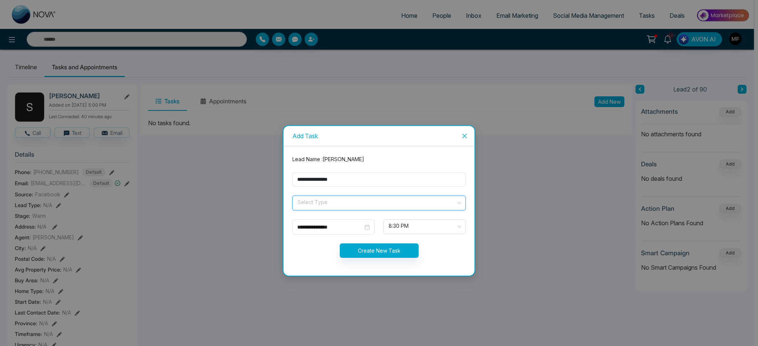
click at [338, 207] on input "search" at bounding box center [376, 201] width 159 height 11
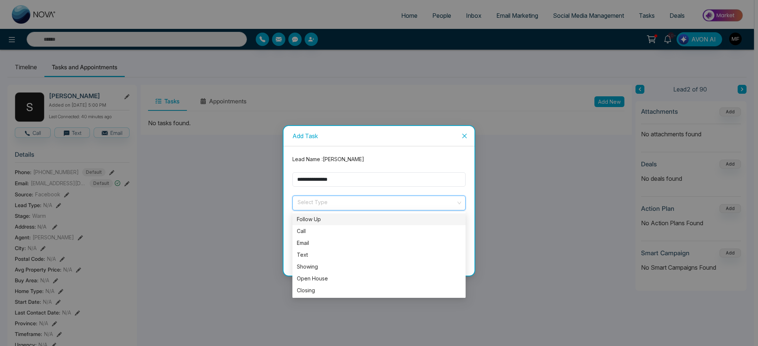
click at [326, 218] on div "Follow Up" at bounding box center [379, 219] width 164 height 8
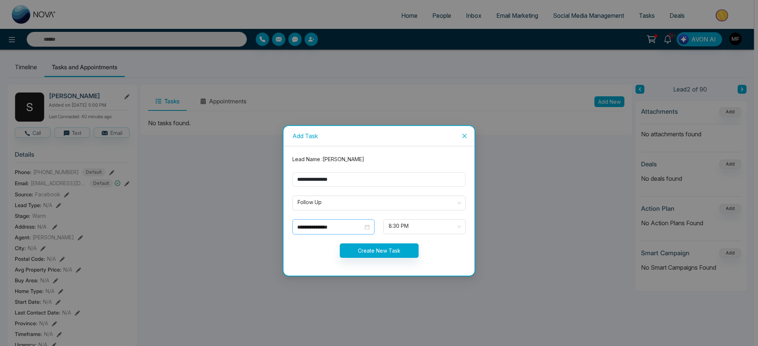
click at [344, 231] on div "**********" at bounding box center [333, 226] width 82 height 15
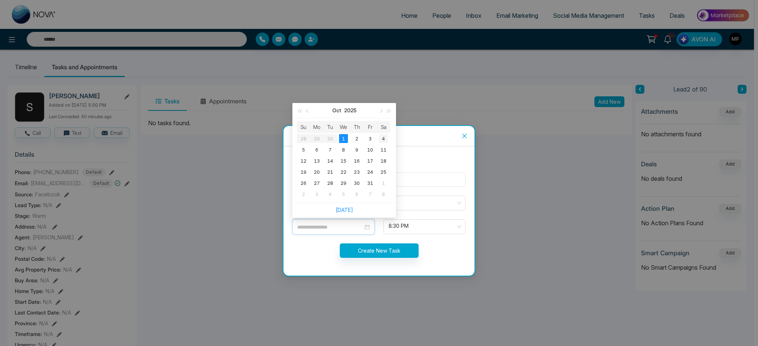
type input "**********"
click at [383, 140] on div "4" at bounding box center [383, 138] width 9 height 9
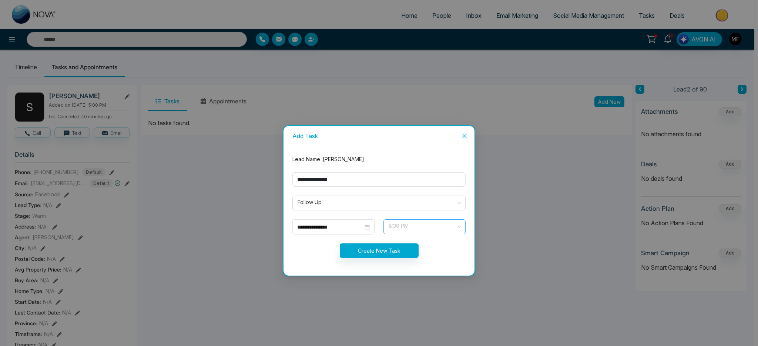
click at [414, 231] on span "8:30 PM" at bounding box center [424, 226] width 72 height 13
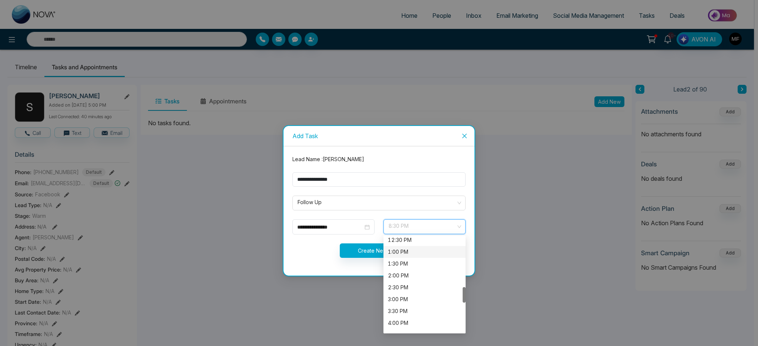
scroll to position [287, 0]
click at [414, 242] on div "12:00 PM" at bounding box center [424, 240] width 73 height 8
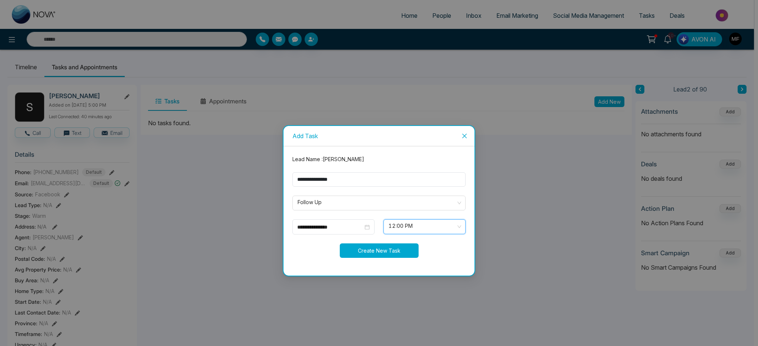
click at [410, 246] on button "Create New Task" at bounding box center [379, 250] width 79 height 14
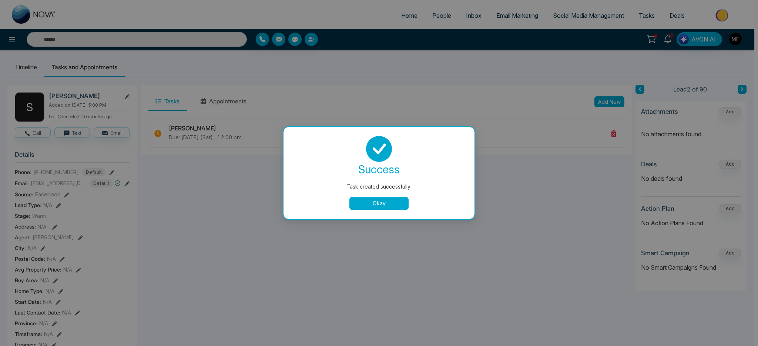
click at [385, 199] on button "Okay" at bounding box center [378, 202] width 59 height 13
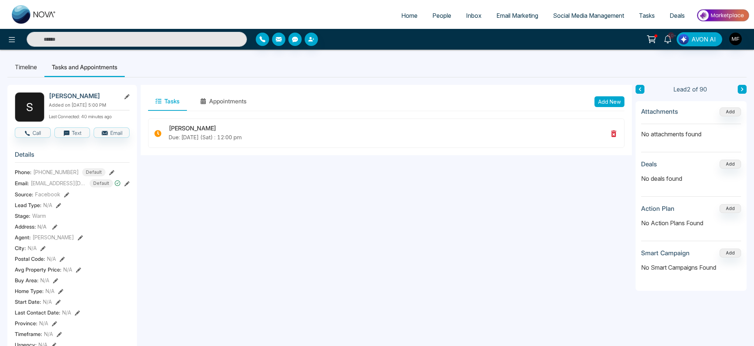
click at [445, 15] on span "People" at bounding box center [441, 15] width 19 height 7
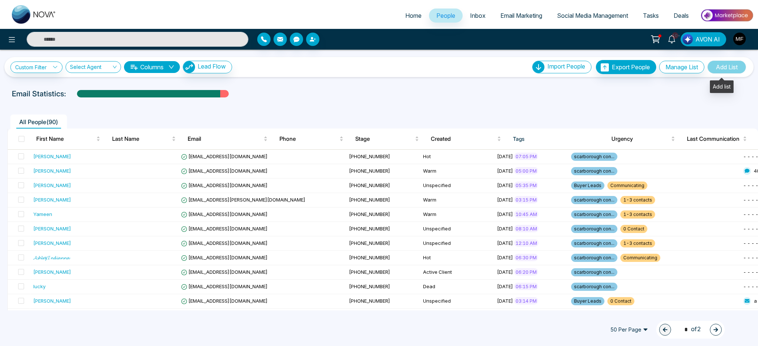
click at [710, 64] on span "Add List" at bounding box center [726, 66] width 39 height 13
click at [717, 68] on span "Add List" at bounding box center [726, 66] width 39 height 13
click at [728, 68] on span "Add List" at bounding box center [726, 66] width 39 height 13
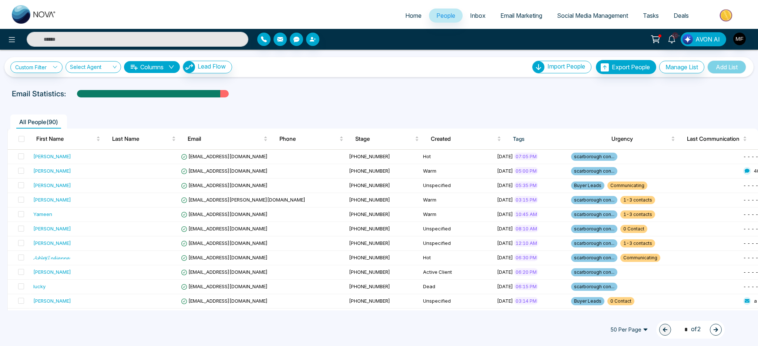
click at [415, 98] on div "Email Statistics:" at bounding box center [255, 93] width 486 height 11
click at [20, 139] on span at bounding box center [21, 139] width 6 height 6
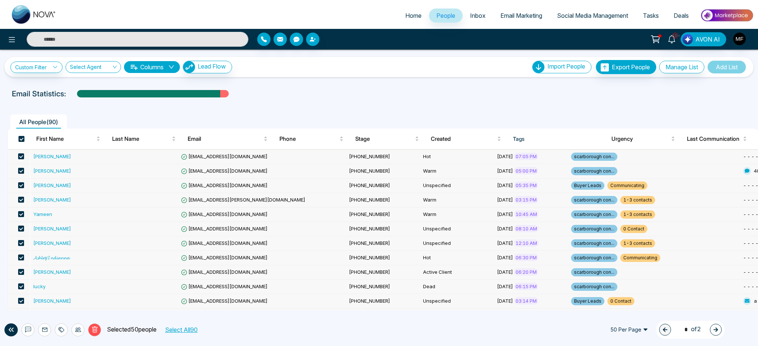
click at [694, 84] on div "Custom Filter Choose a filter Cancel Apply Select Agent Columns Lead Flow Impor…" at bounding box center [379, 180] width 758 height 260
click at [719, 70] on span "Add List" at bounding box center [726, 66] width 39 height 13
click at [640, 93] on div "Email Statistics:" at bounding box center [379, 93] width 758 height 11
click at [17, 141] on th at bounding box center [19, 138] width 23 height 21
click at [19, 141] on span at bounding box center [21, 139] width 6 height 6
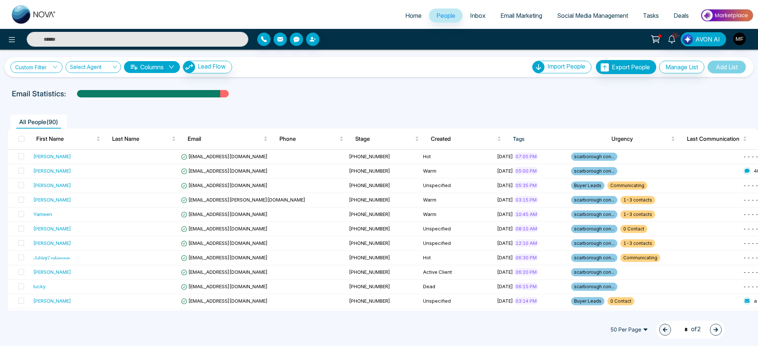
click at [52, 68] on link "Custom Filter" at bounding box center [36, 66] width 52 height 11
click at [56, 84] on input "search" at bounding box center [51, 84] width 60 height 11
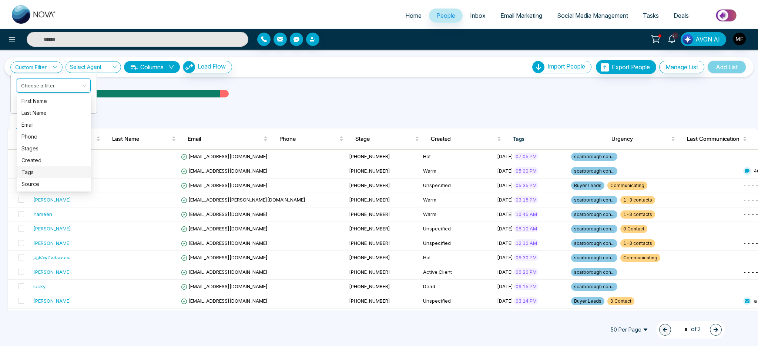
click at [54, 172] on div "Tags" at bounding box center [53, 172] width 65 height 8
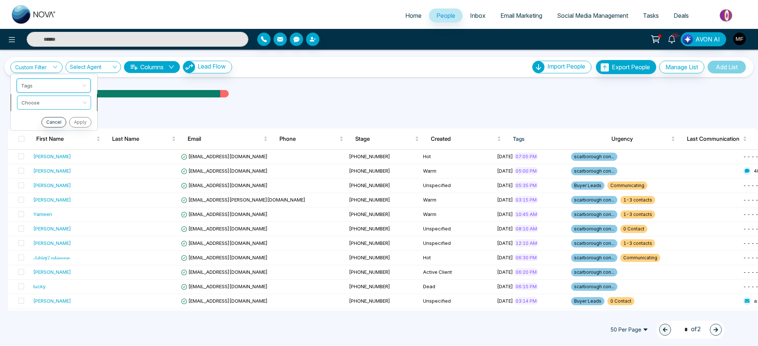
click at [63, 104] on input "search" at bounding box center [51, 101] width 60 height 11
click at [58, 119] on div "include" at bounding box center [53, 118] width 65 height 8
click at [58, 119] on input "search" at bounding box center [51, 118] width 60 height 11
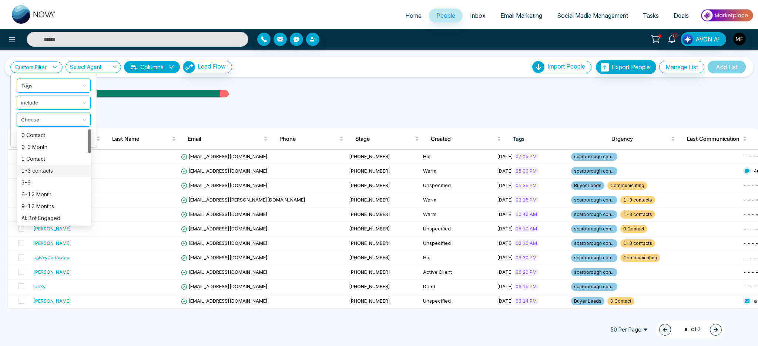
scroll to position [249, 0]
click at [45, 156] on div "Refinance" at bounding box center [53, 159] width 65 height 8
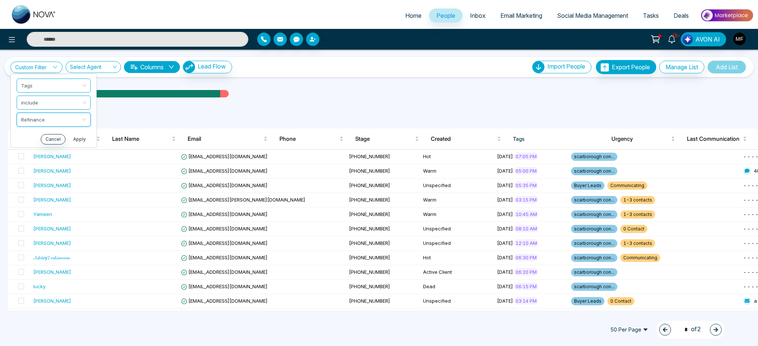
click at [85, 139] on button "Apply" at bounding box center [79, 139] width 22 height 10
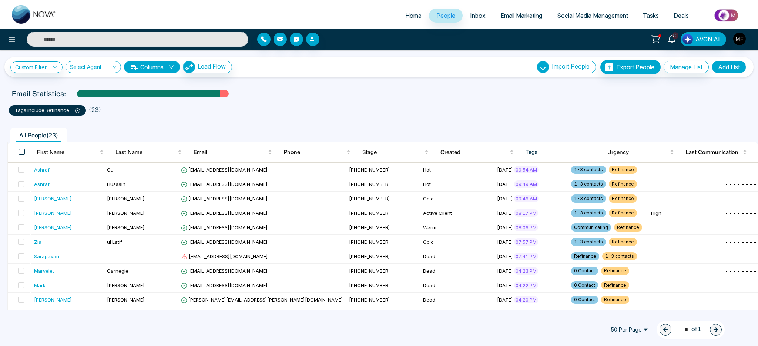
click at [21, 152] on span at bounding box center [22, 152] width 6 height 6
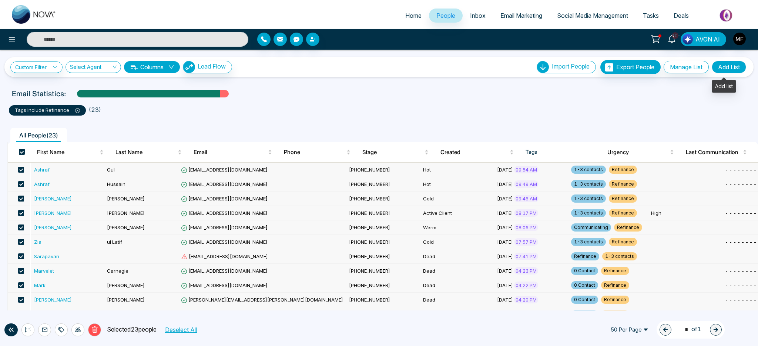
click at [719, 68] on button "Add List" at bounding box center [728, 67] width 34 height 13
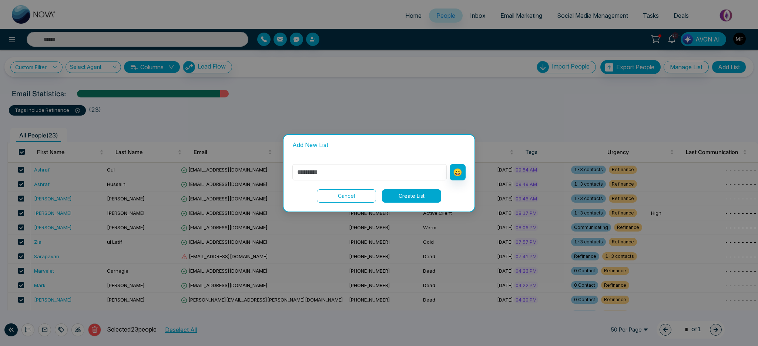
click at [391, 171] on input "text" at bounding box center [369, 172] width 154 height 16
type input "********"
click at [420, 198] on button "Create List" at bounding box center [411, 195] width 59 height 13
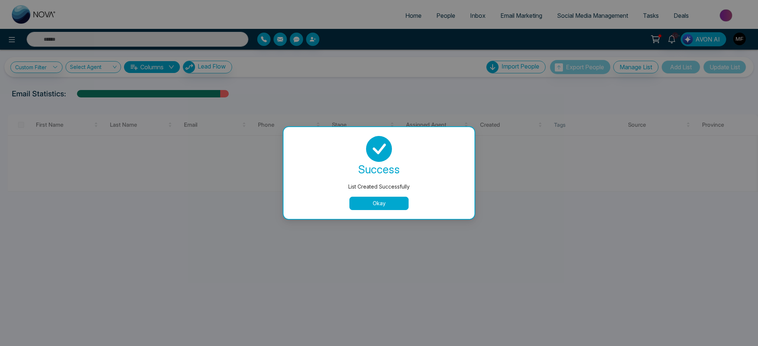
click at [390, 205] on button "Okay" at bounding box center [378, 202] width 59 height 13
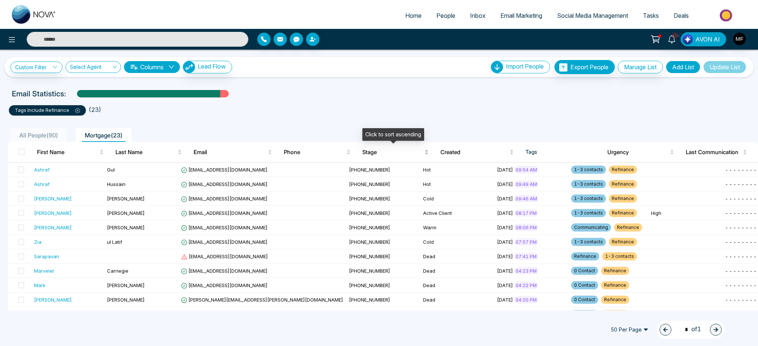
click at [375, 152] on span "Stage" at bounding box center [392, 152] width 61 height 9
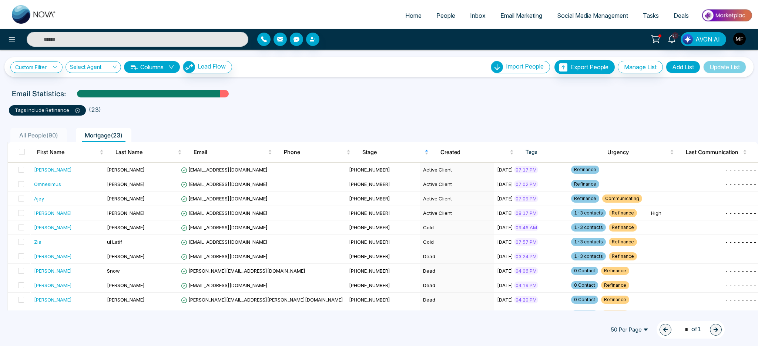
click at [34, 132] on span "All People ( 90 )" at bounding box center [38, 134] width 45 height 7
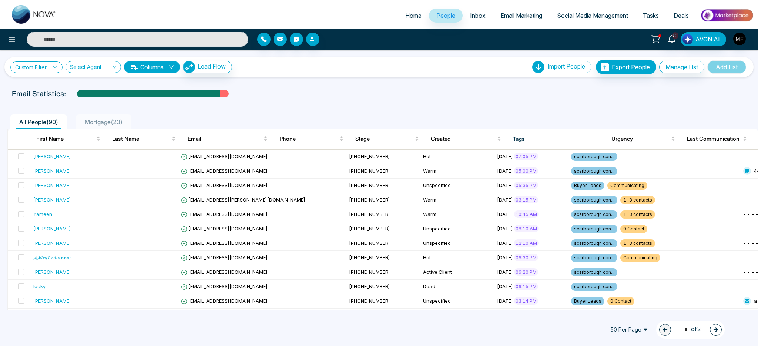
click at [54, 70] on link "Custom Filter" at bounding box center [36, 66] width 52 height 11
click at [56, 84] on input "search" at bounding box center [51, 84] width 60 height 11
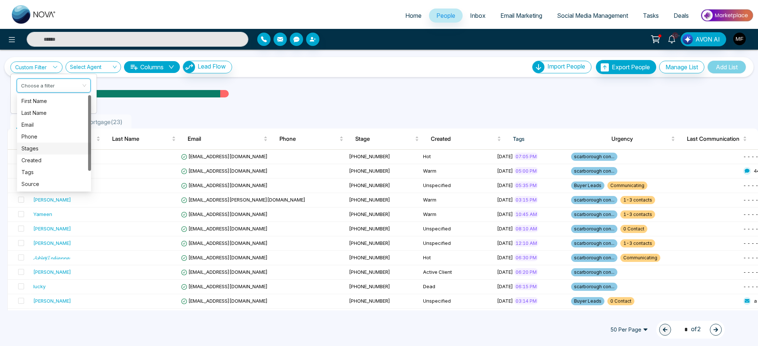
click at [45, 148] on div "Stages" at bounding box center [53, 148] width 65 height 8
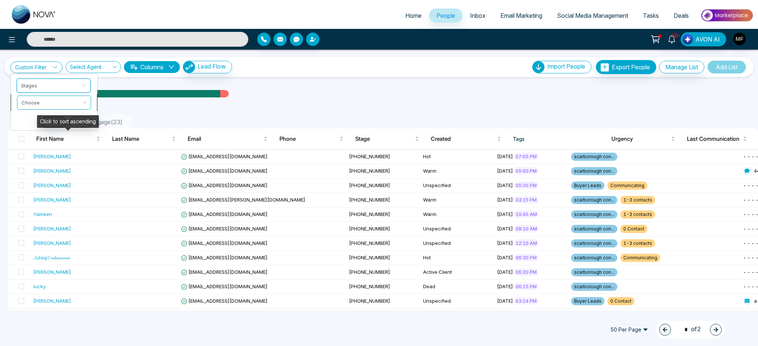
click at [60, 109] on div "Choose" at bounding box center [54, 102] width 74 height 14
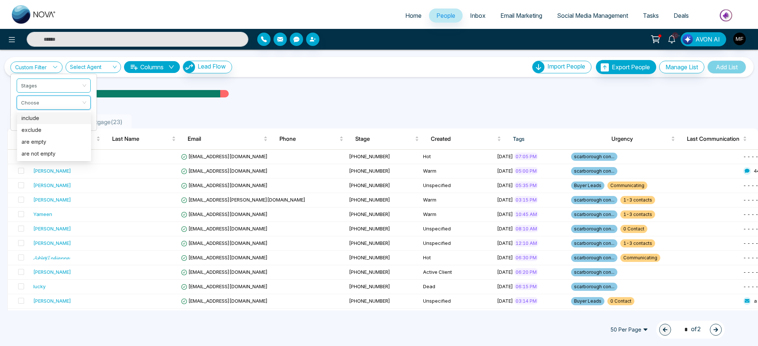
click at [60, 120] on div "include" at bounding box center [53, 118] width 65 height 8
click at [60, 121] on input "search" at bounding box center [51, 118] width 60 height 11
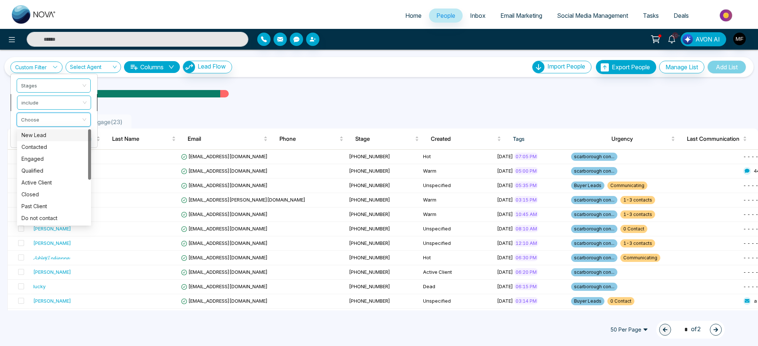
click at [63, 106] on span "include" at bounding box center [53, 102] width 65 height 13
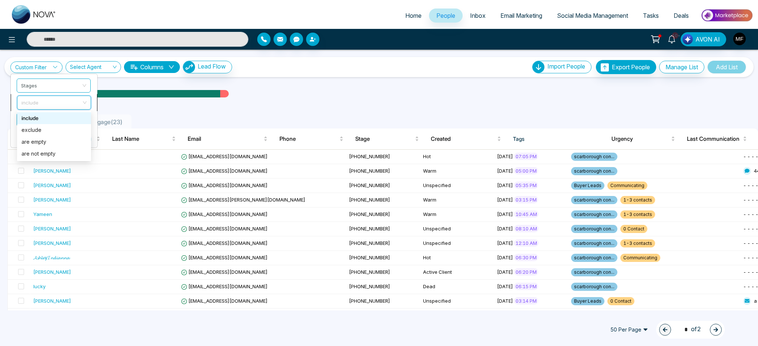
click at [63, 106] on span "include" at bounding box center [53, 102] width 65 height 13
click at [54, 121] on input "search" at bounding box center [51, 118] width 60 height 11
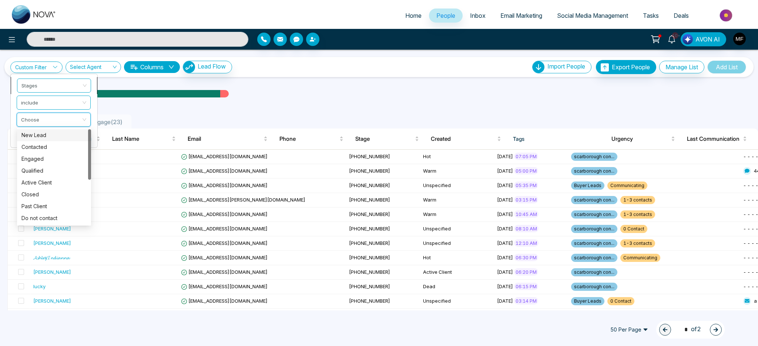
click at [71, 80] on span "Stages" at bounding box center [53, 85] width 65 height 13
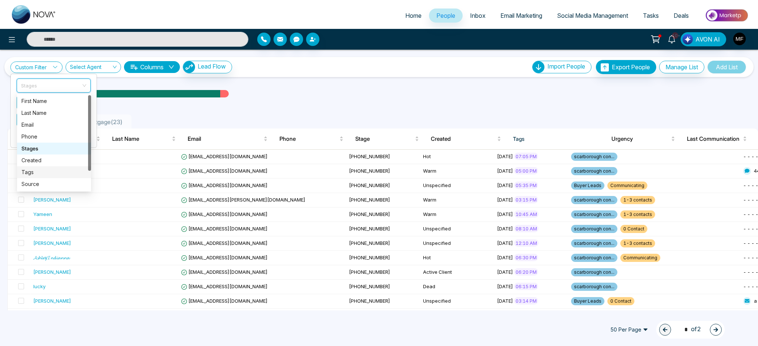
click at [38, 173] on div "Tags" at bounding box center [53, 172] width 65 height 8
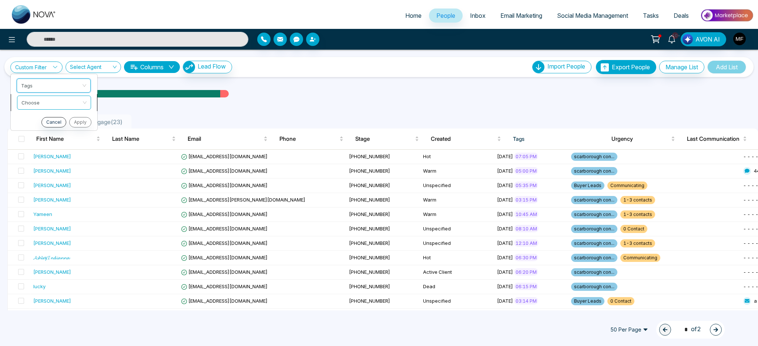
click at [59, 102] on input "search" at bounding box center [51, 101] width 60 height 11
click at [54, 117] on div "include" at bounding box center [53, 118] width 65 height 8
click at [53, 118] on input "search" at bounding box center [51, 118] width 60 height 11
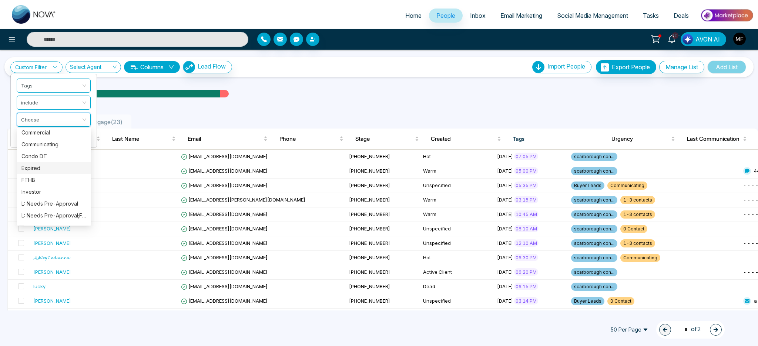
scroll to position [108, 0]
click at [53, 170] on div "Expired" at bounding box center [53, 169] width 65 height 8
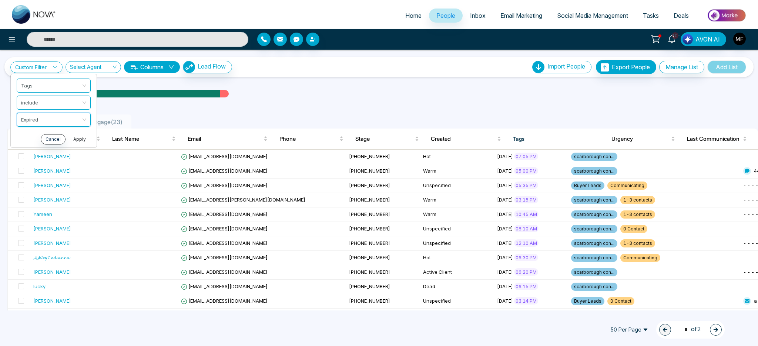
click at [85, 139] on button "Apply" at bounding box center [79, 139] width 22 height 10
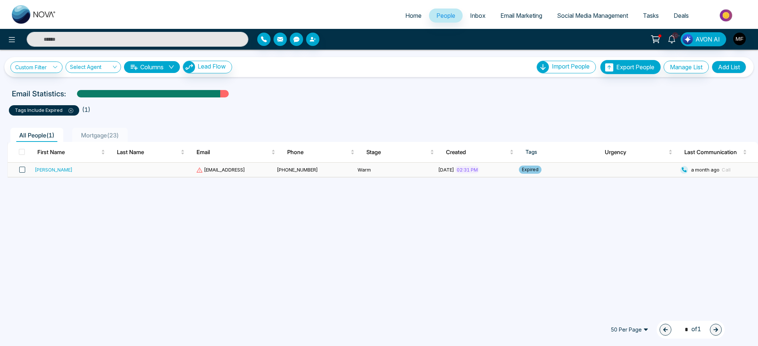
click at [21, 170] on span at bounding box center [22, 169] width 6 height 6
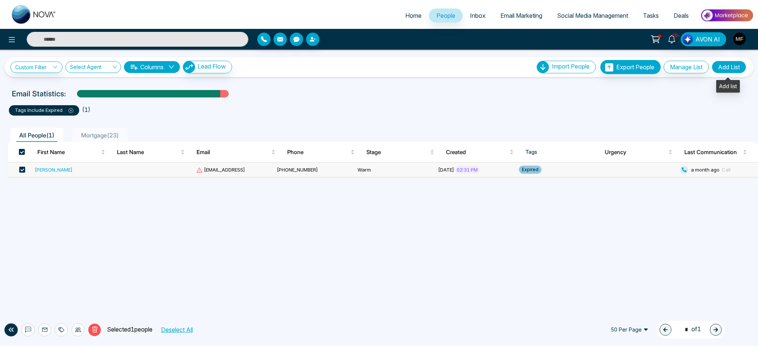
click at [724, 67] on button "Add List" at bounding box center [728, 67] width 34 height 13
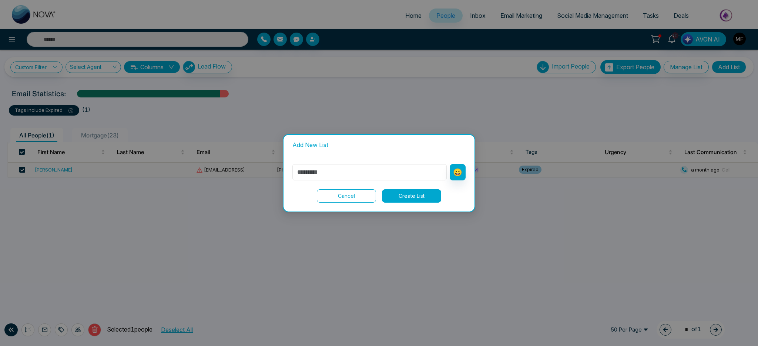
click at [392, 171] on input "text" at bounding box center [369, 172] width 154 height 16
type input "*******"
click at [404, 196] on button "Create List" at bounding box center [411, 195] width 59 height 13
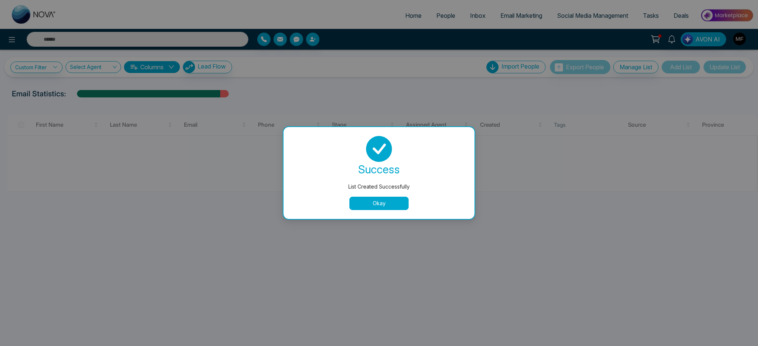
click at [376, 211] on div "success List Created Successfully Okay" at bounding box center [378, 173] width 191 height 92
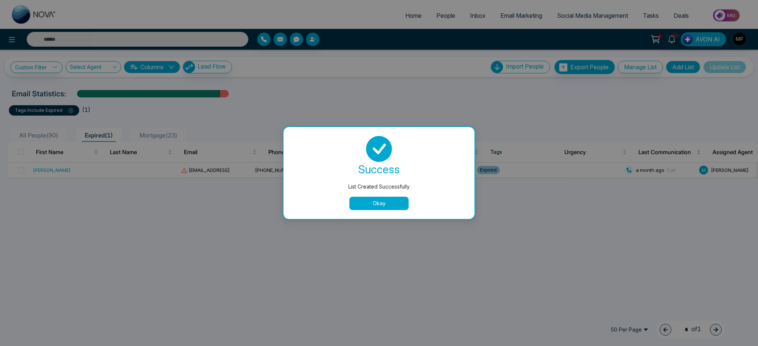
click at [386, 202] on button "Okay" at bounding box center [378, 202] width 59 height 13
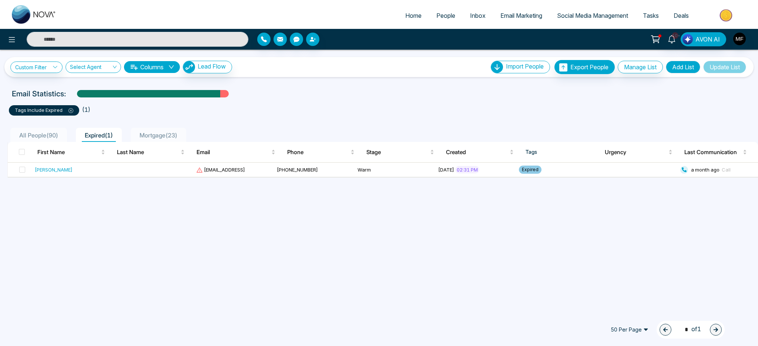
click at [47, 133] on span "All People ( 90 )" at bounding box center [38, 134] width 45 height 7
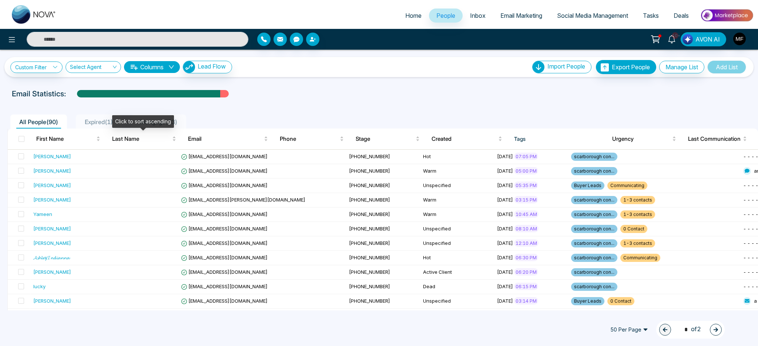
click at [104, 120] on span "Expired ( 1 )" at bounding box center [99, 121] width 34 height 7
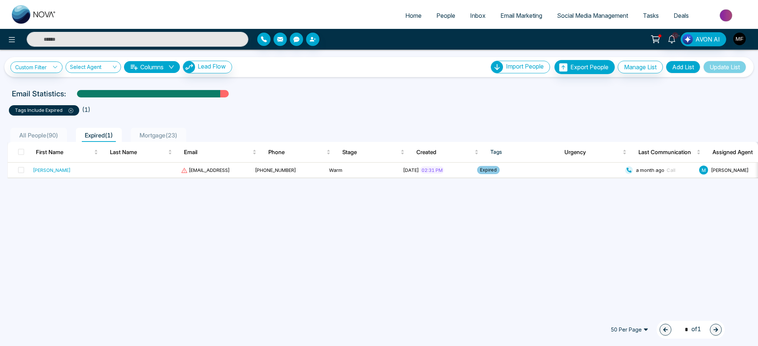
click at [154, 132] on span "Mortgage ( 23 )" at bounding box center [159, 134] width 44 height 7
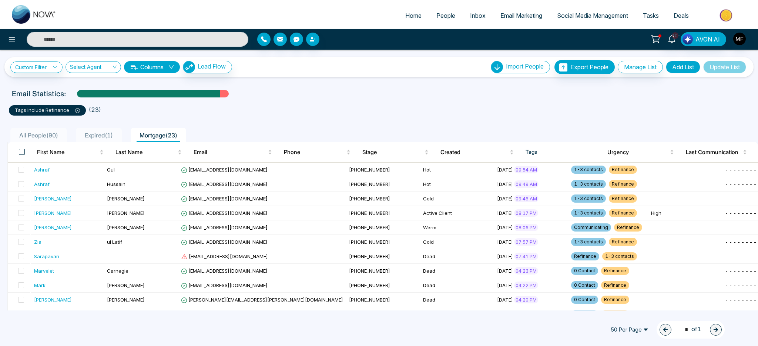
click at [22, 154] on span at bounding box center [22, 152] width 6 height 6
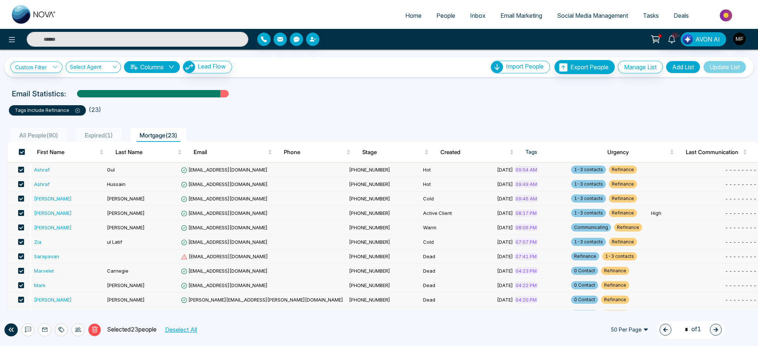
click at [19, 151] on span at bounding box center [22, 152] width 6 height 6
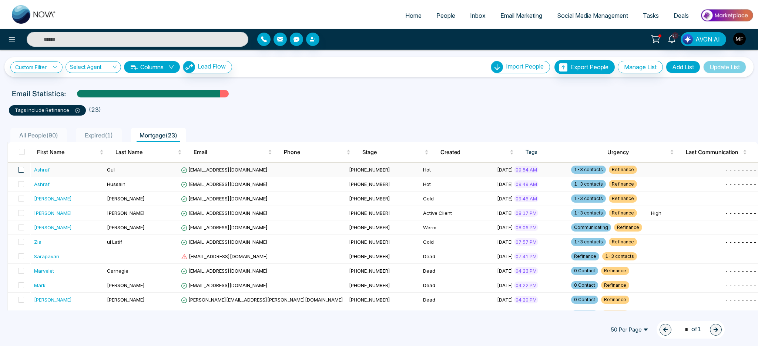
click at [23, 172] on span at bounding box center [21, 169] width 6 height 6
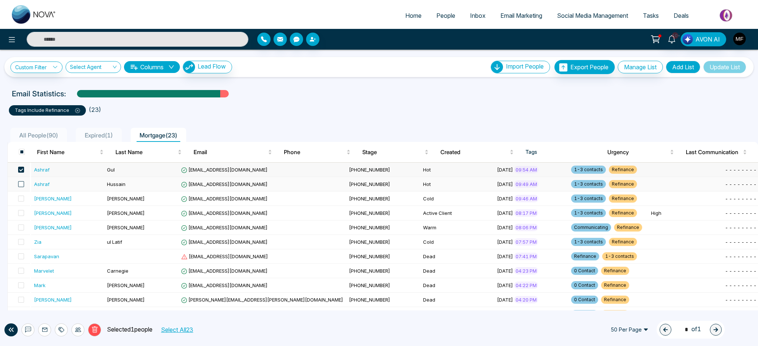
click at [21, 183] on span at bounding box center [21, 184] width 6 height 6
click at [23, 201] on span at bounding box center [21, 198] width 6 height 6
click at [50, 61] on div "Custom Filter Choose a filter Cancel Apply Select Agent Columns Lead Flow" at bounding box center [121, 67] width 222 height 13
click at [50, 63] on link "Custom Filter" at bounding box center [36, 66] width 52 height 11
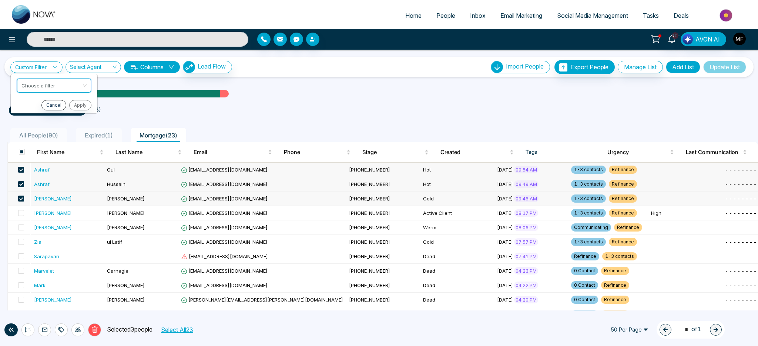
click at [50, 83] on input "search" at bounding box center [51, 84] width 60 height 11
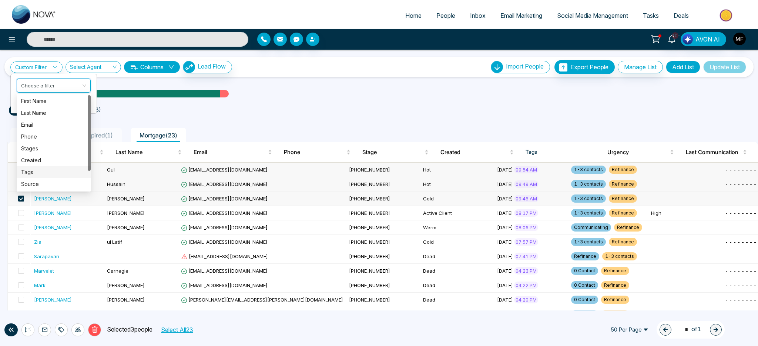
click at [39, 170] on div "Tags" at bounding box center [53, 172] width 65 height 8
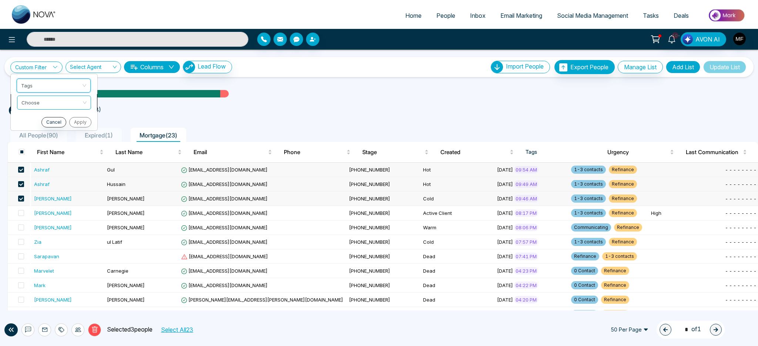
click at [65, 100] on input "search" at bounding box center [51, 101] width 60 height 11
click at [58, 114] on div "include" at bounding box center [53, 118] width 65 height 8
click at [59, 120] on input "search" at bounding box center [51, 118] width 60 height 11
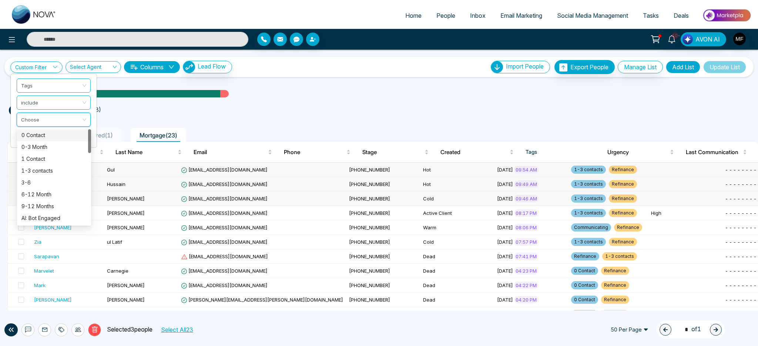
click at [54, 134] on div "0 Contact" at bounding box center [53, 135] width 65 height 8
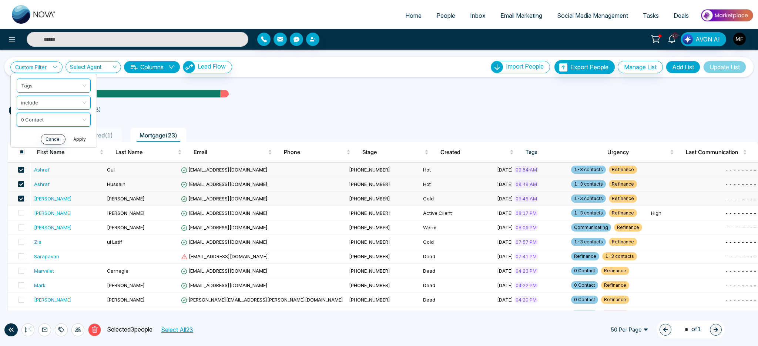
click at [79, 140] on button "Apply" at bounding box center [79, 139] width 22 height 10
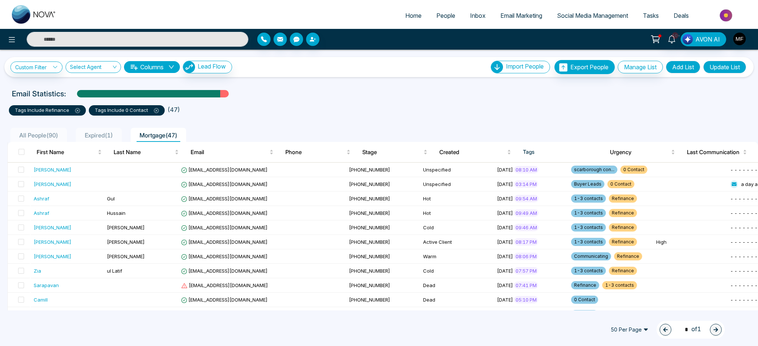
click at [301, 132] on ul "All People ( 90 ) Expired ( 1 ) Mortgage ( 47 )" at bounding box center [362, 135] width 710 height 14
click at [40, 133] on span "All People ( 90 )" at bounding box center [38, 134] width 45 height 7
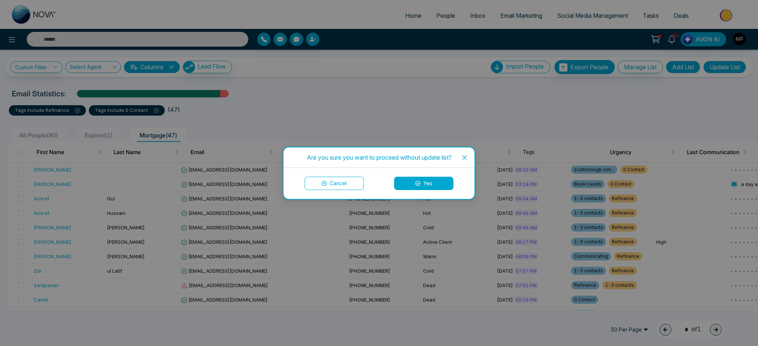
click at [465, 157] on icon "close" at bounding box center [464, 157] width 6 height 6
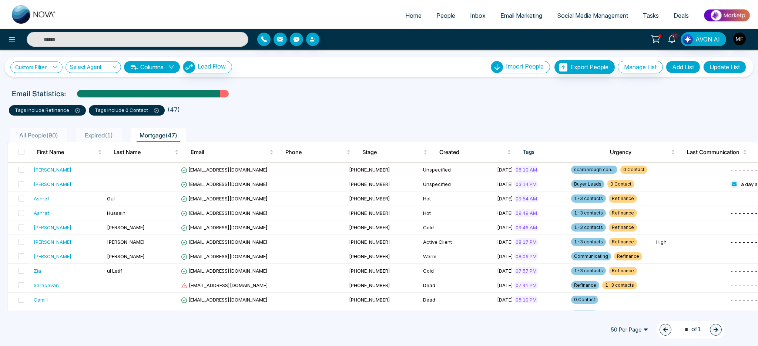
click at [53, 65] on icon at bounding box center [55, 66] width 5 height 5
click at [54, 88] on input "search" at bounding box center [51, 84] width 60 height 11
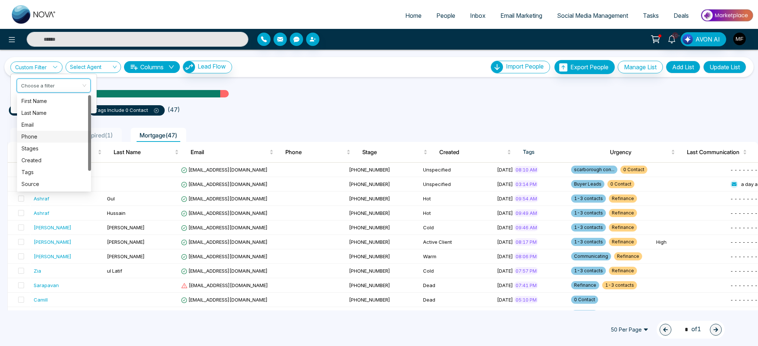
click at [258, 114] on ul "tags include Refinance tags include 0 Contact ( 47 )" at bounding box center [379, 108] width 740 height 13
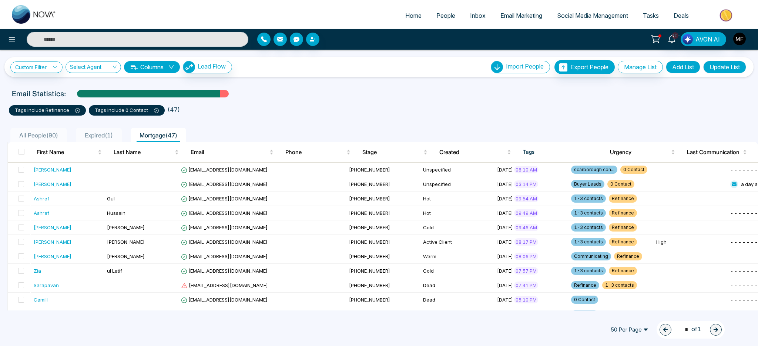
click at [46, 131] on div "All People ( 90 )" at bounding box center [38, 135] width 45 height 9
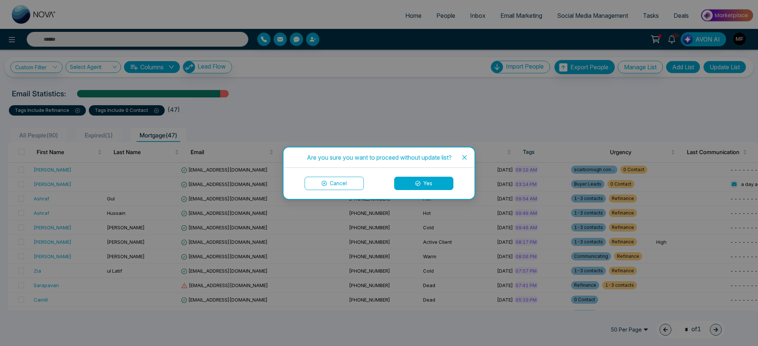
click at [393, 181] on div "Cancel Yes" at bounding box center [378, 182] width 173 height 13
click at [406, 185] on button "Yes" at bounding box center [423, 182] width 59 height 13
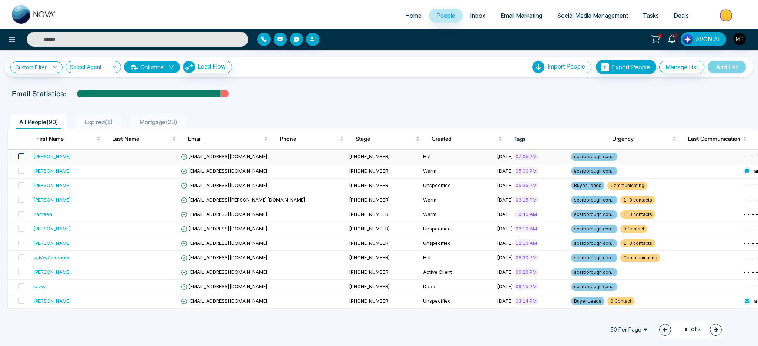
click at [21, 158] on span at bounding box center [21, 156] width 6 height 6
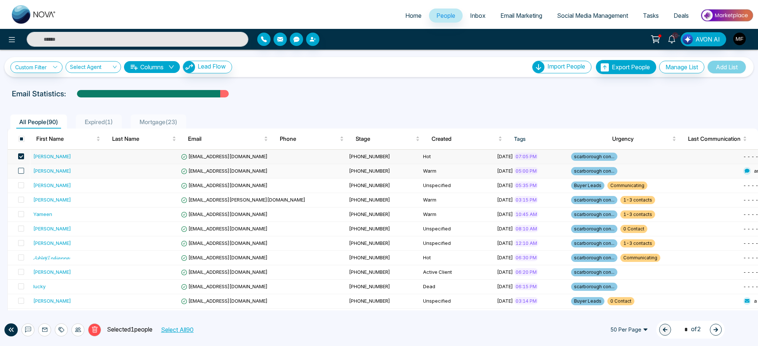
click at [21, 170] on span at bounding box center [21, 171] width 6 height 6
click at [20, 185] on span at bounding box center [21, 185] width 6 height 6
click at [23, 200] on span at bounding box center [21, 199] width 6 height 6
click at [20, 215] on span at bounding box center [21, 214] width 6 height 6
click at [19, 226] on span at bounding box center [21, 228] width 6 height 6
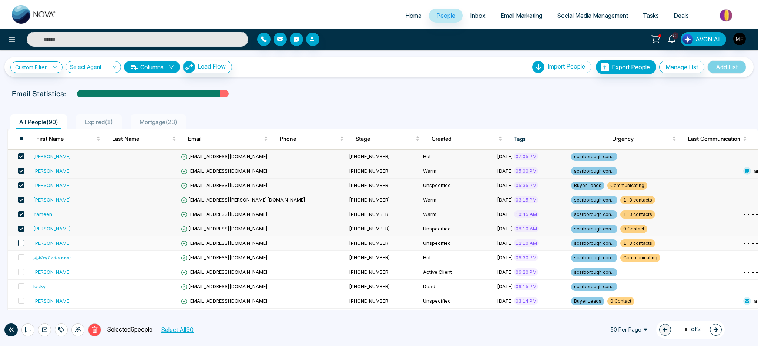
click at [23, 240] on span at bounding box center [21, 243] width 6 height 6
click at [22, 253] on label at bounding box center [19, 257] width 10 height 8
click at [22, 270] on span at bounding box center [21, 272] width 6 height 6
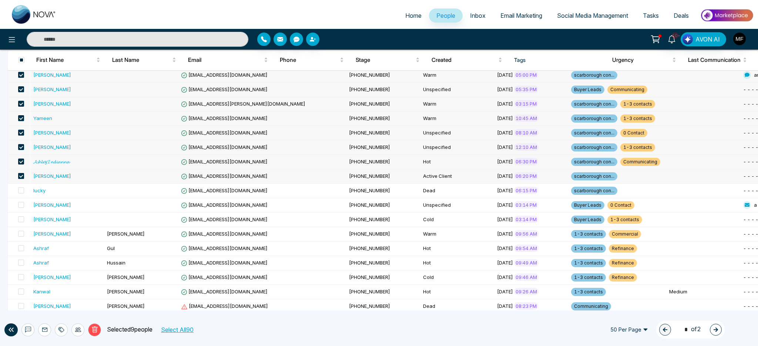
scroll to position [130, 0]
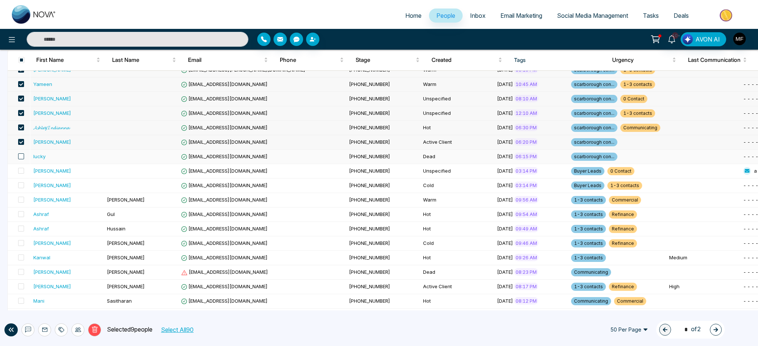
click at [22, 159] on span at bounding box center [21, 156] width 6 height 6
click at [21, 171] on span at bounding box center [21, 171] width 6 height 6
click at [21, 186] on span at bounding box center [21, 185] width 6 height 6
click at [21, 196] on label at bounding box center [19, 200] width 10 height 8
click at [19, 195] on td at bounding box center [19, 200] width 22 height 14
